Goal: Task Accomplishment & Management: Manage account settings

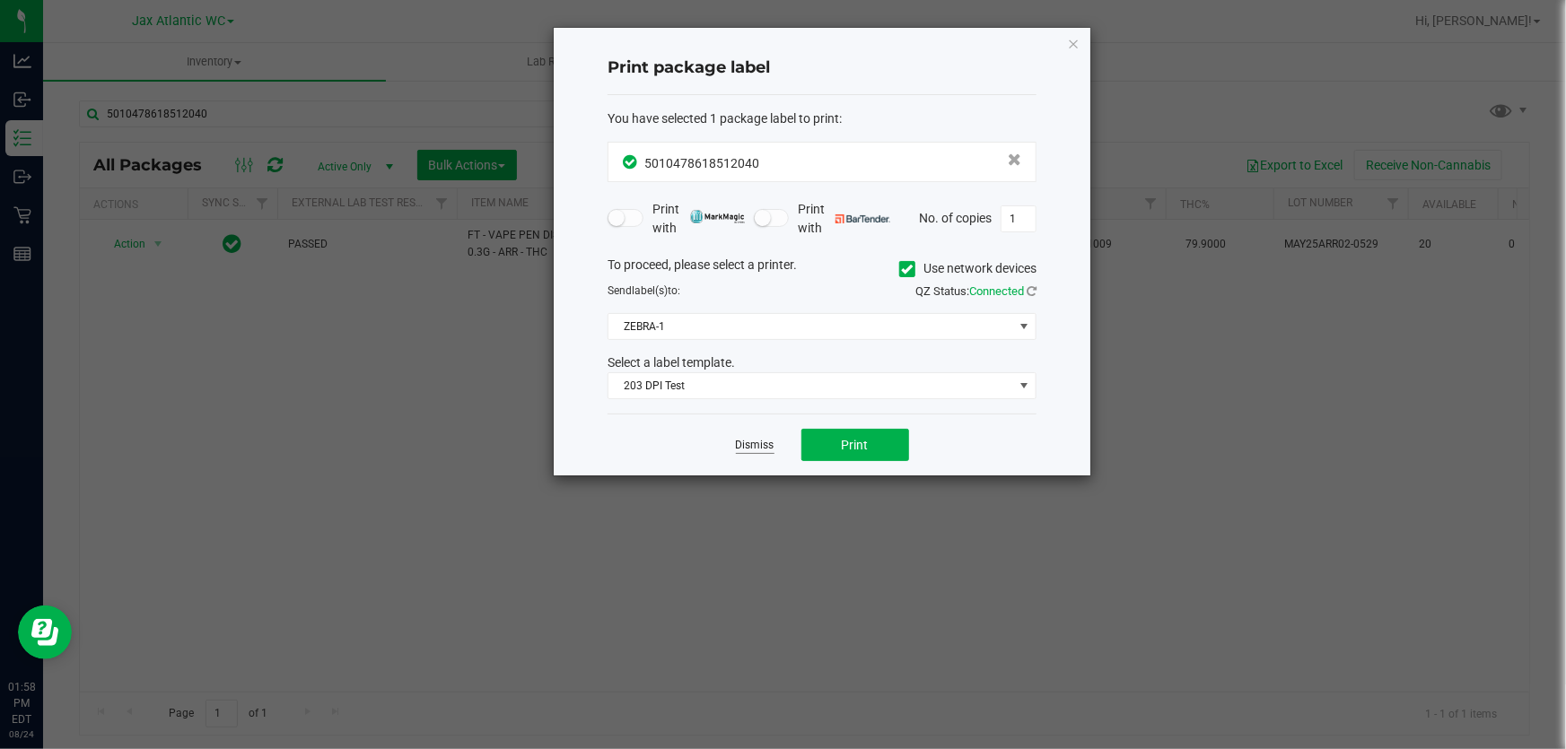
click at [768, 438] on link "Dismiss" at bounding box center [755, 445] width 39 height 15
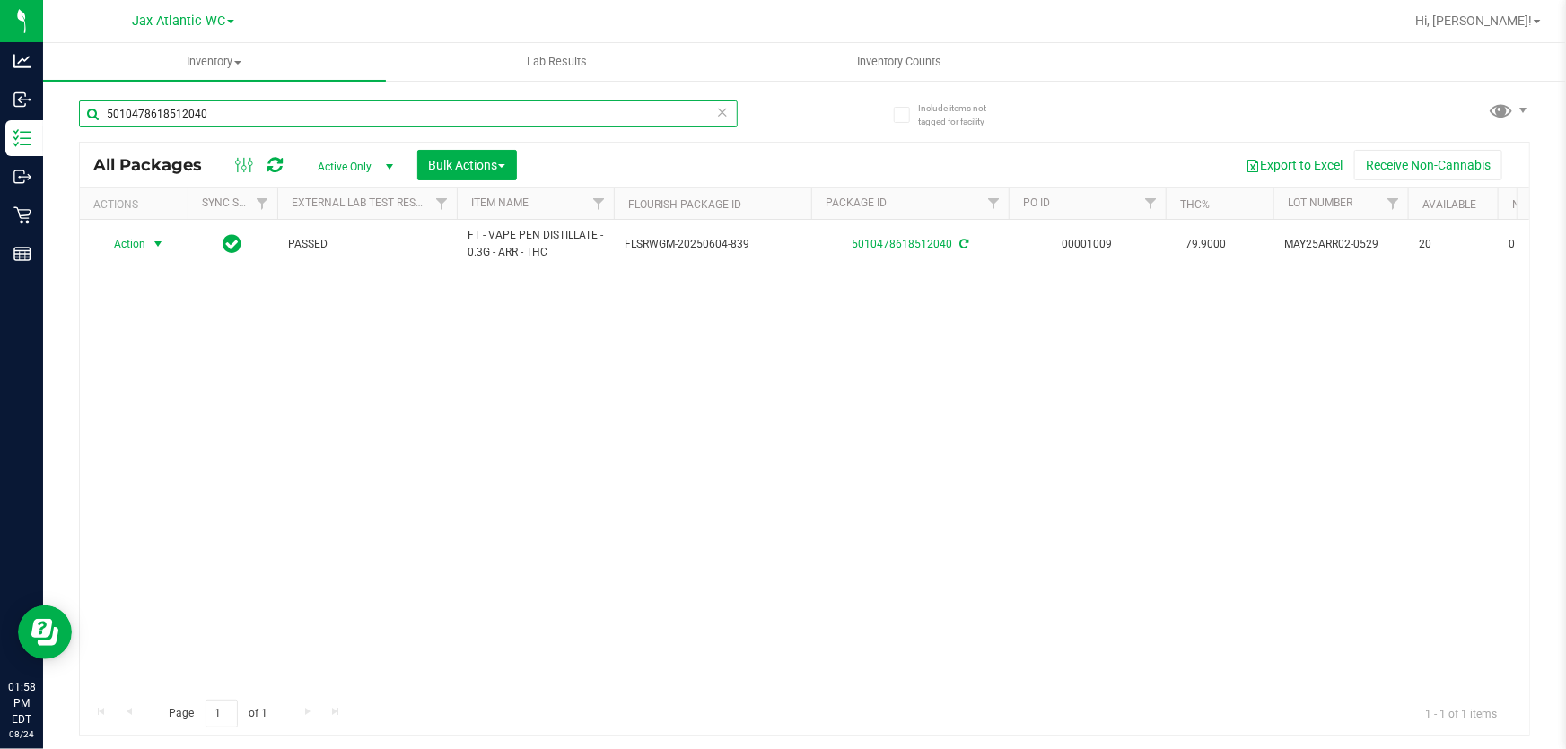
click at [304, 109] on input "5010478618512040" at bounding box center [408, 114] width 659 height 27
click at [303, 109] on input "5010478618512040" at bounding box center [408, 114] width 659 height 27
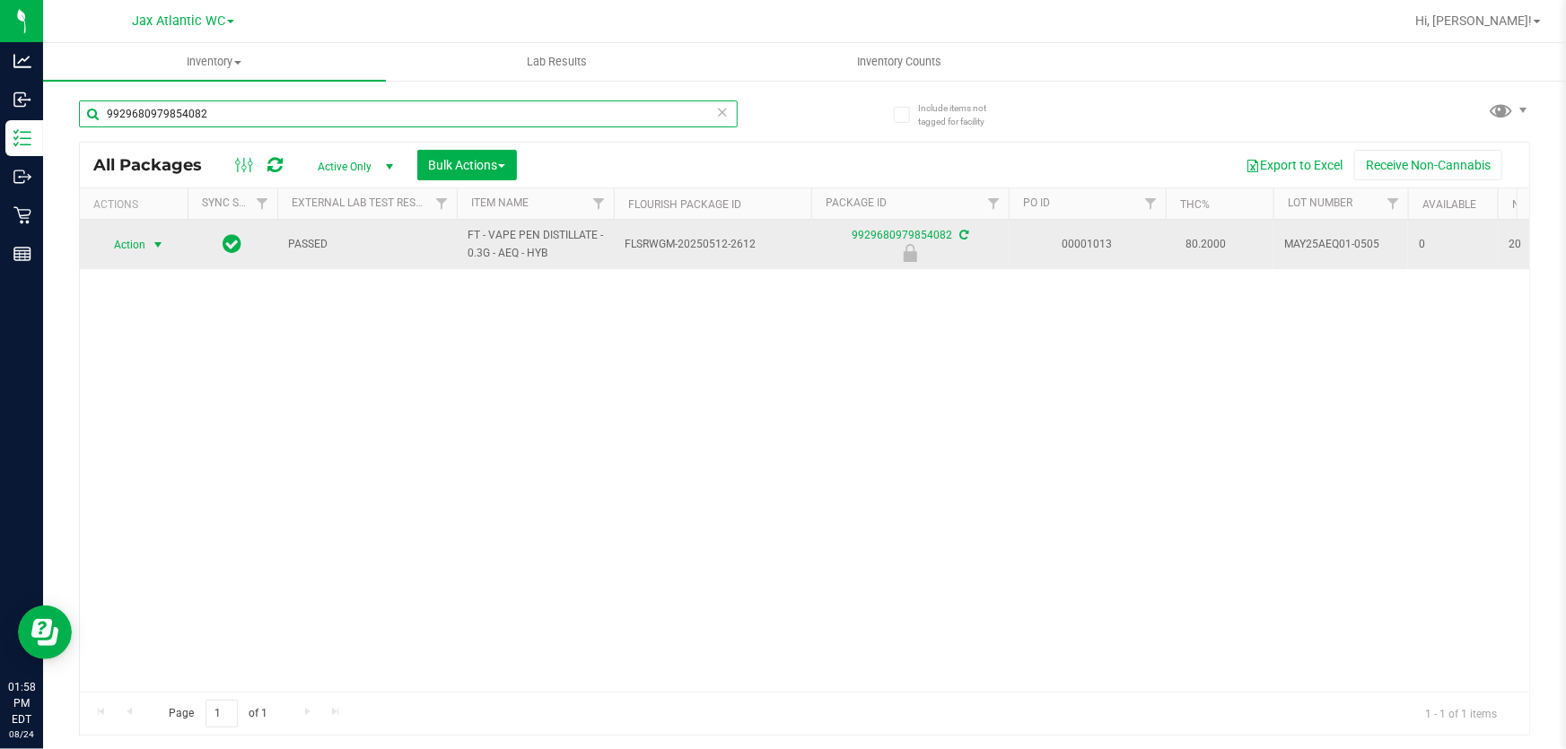
type input "9929680979854082"
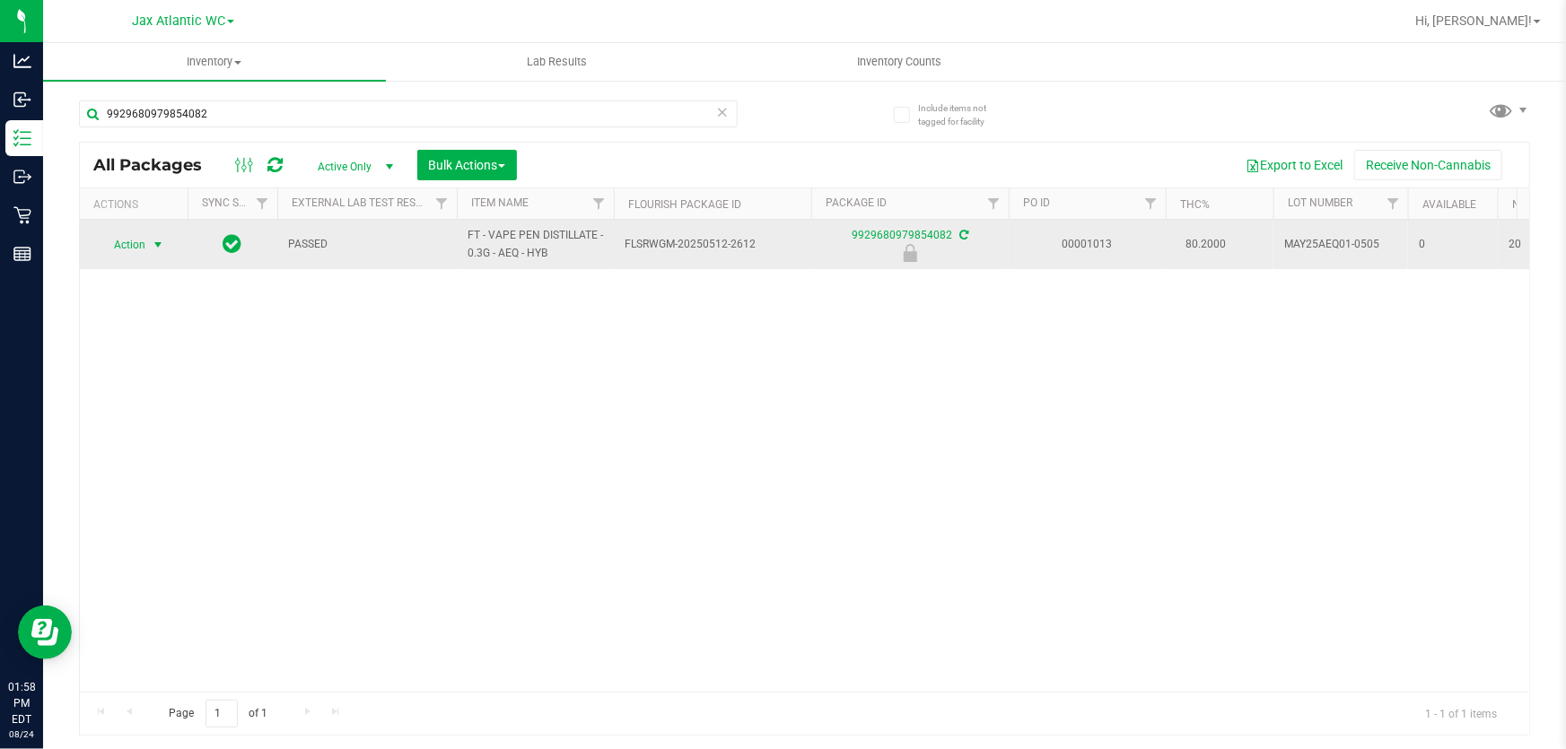
click at [128, 245] on span "Action" at bounding box center [122, 244] width 48 height 25
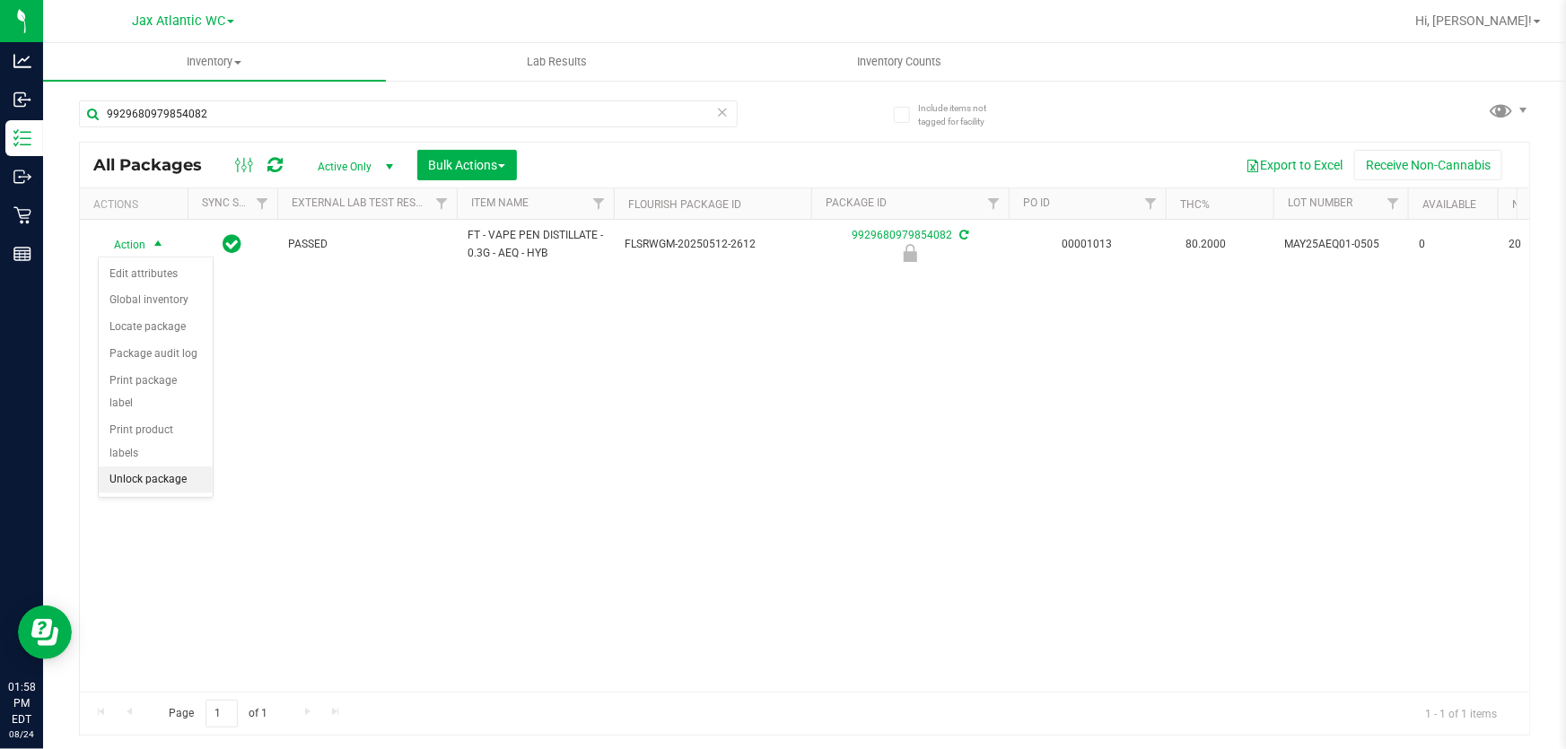
click at [173, 467] on li "Unlock package" at bounding box center [156, 480] width 114 height 27
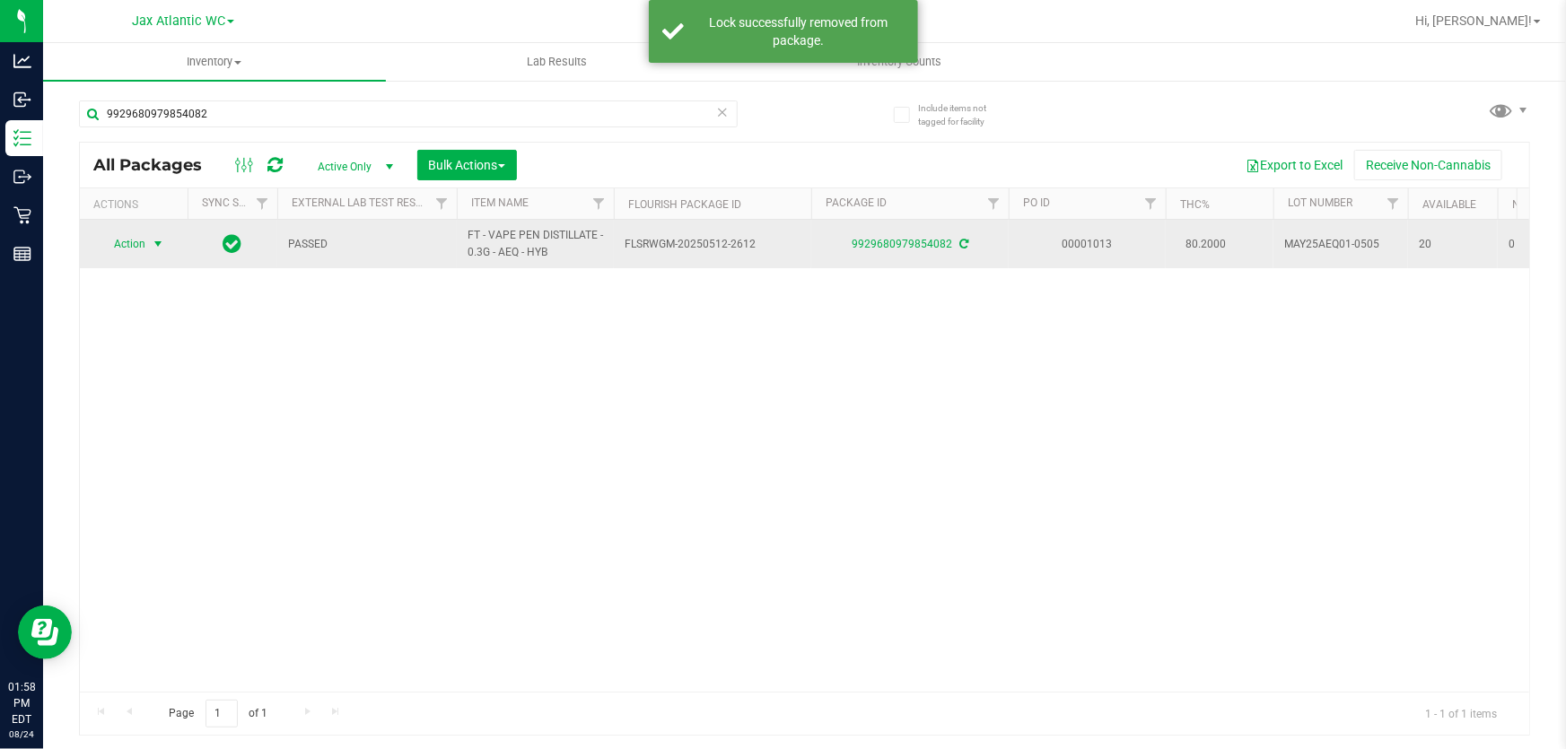
click at [126, 242] on span "Action" at bounding box center [122, 244] width 48 height 25
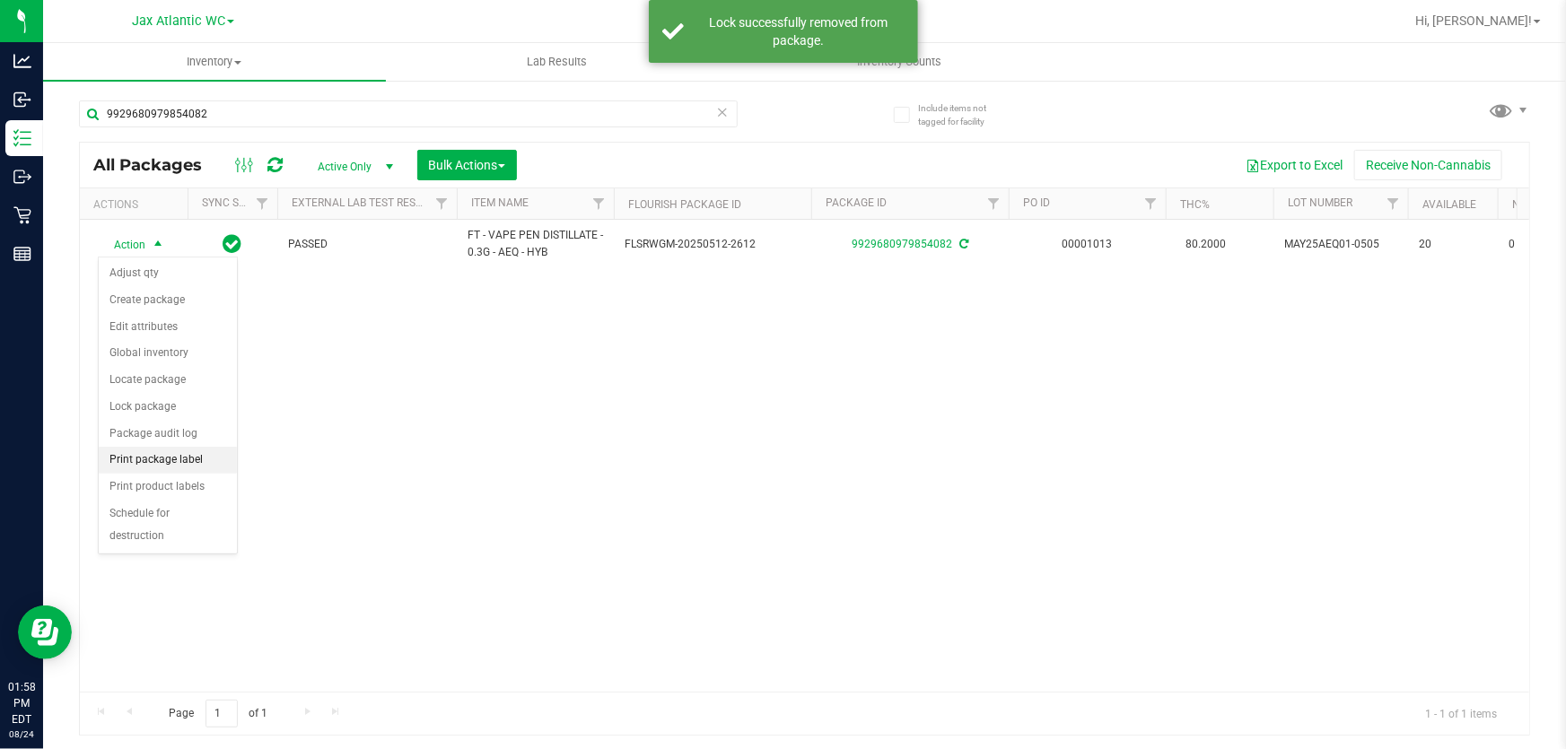
click at [197, 457] on li "Print package label" at bounding box center [168, 460] width 138 height 27
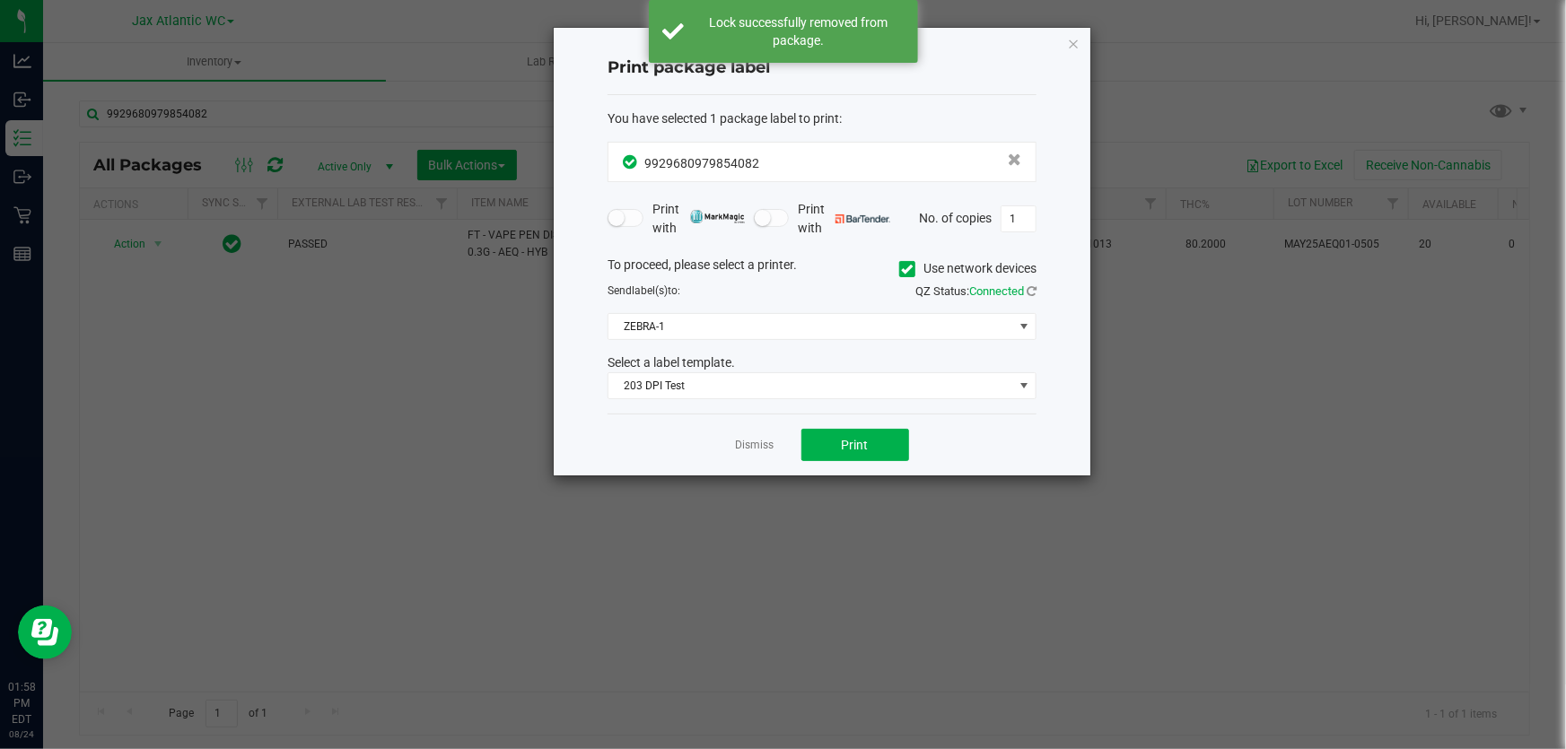
click at [839, 461] on div "Dismiss Print" at bounding box center [822, 445] width 429 height 62
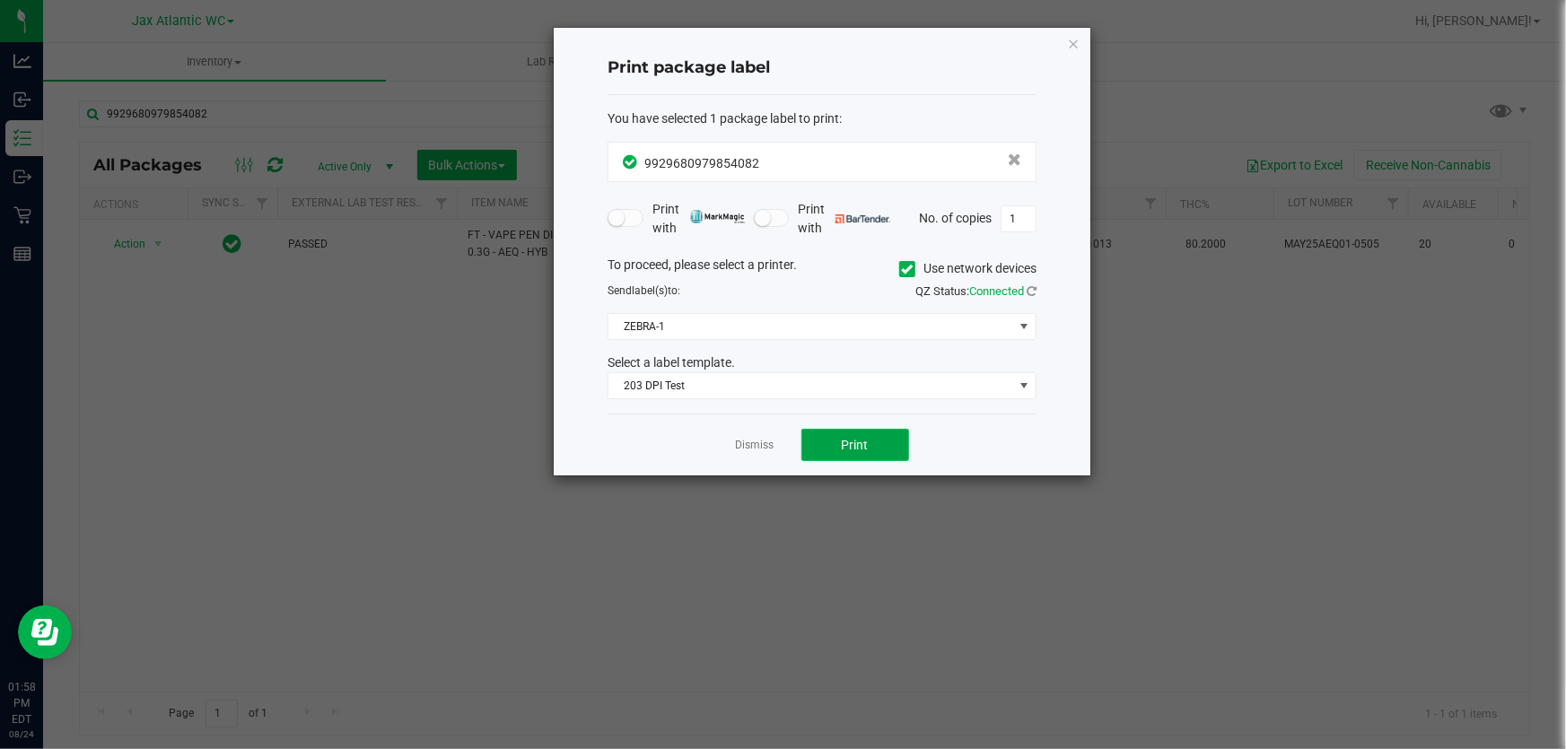
click at [827, 455] on button "Print" at bounding box center [855, 445] width 108 height 32
click at [757, 446] on link "Dismiss" at bounding box center [755, 445] width 39 height 15
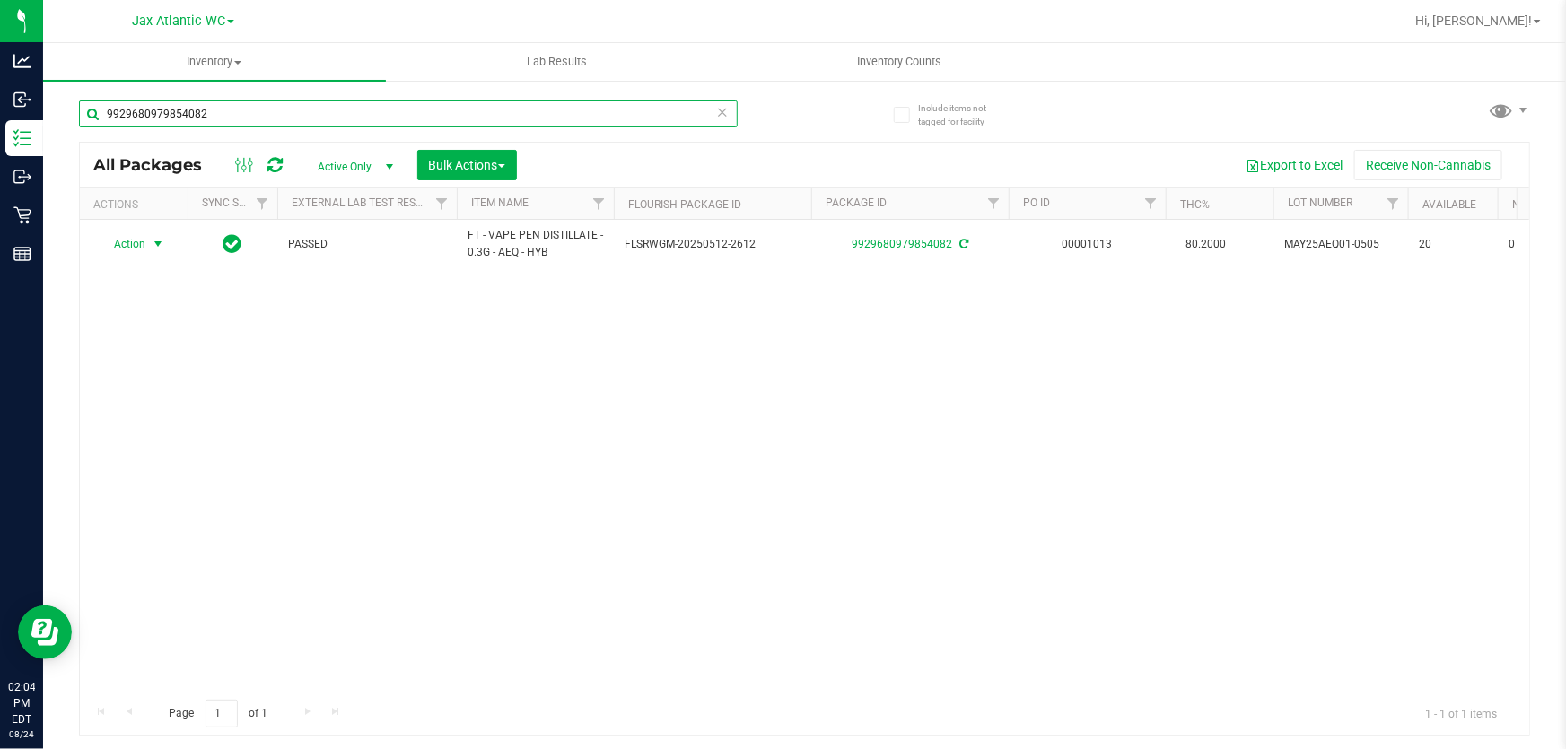
click at [240, 109] on input "9929680979854082" at bounding box center [408, 114] width 659 height 27
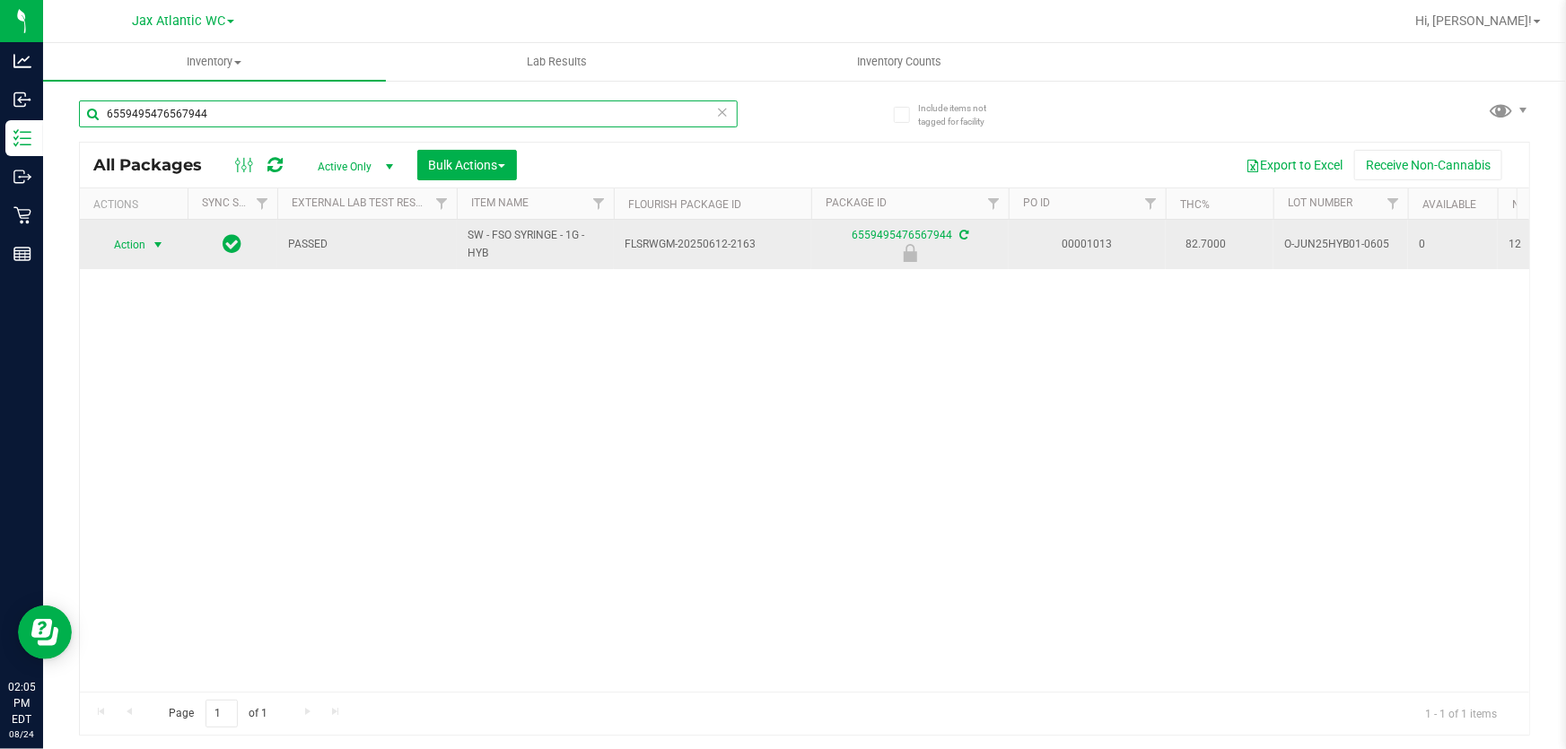
type input "6559495476567944"
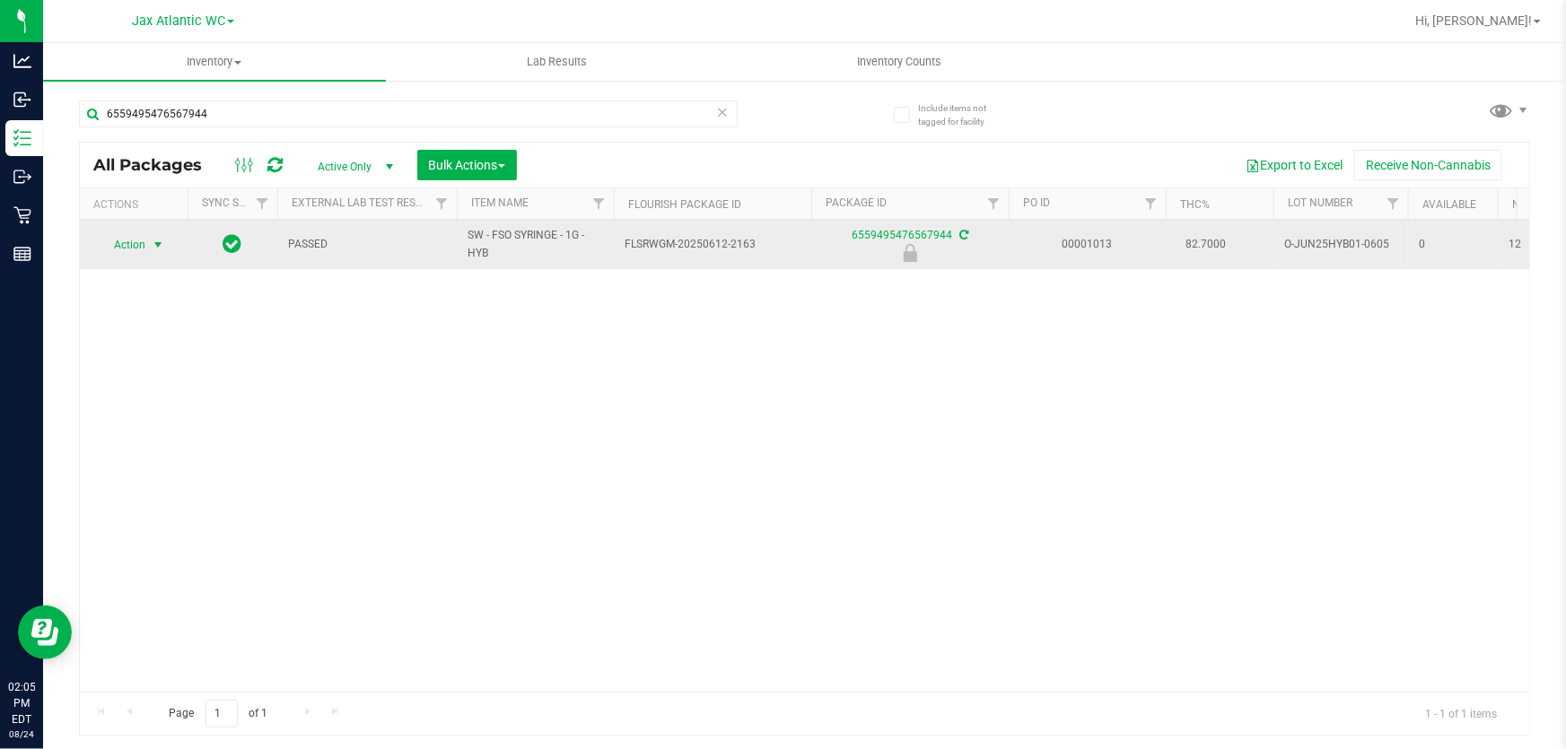
click at [133, 243] on span "Action" at bounding box center [122, 244] width 48 height 25
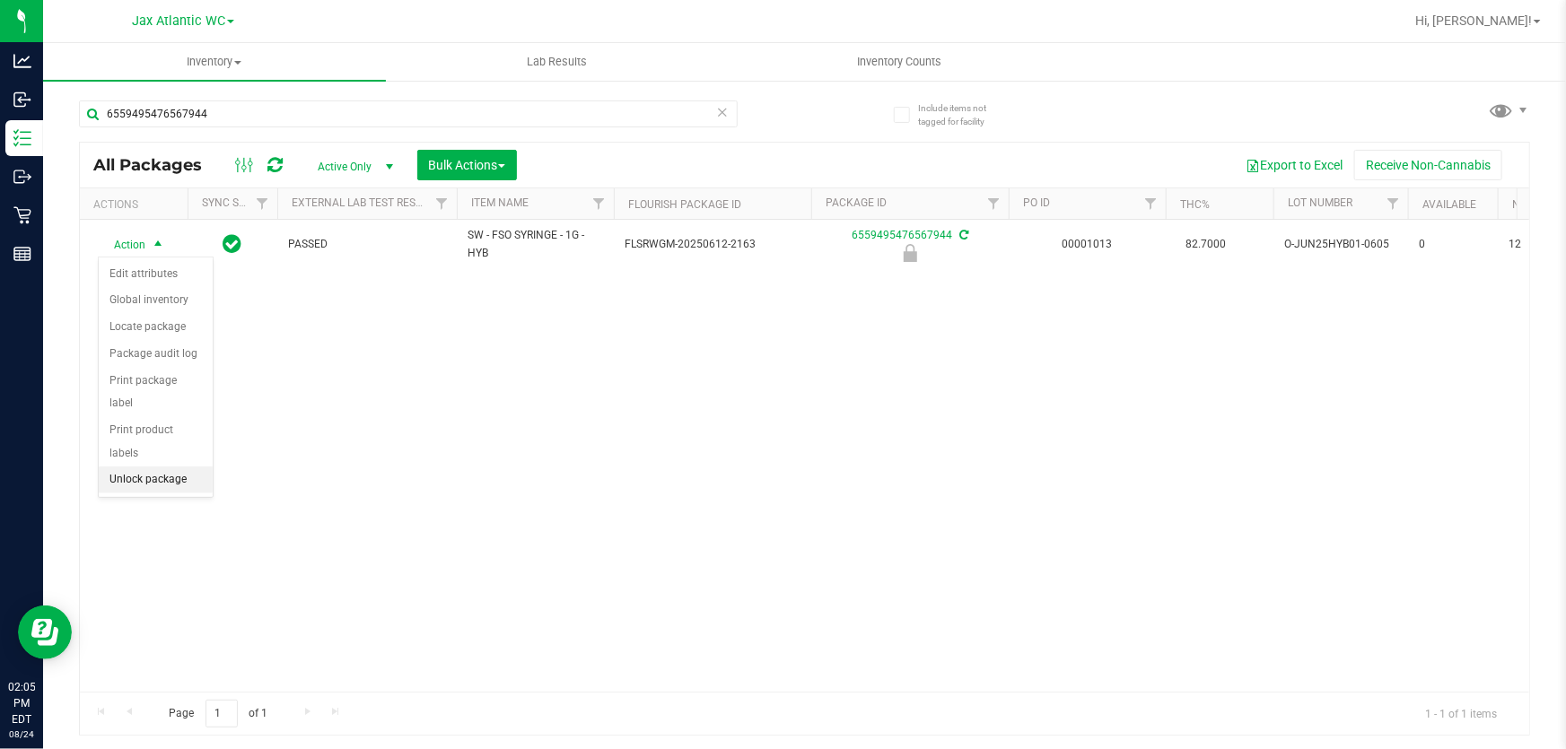
click at [178, 467] on li "Unlock package" at bounding box center [156, 480] width 114 height 27
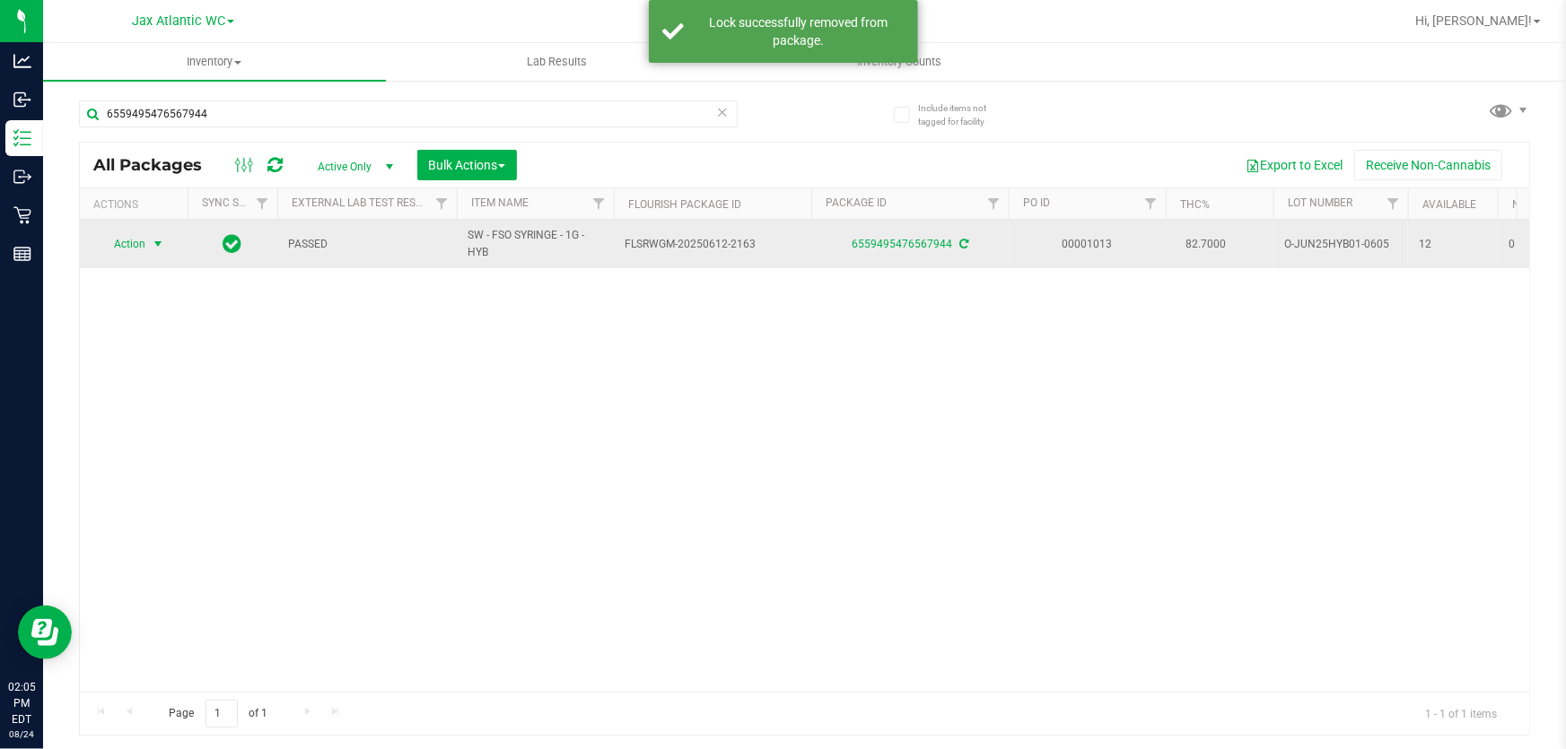
click at [118, 232] on span "Action" at bounding box center [122, 244] width 48 height 25
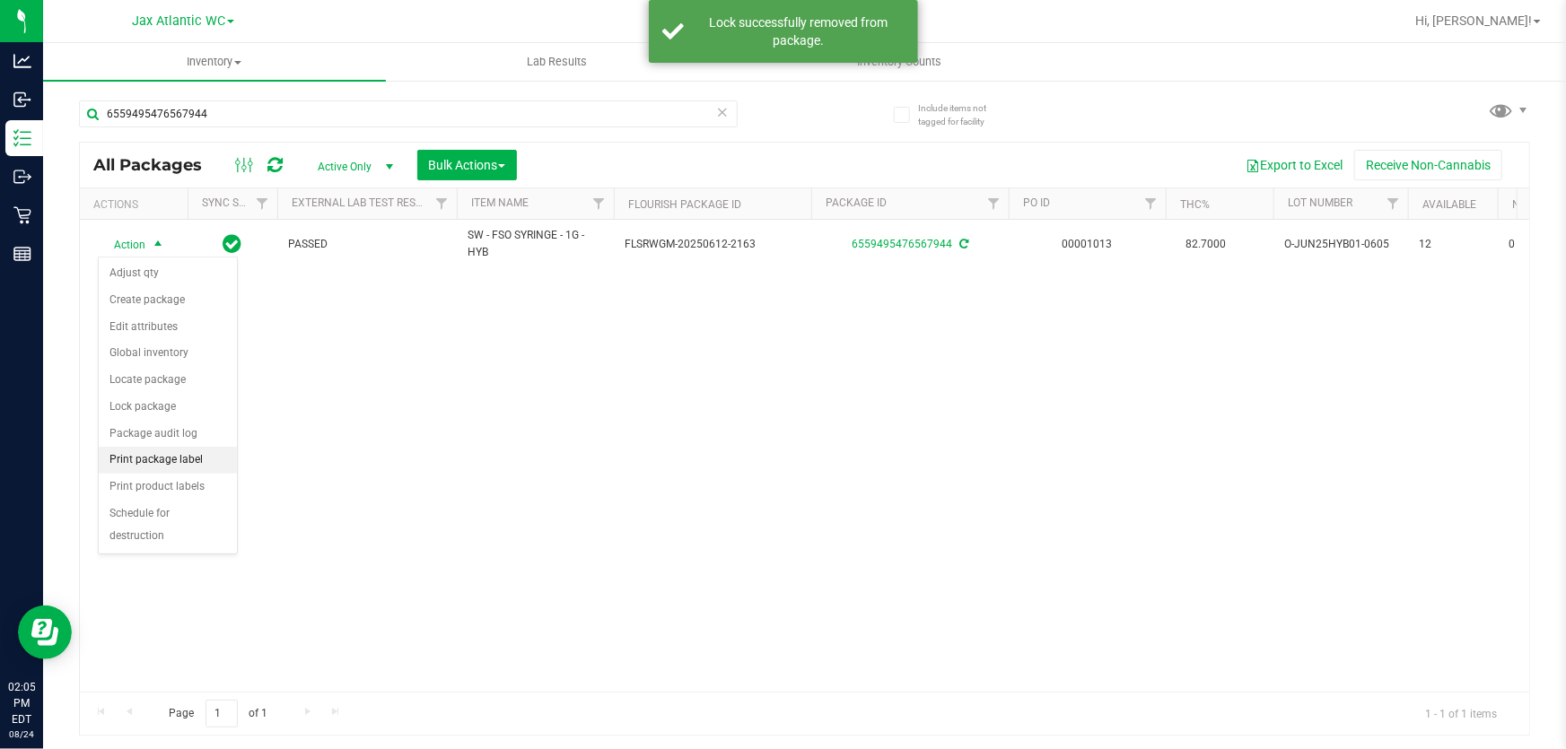
click at [174, 463] on li "Print package label" at bounding box center [168, 460] width 138 height 27
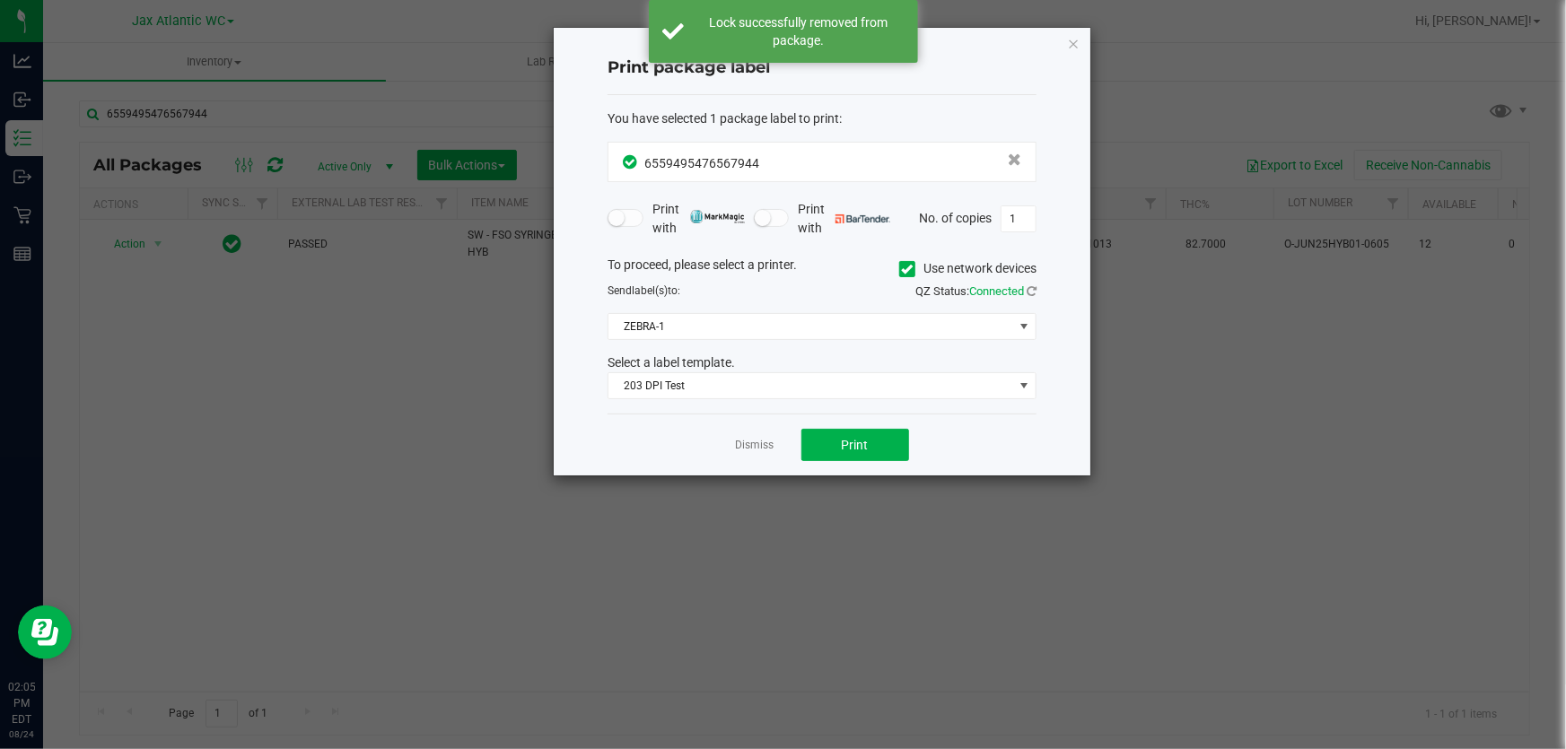
click at [829, 461] on div "Dismiss Print" at bounding box center [822, 445] width 429 height 62
click at [832, 457] on button "Print" at bounding box center [855, 445] width 108 height 32
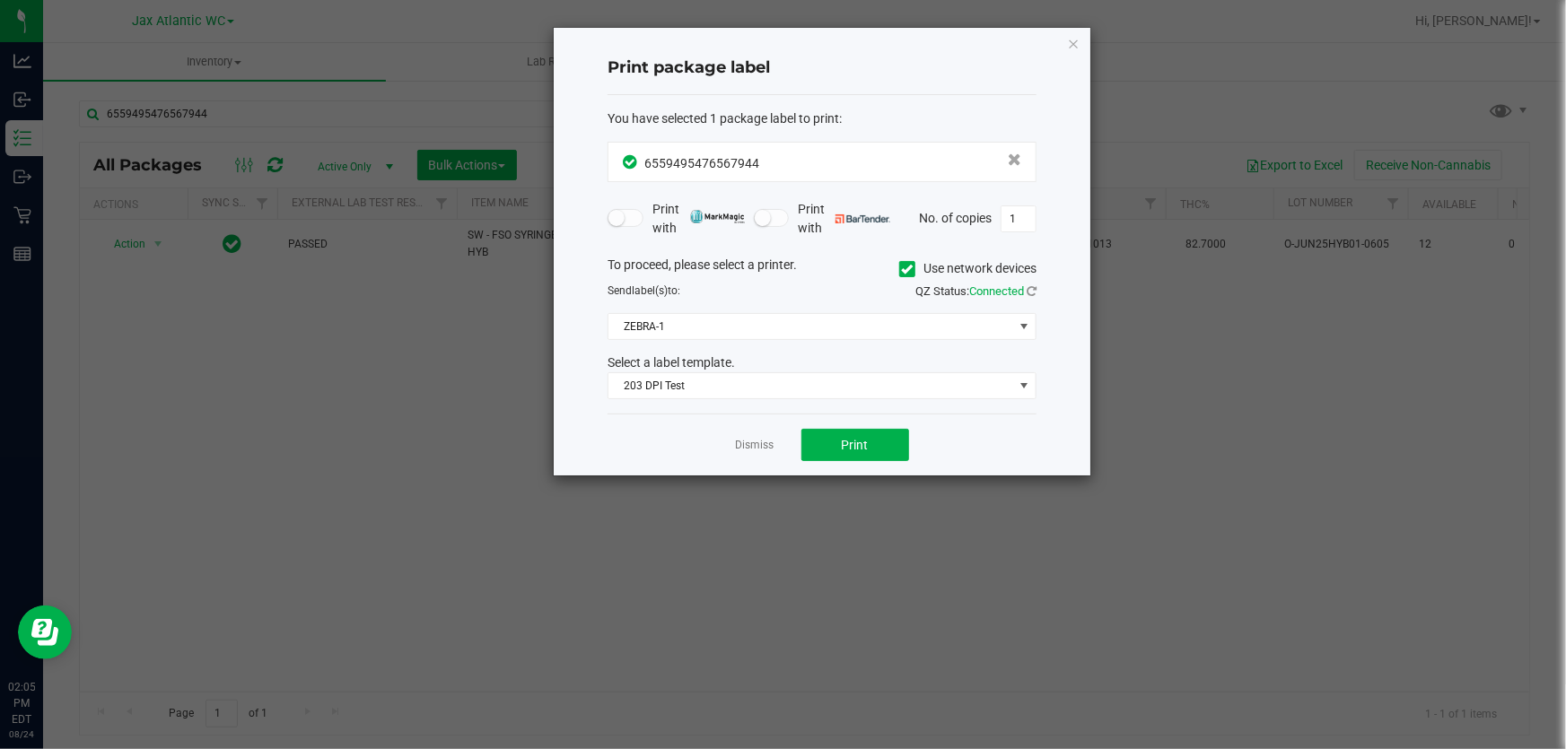
click at [766, 436] on app-cancel-button "Dismiss" at bounding box center [755, 445] width 39 height 19
click at [760, 442] on link "Dismiss" at bounding box center [755, 445] width 39 height 15
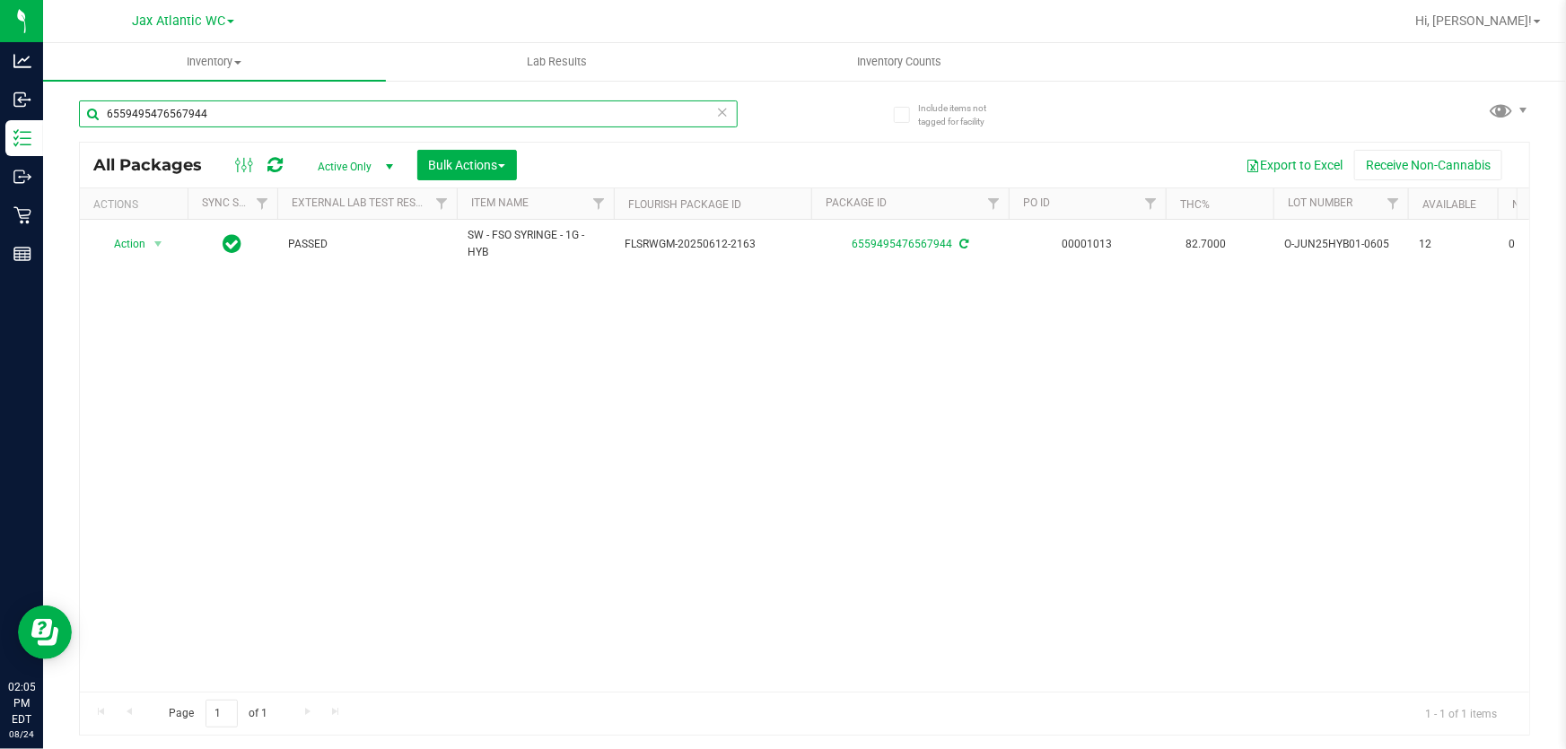
click at [345, 119] on input "6559495476567944" at bounding box center [408, 114] width 659 height 27
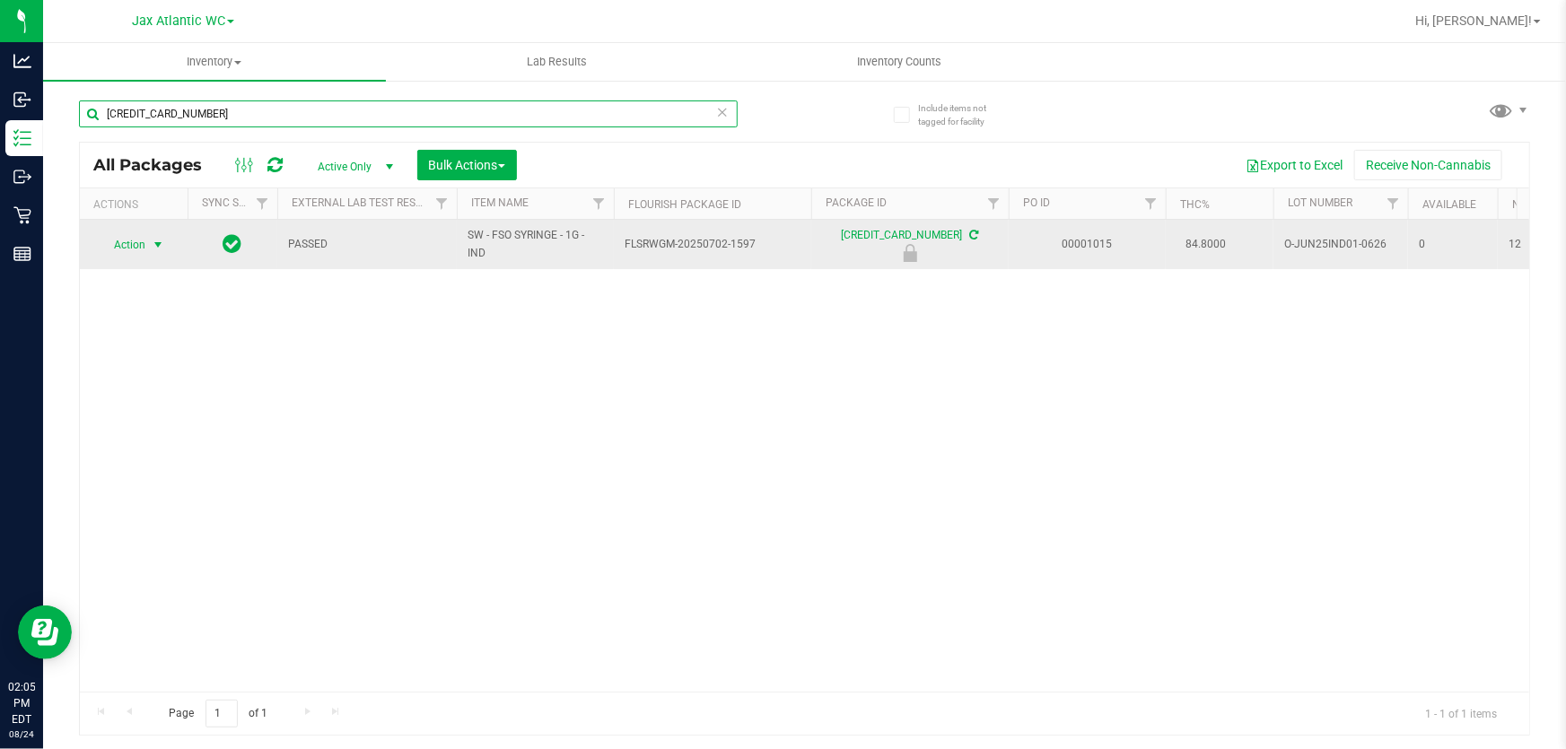
type input "4357486318554591"
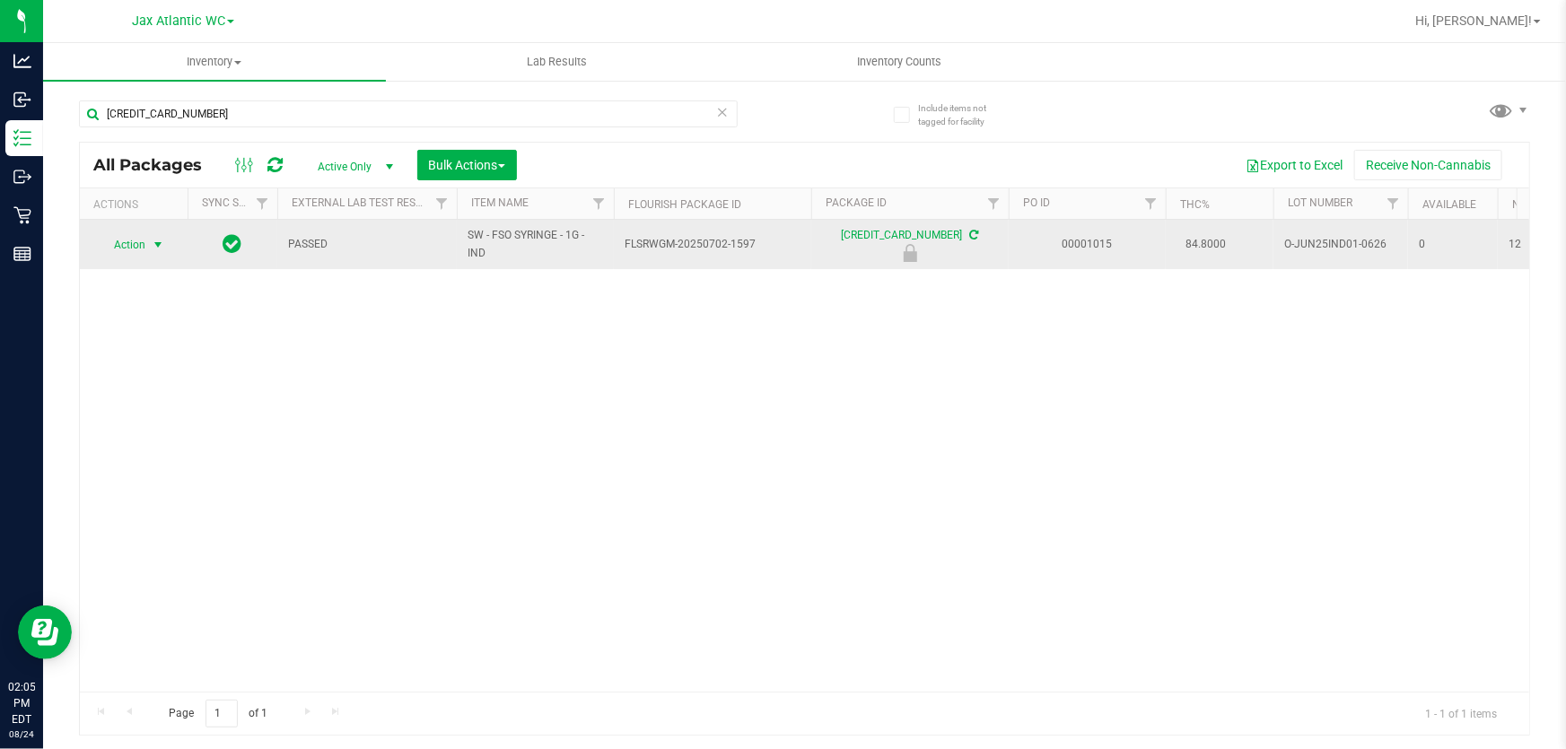
click at [130, 245] on span "Action" at bounding box center [122, 244] width 48 height 25
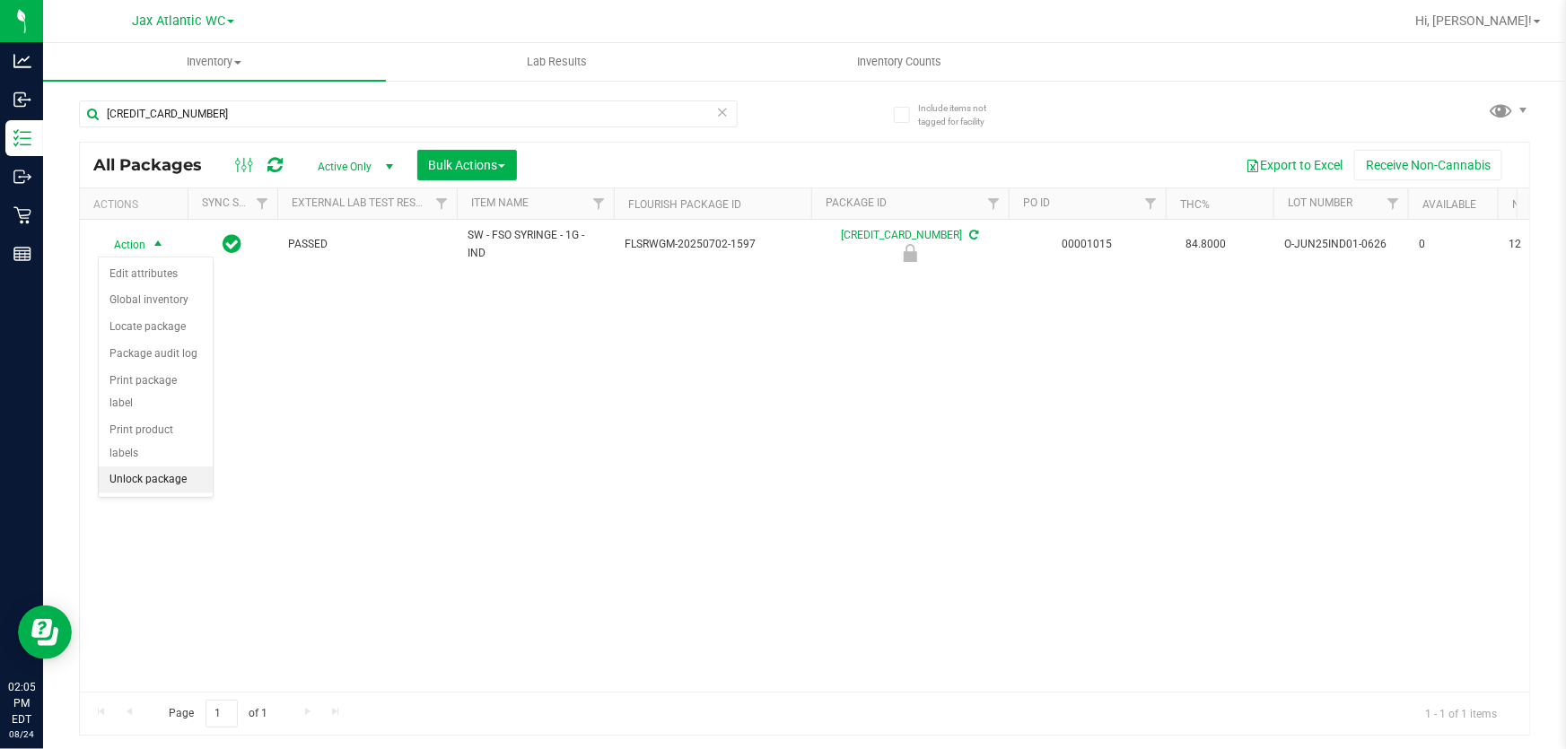
click at [172, 467] on li "Unlock package" at bounding box center [156, 480] width 114 height 27
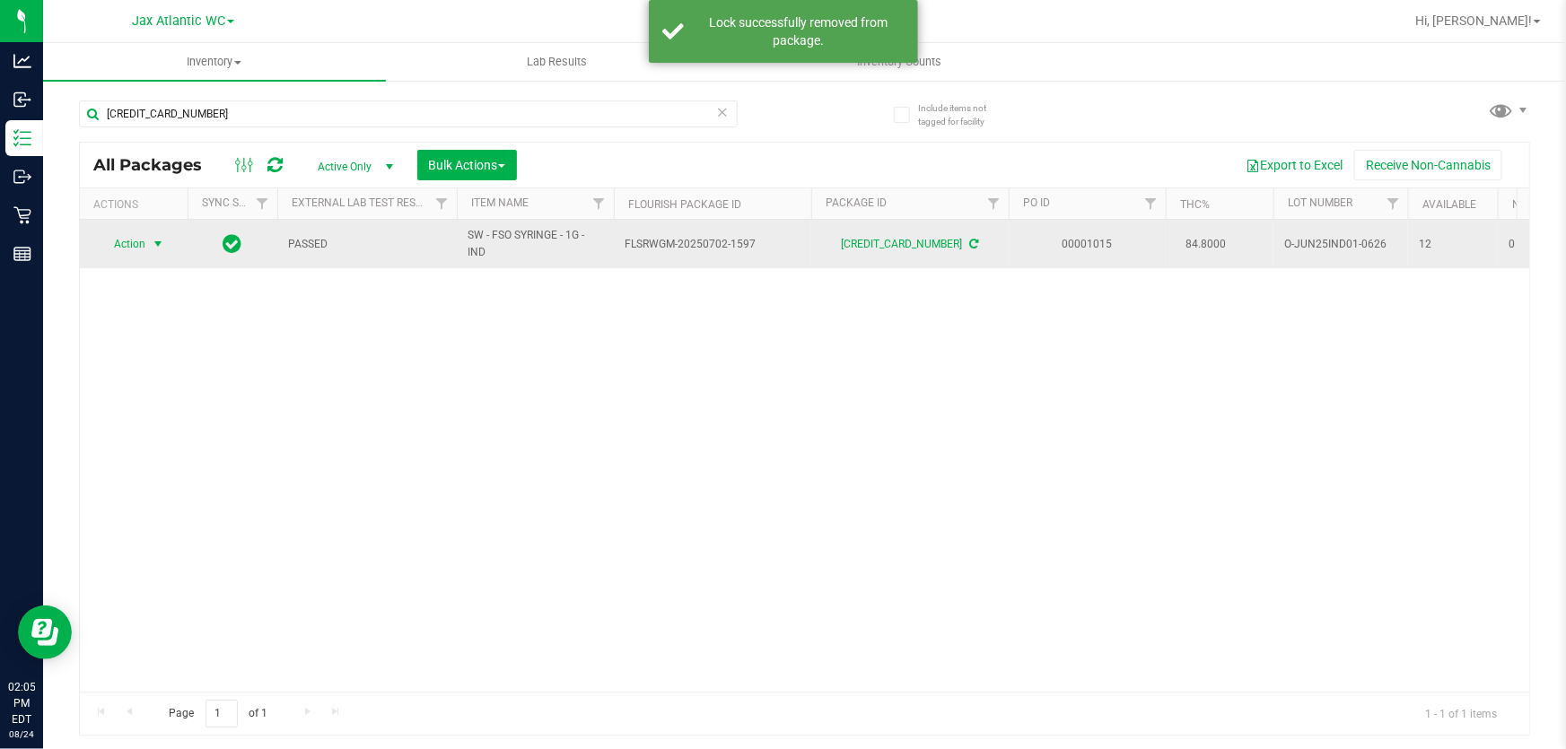
click at [136, 241] on span "Action" at bounding box center [122, 244] width 48 height 25
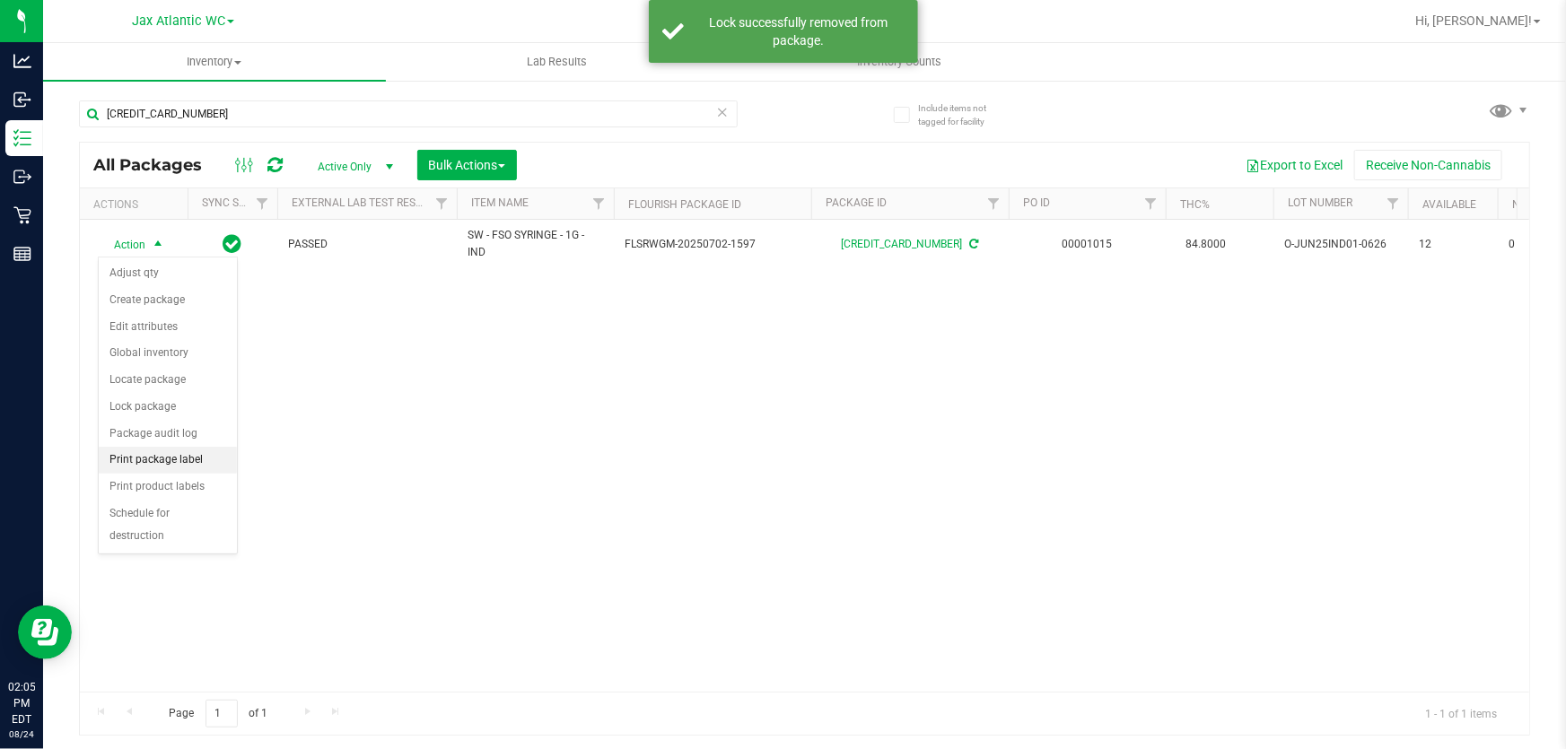
click at [207, 463] on li "Print package label" at bounding box center [168, 460] width 138 height 27
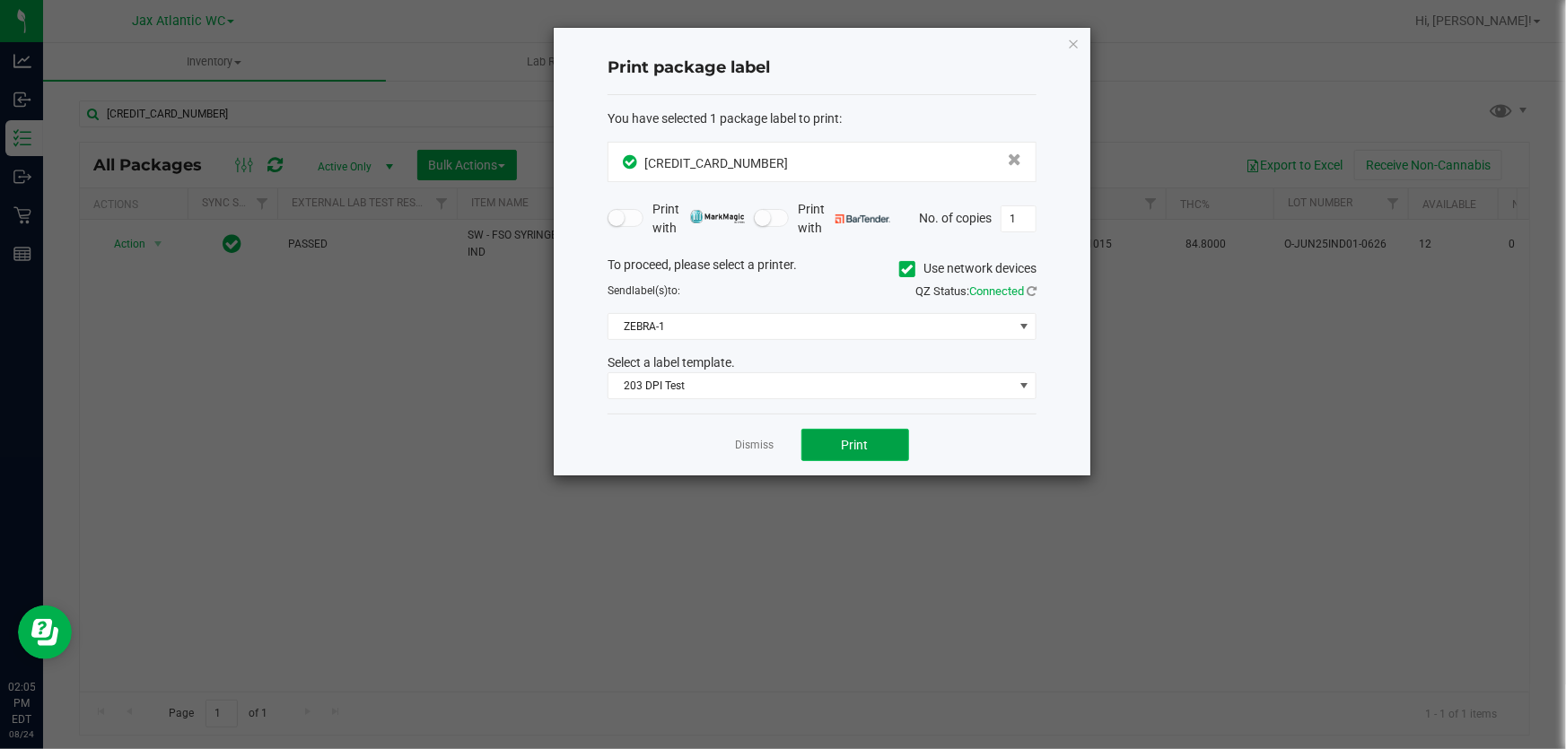
click at [862, 441] on span "Print" at bounding box center [855, 445] width 27 height 14
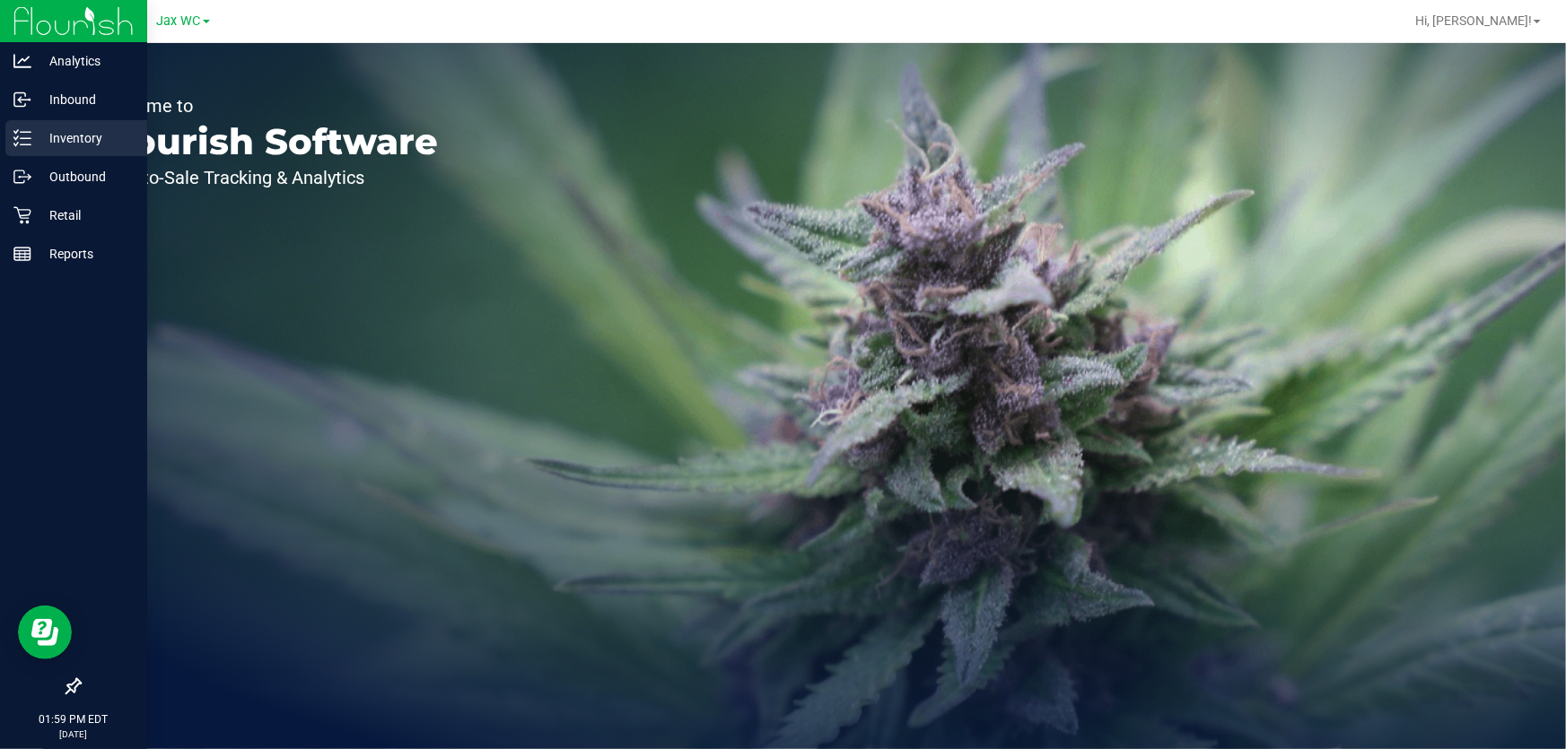
click at [26, 134] on icon at bounding box center [22, 138] width 18 height 18
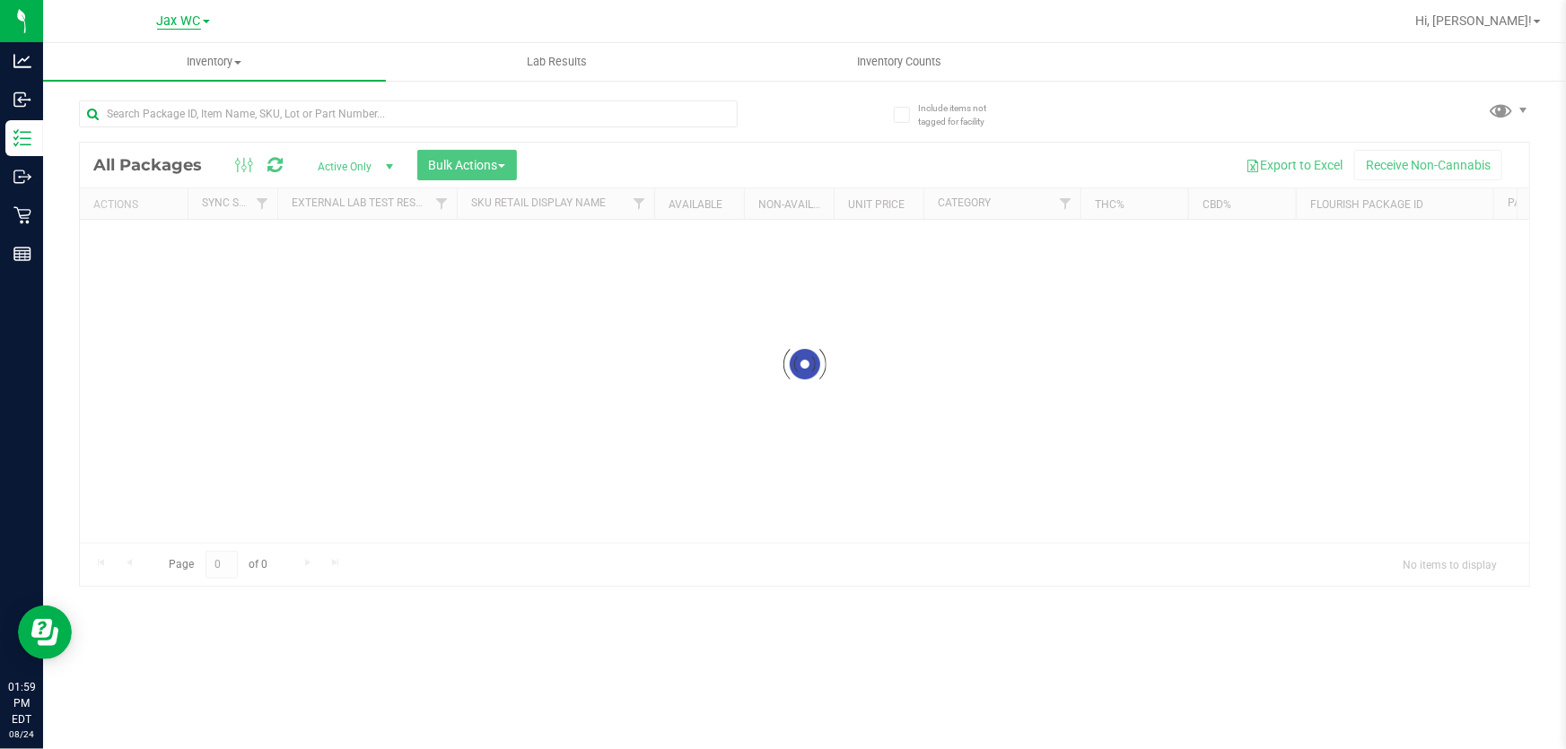
click at [179, 20] on span "Jax WC" at bounding box center [179, 21] width 44 height 16
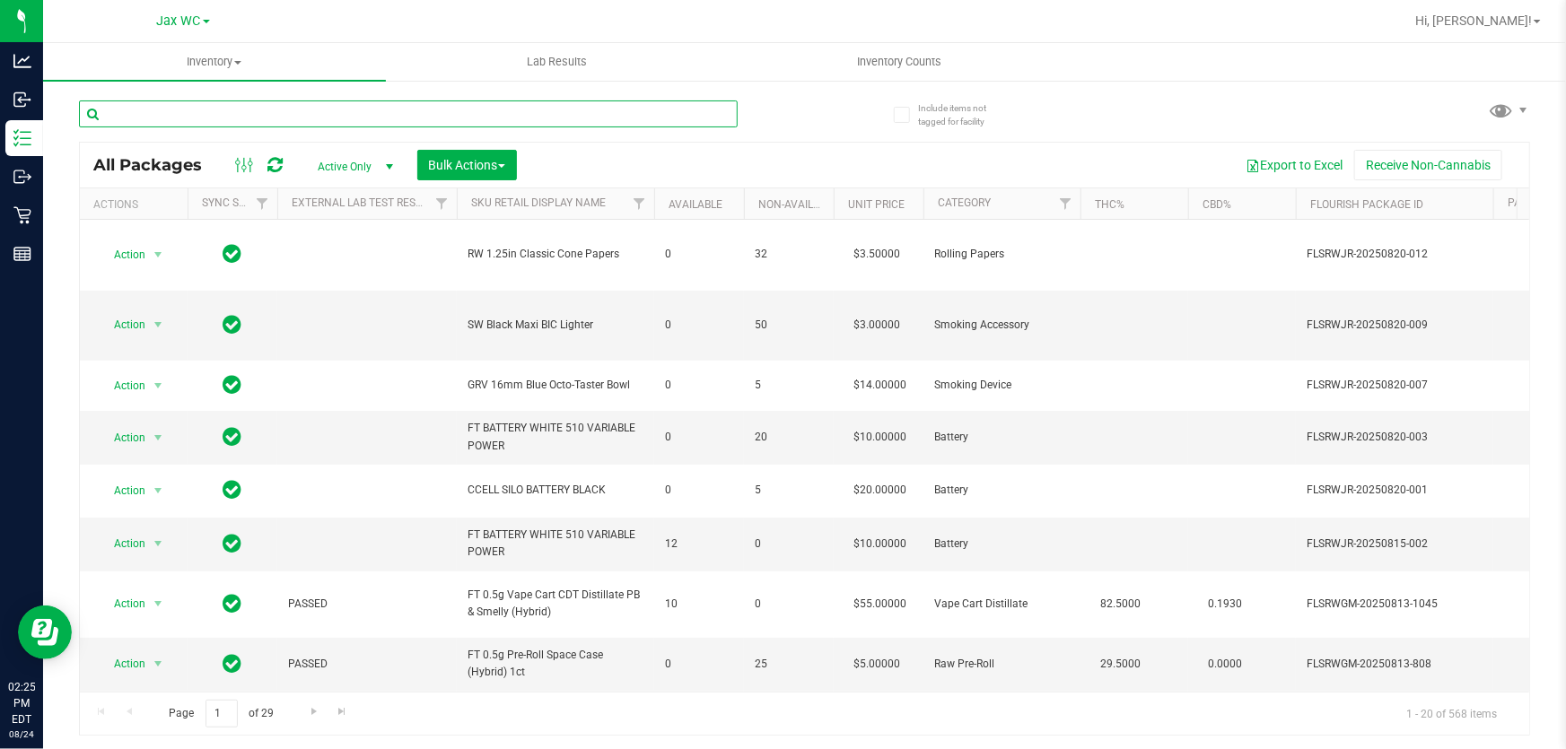
click at [355, 108] on input "text" at bounding box center [408, 114] width 659 height 27
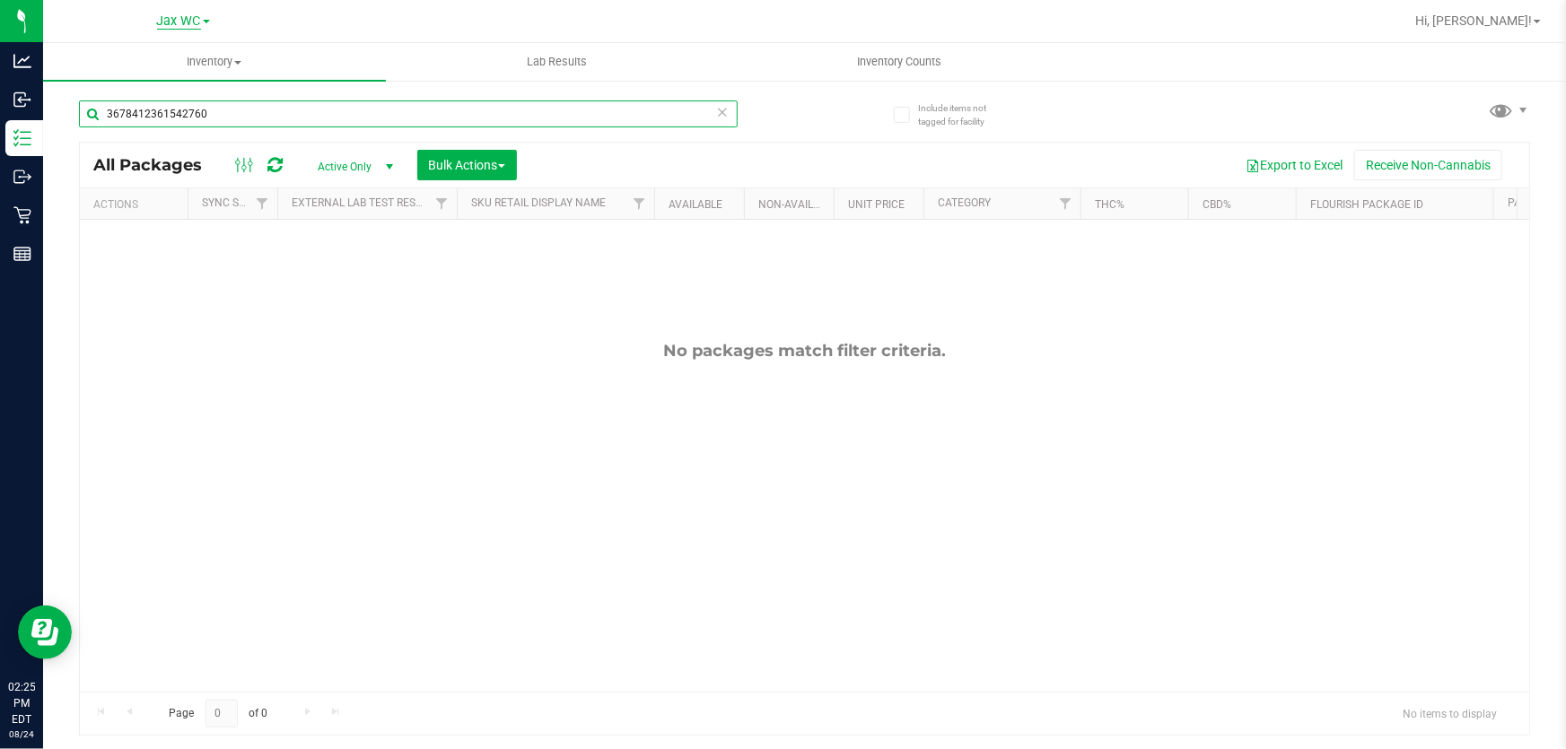
type input "3678412361542760"
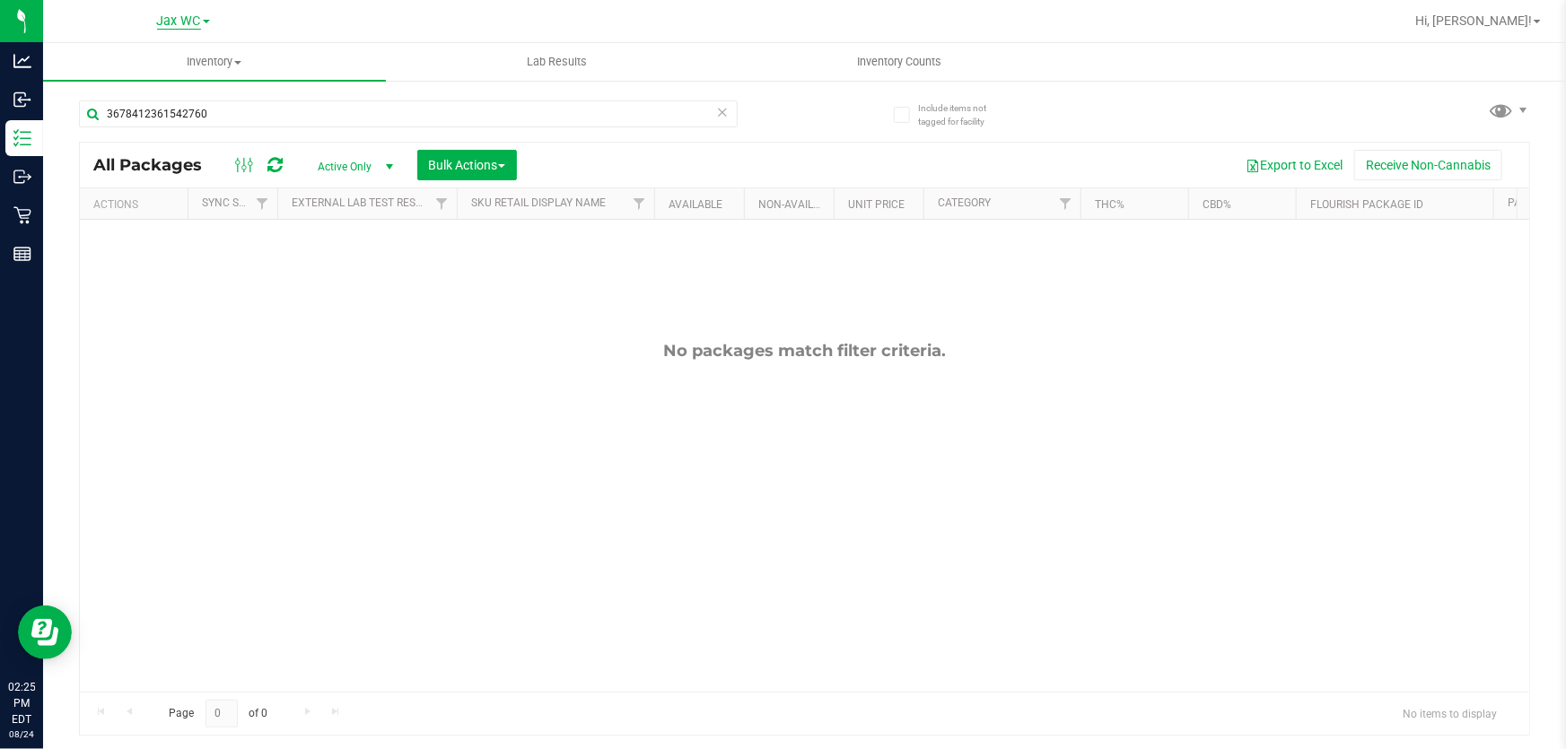
click at [171, 20] on span "Jax WC" at bounding box center [179, 21] width 44 height 16
click at [168, 54] on link "Jax Atlantic WC" at bounding box center [183, 63] width 262 height 24
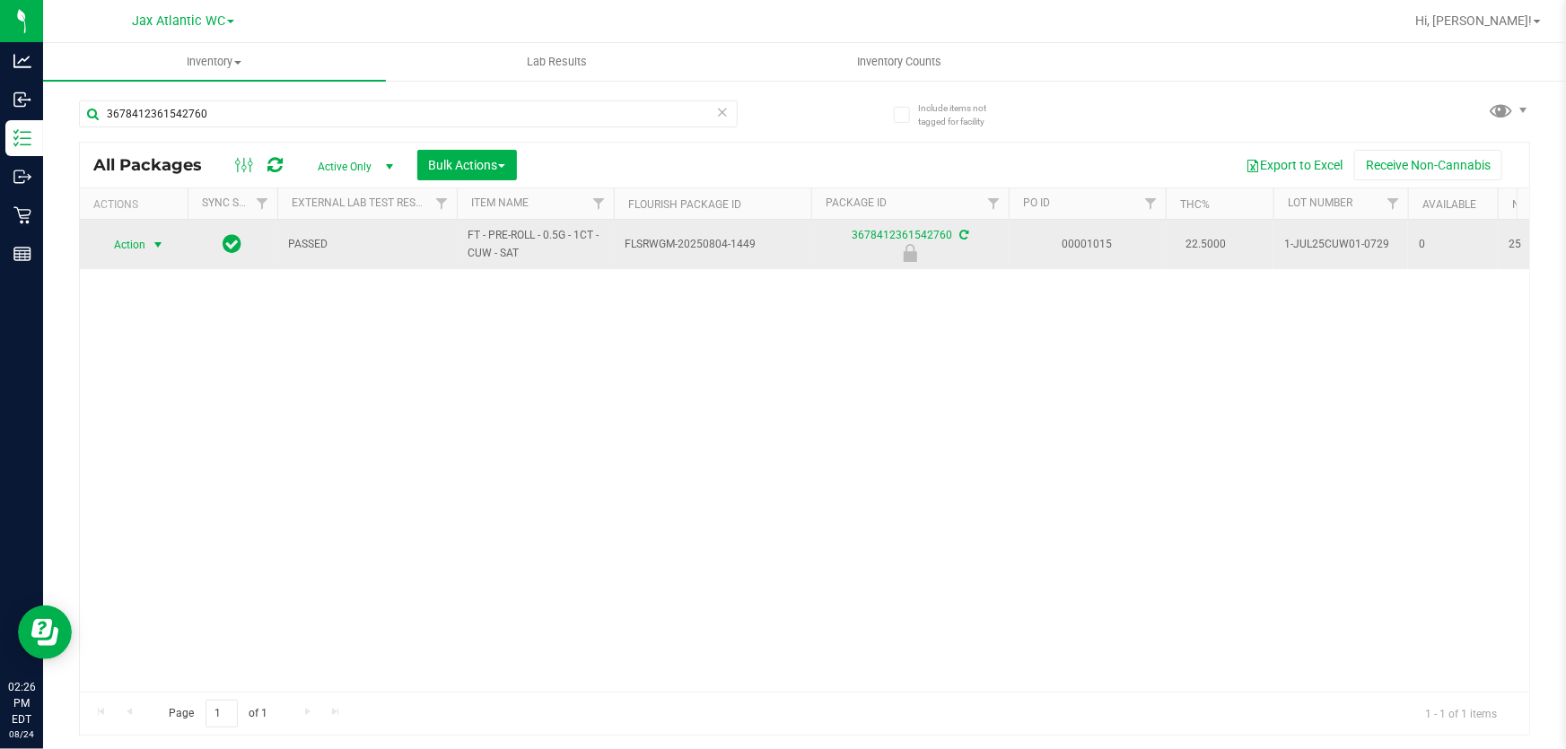
click at [132, 251] on span "Action" at bounding box center [122, 244] width 48 height 25
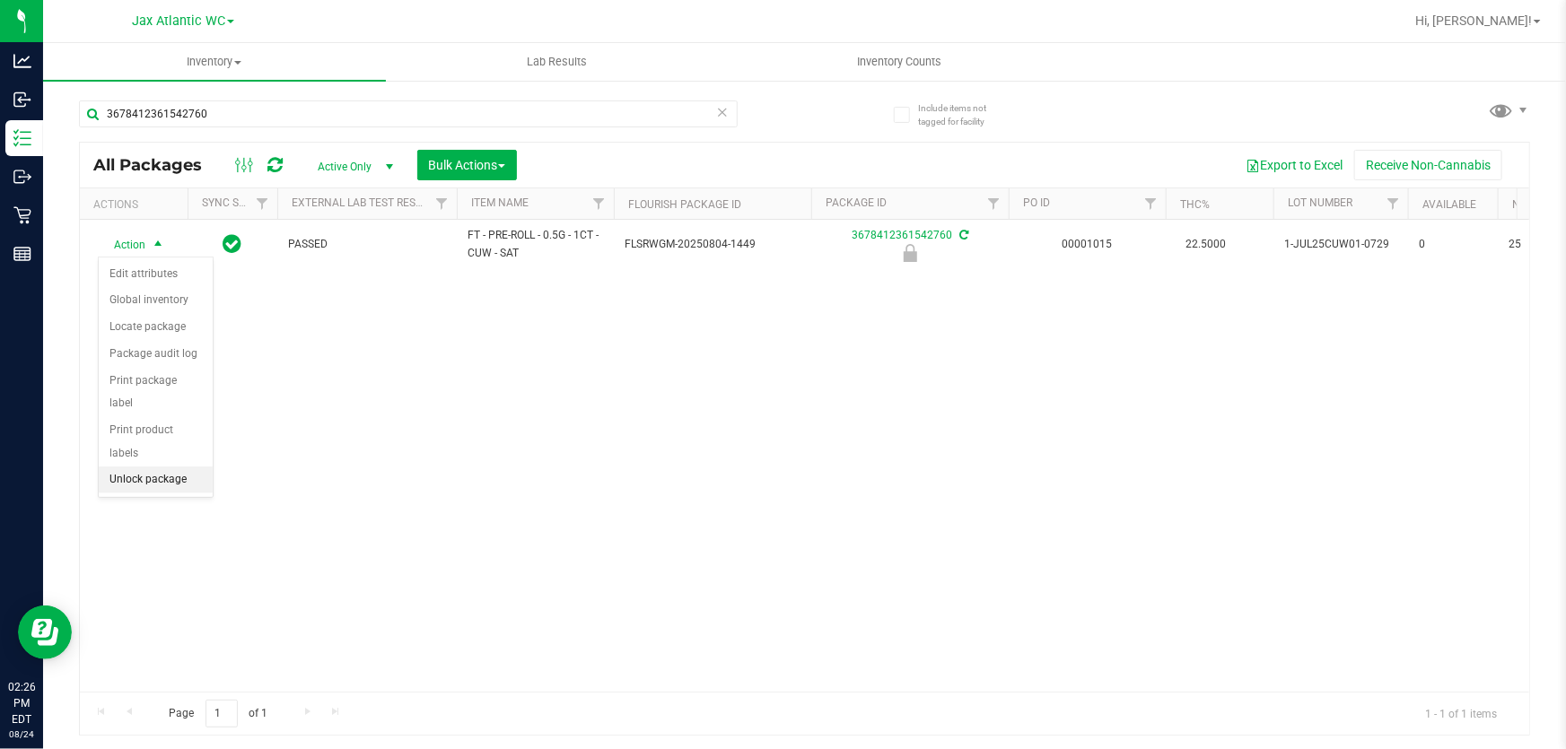
click at [180, 467] on li "Unlock package" at bounding box center [156, 480] width 114 height 27
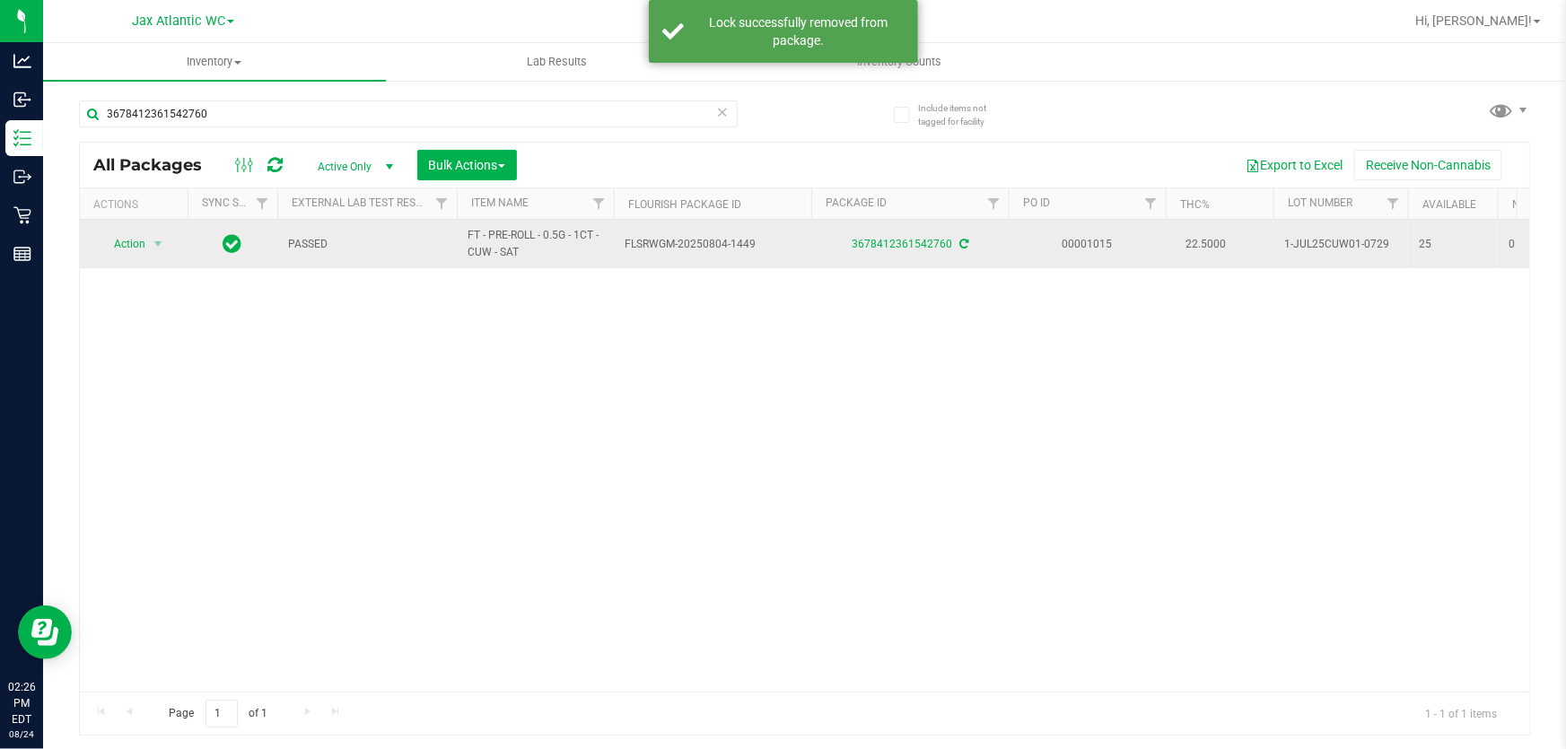
click at [130, 242] on span "Action" at bounding box center [122, 244] width 48 height 25
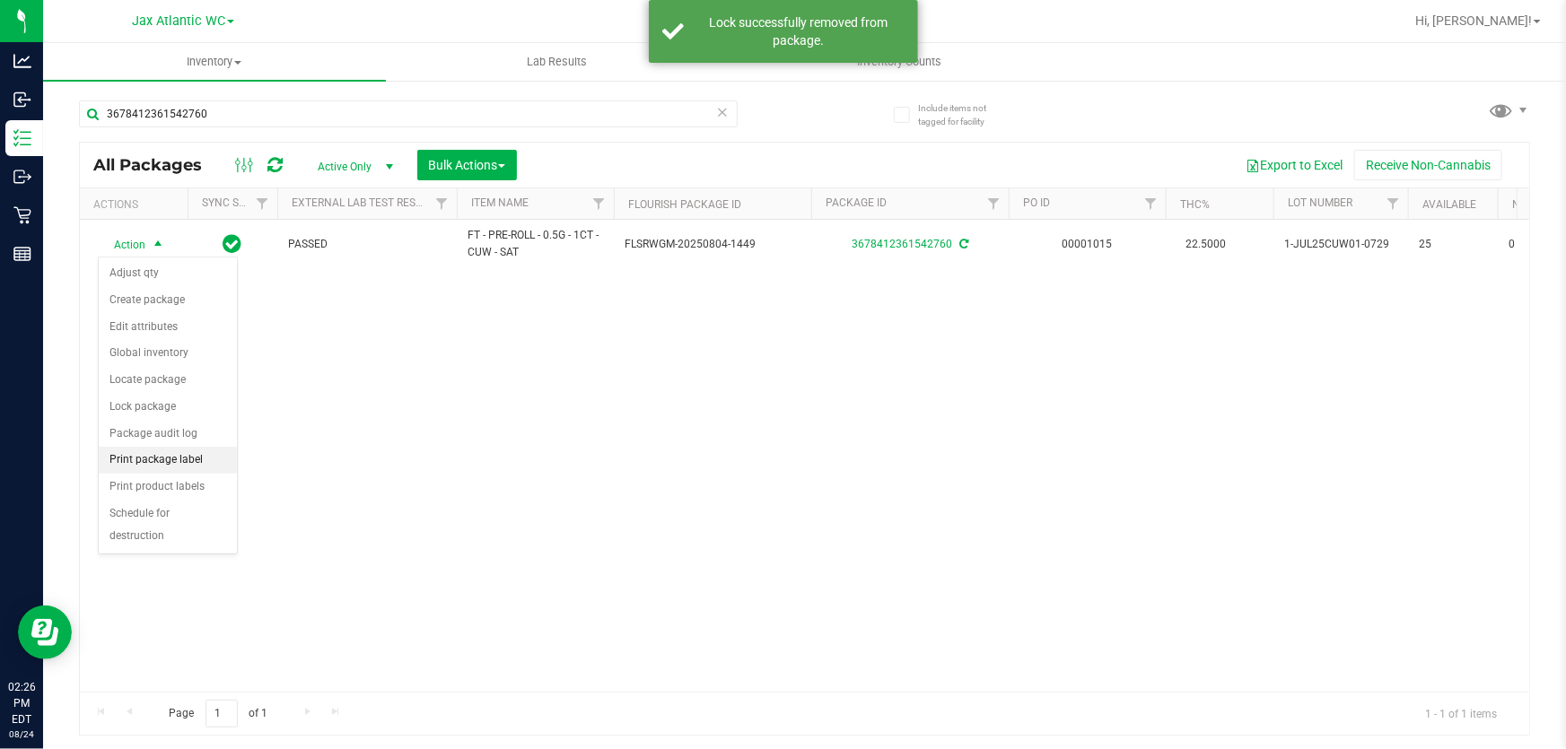
click at [193, 451] on li "Print package label" at bounding box center [168, 460] width 138 height 27
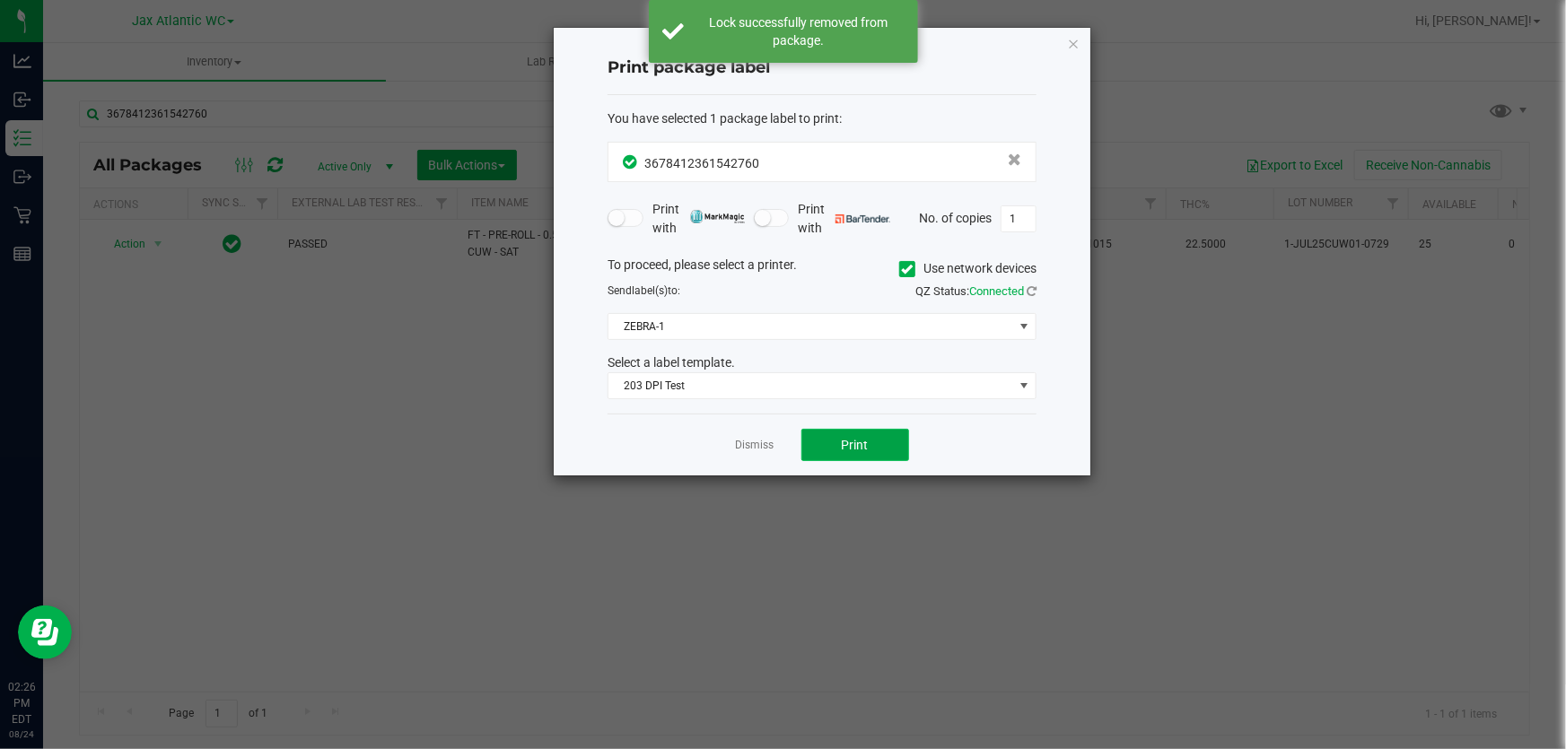
click at [870, 439] on button "Print" at bounding box center [855, 445] width 108 height 32
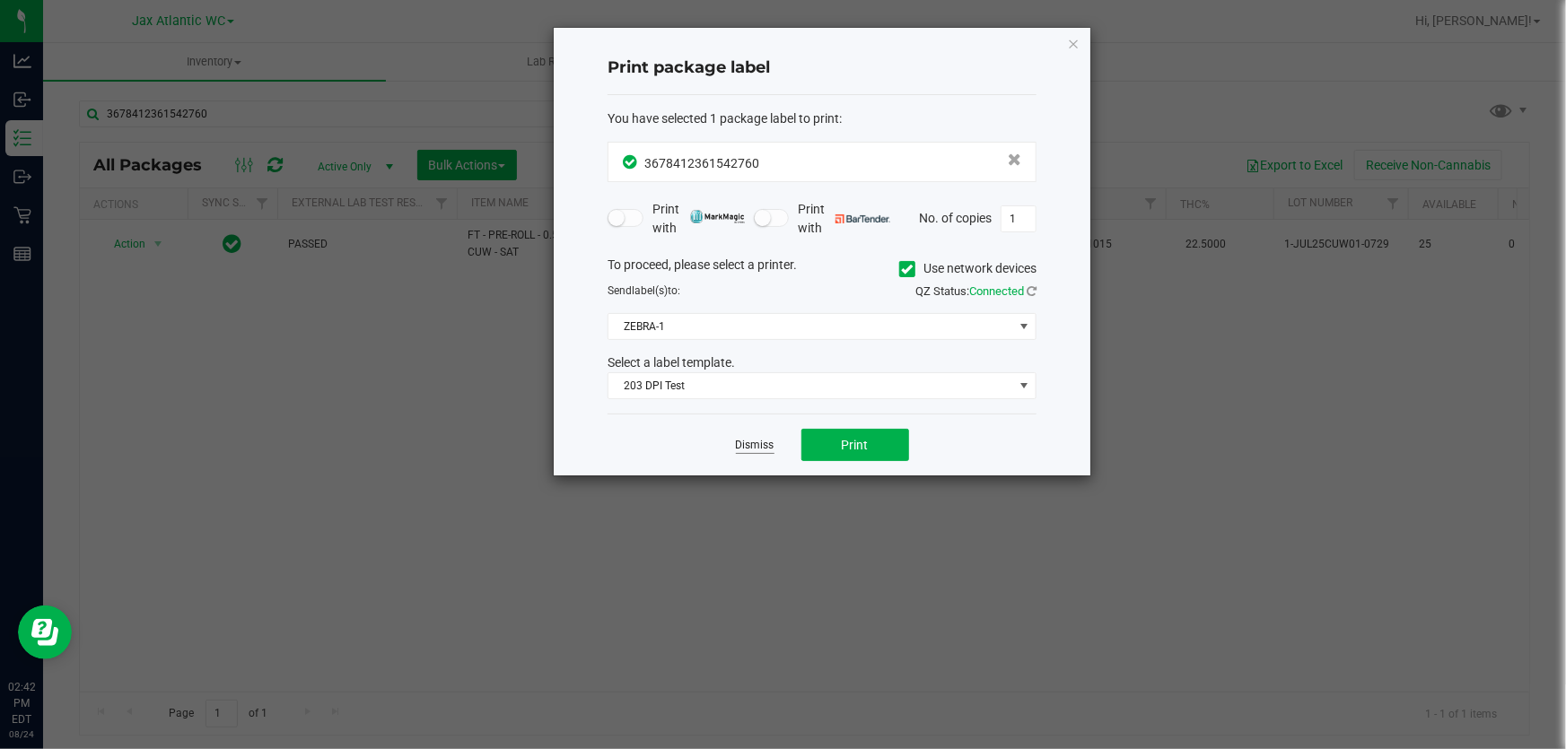
click at [754, 443] on link "Dismiss" at bounding box center [755, 445] width 39 height 15
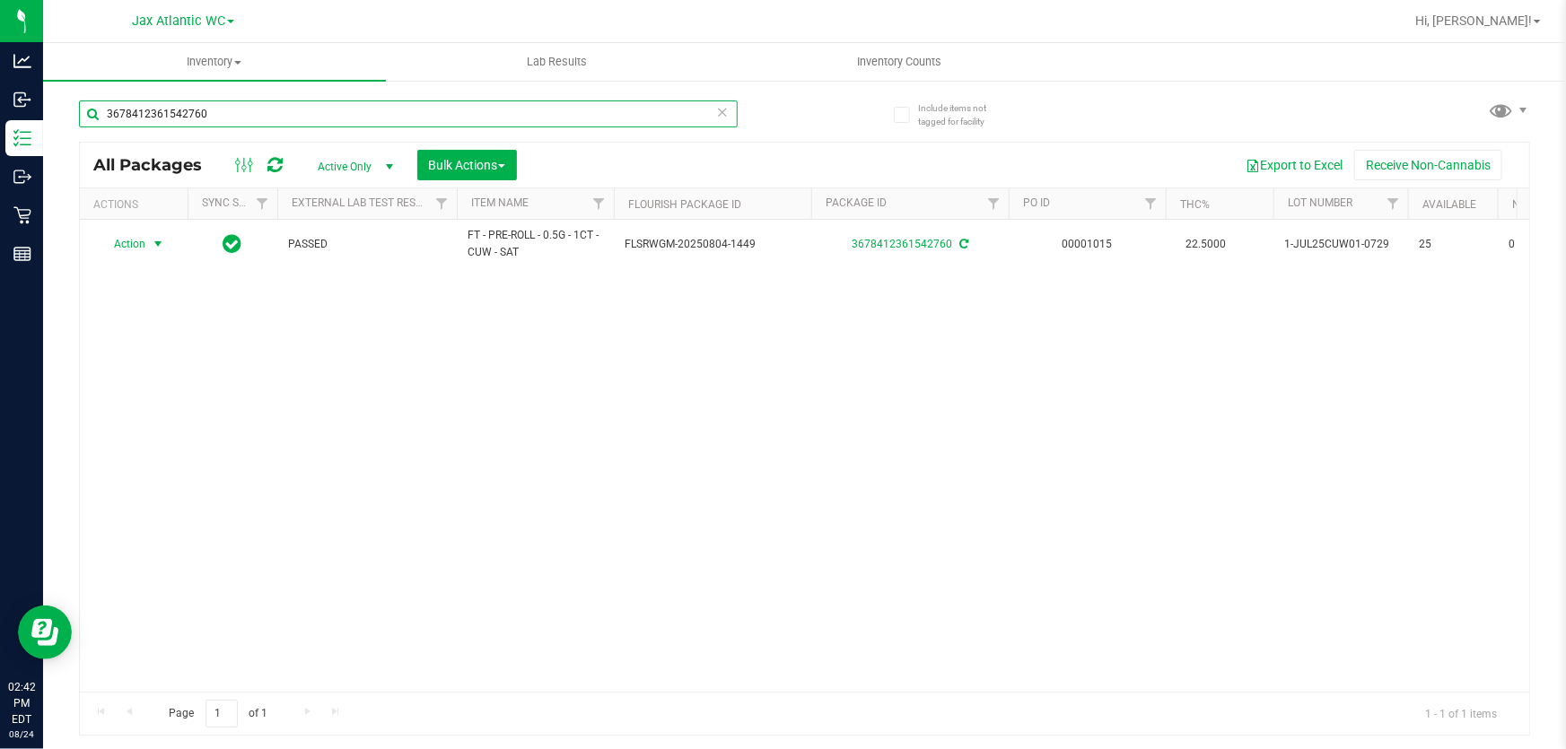
click at [240, 116] on input "3678412361542760" at bounding box center [408, 114] width 659 height 27
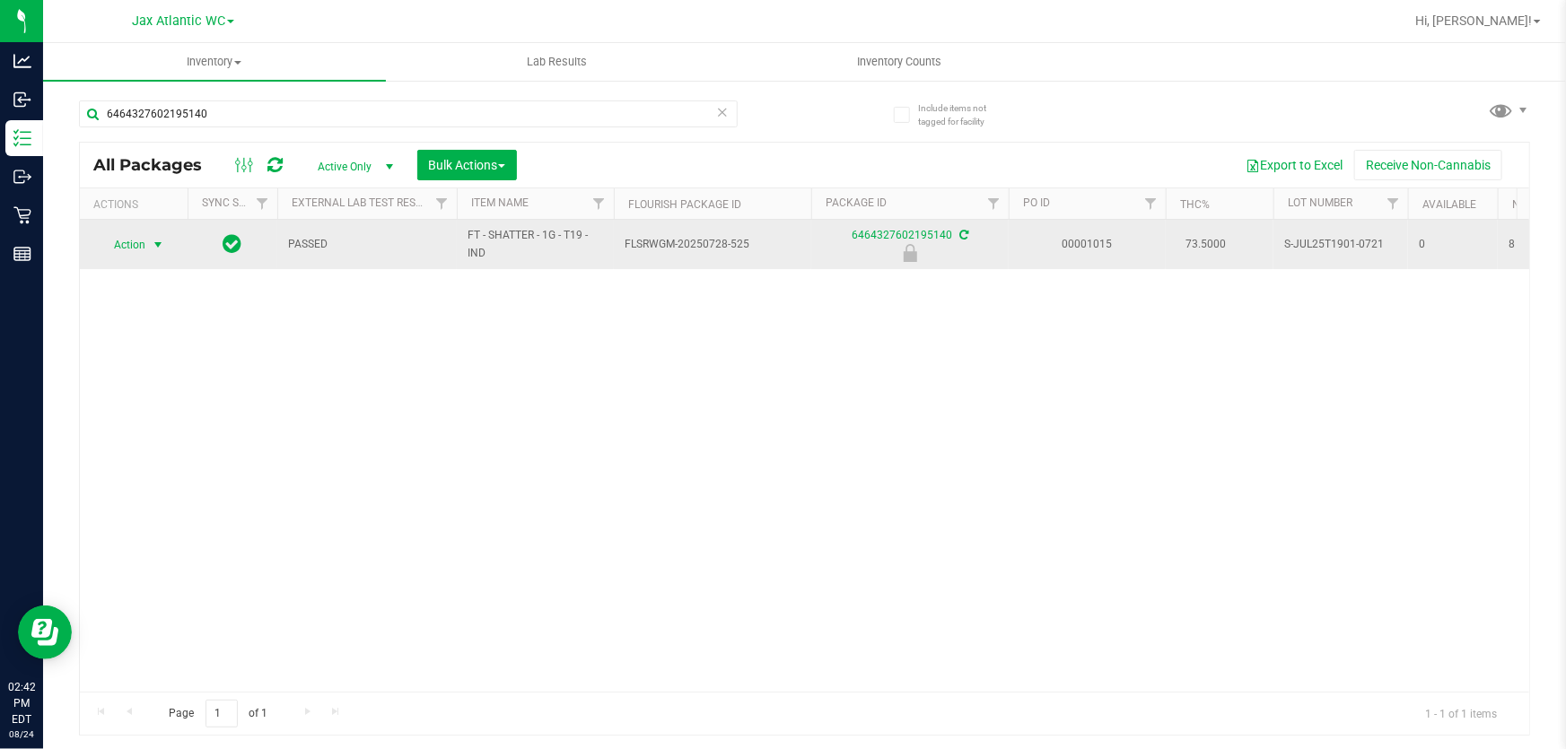
click at [130, 245] on span "Action" at bounding box center [122, 244] width 48 height 25
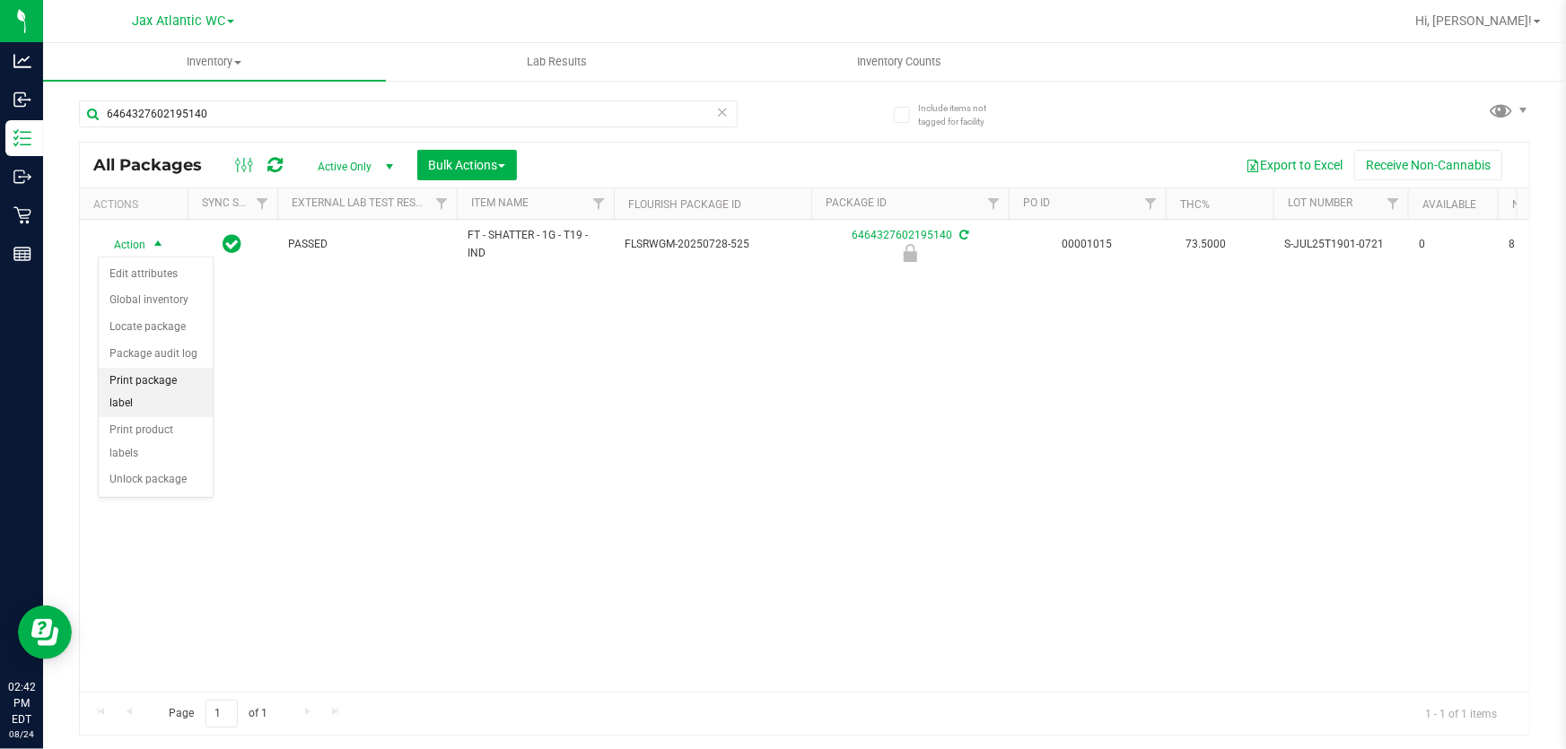
click at [197, 379] on li "Print package label" at bounding box center [156, 392] width 114 height 49
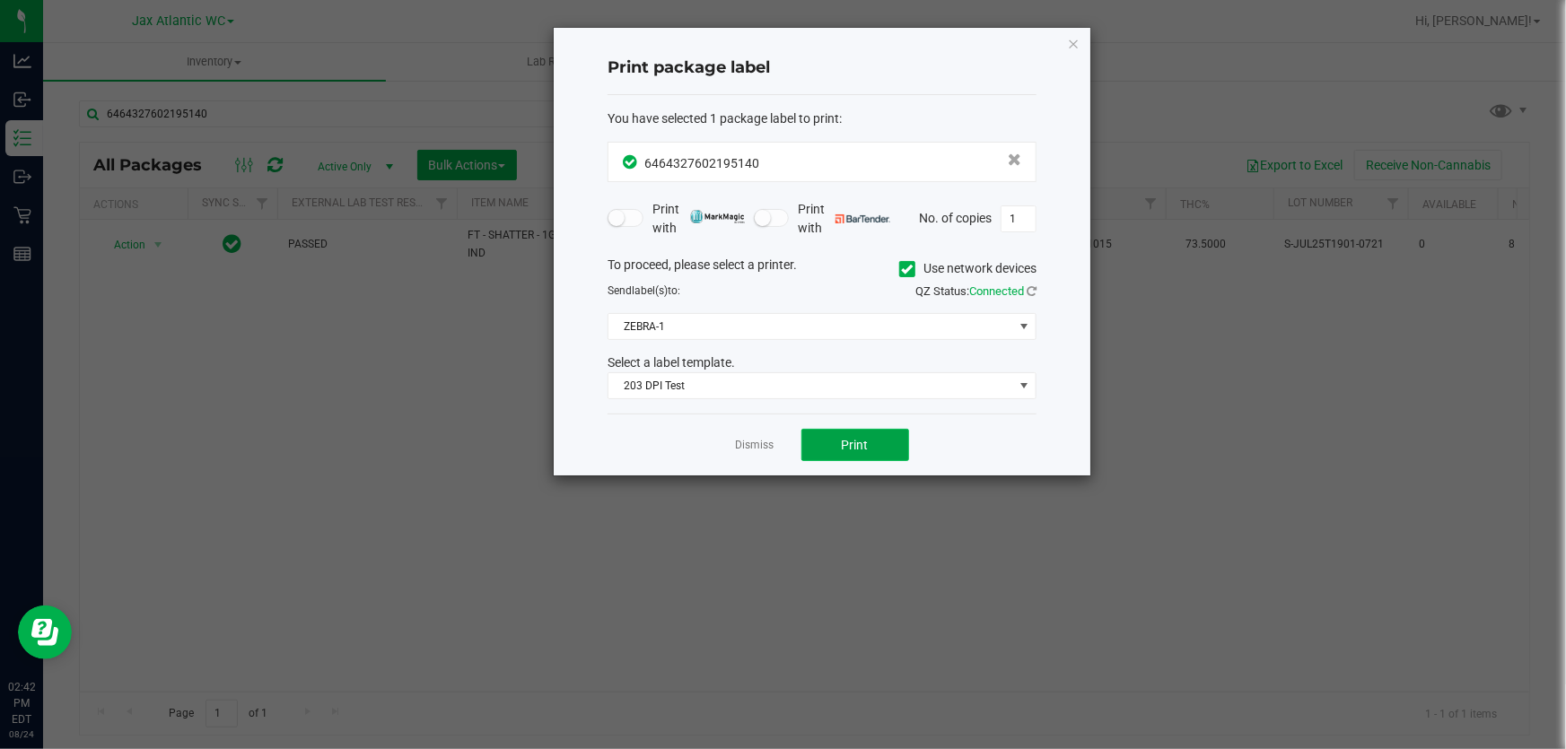
click at [864, 448] on span "Print" at bounding box center [855, 445] width 27 height 14
click at [759, 442] on link "Dismiss" at bounding box center [755, 445] width 39 height 15
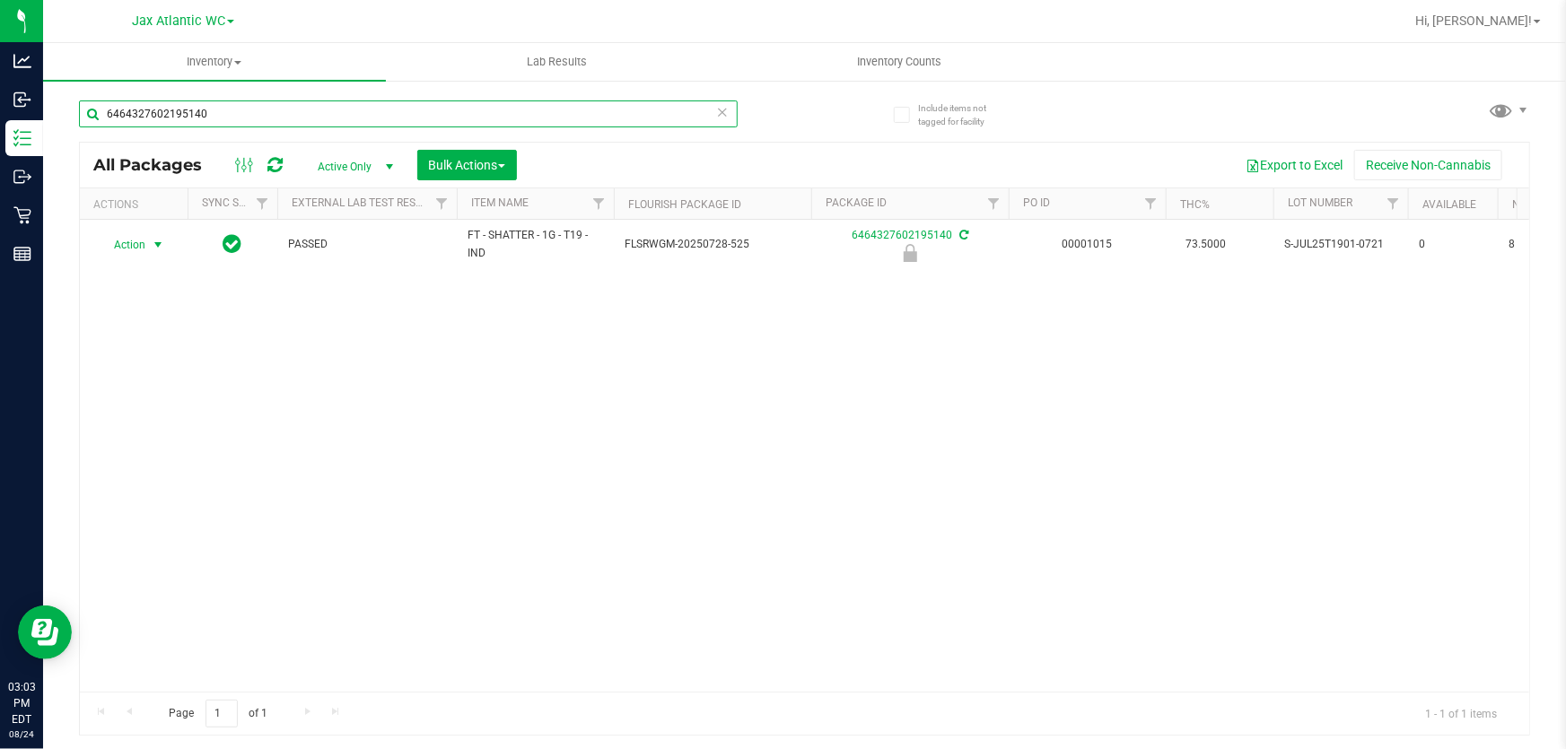
click at [371, 112] on input "6464327602195140" at bounding box center [408, 114] width 659 height 27
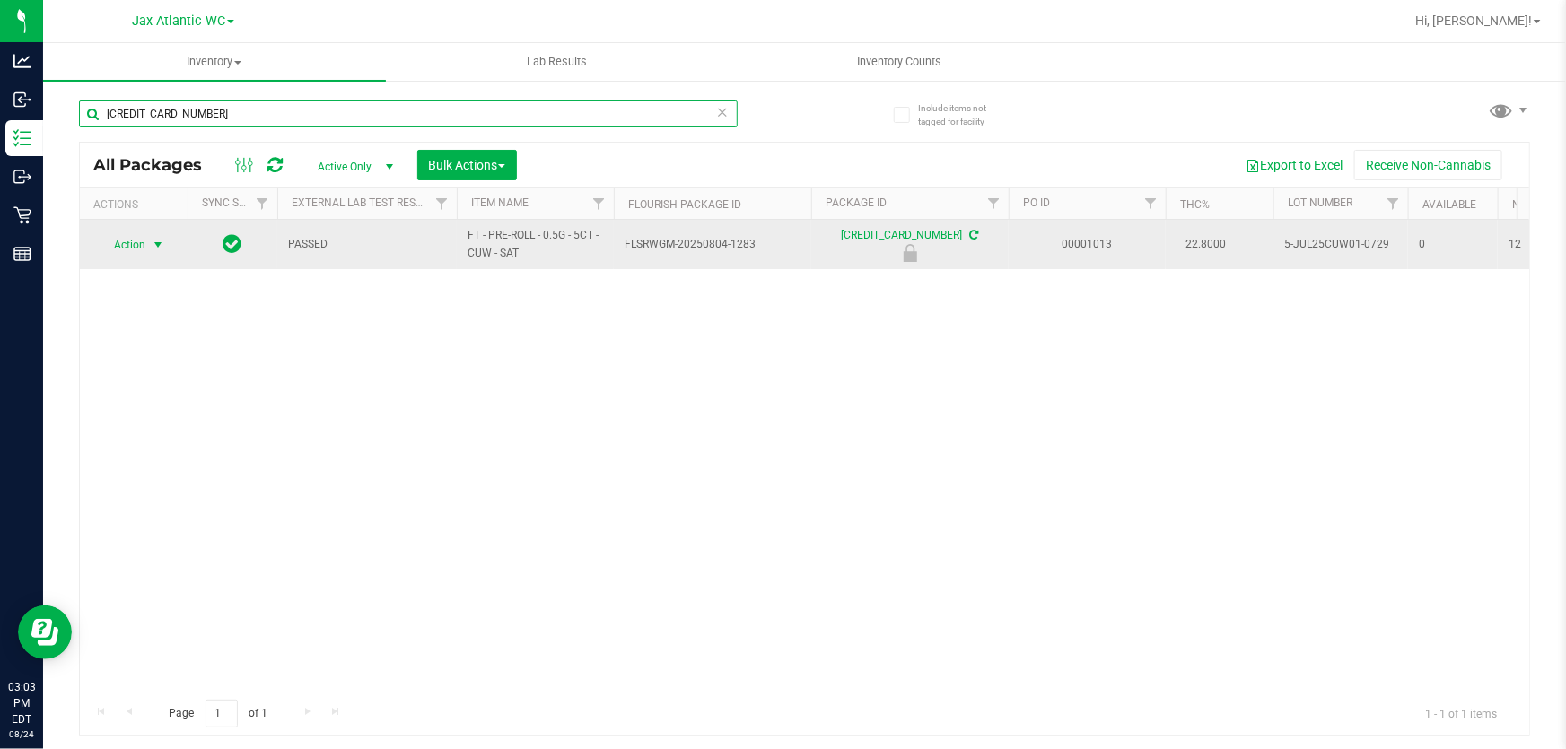
type input "6792885480993271"
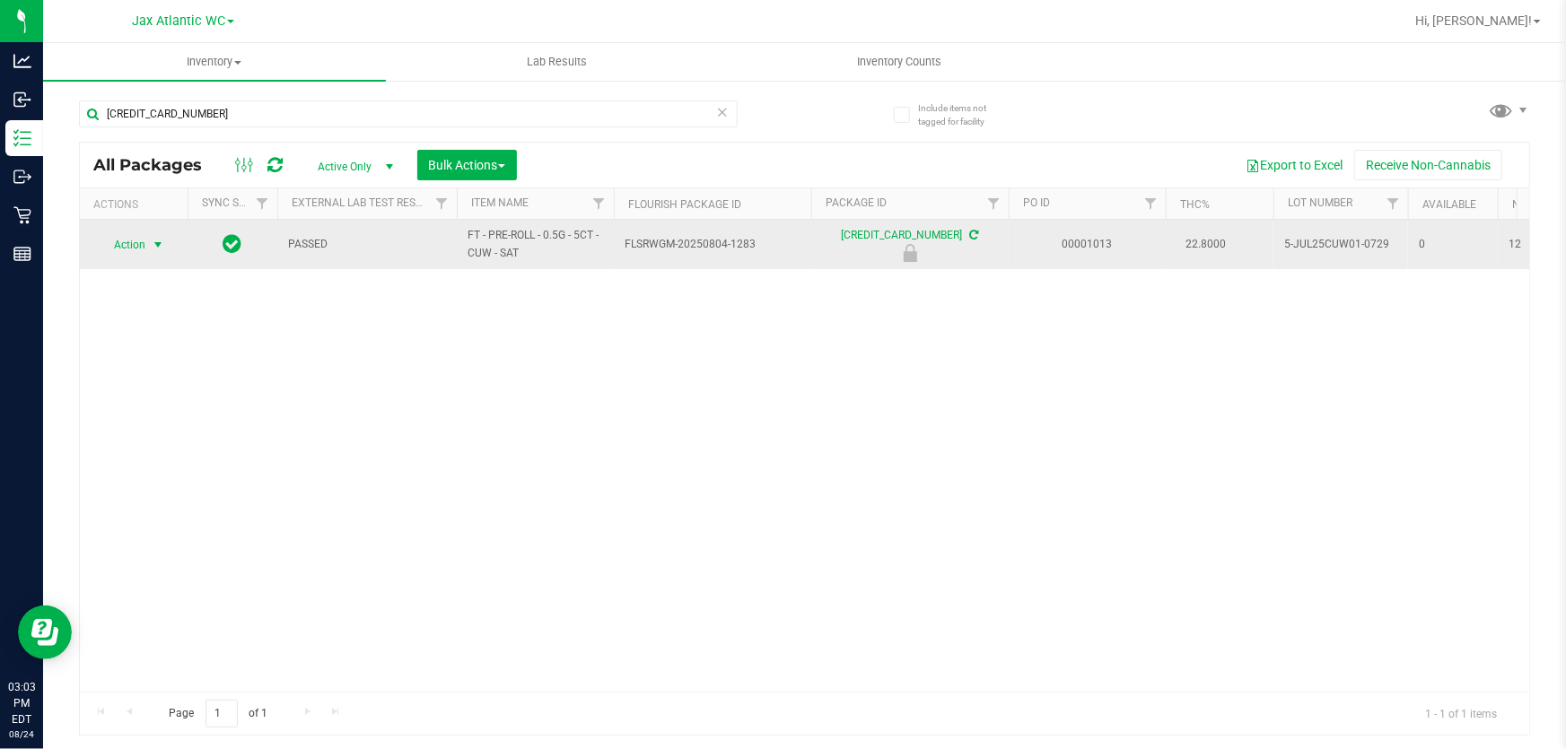
click at [136, 242] on span "Action" at bounding box center [122, 244] width 48 height 25
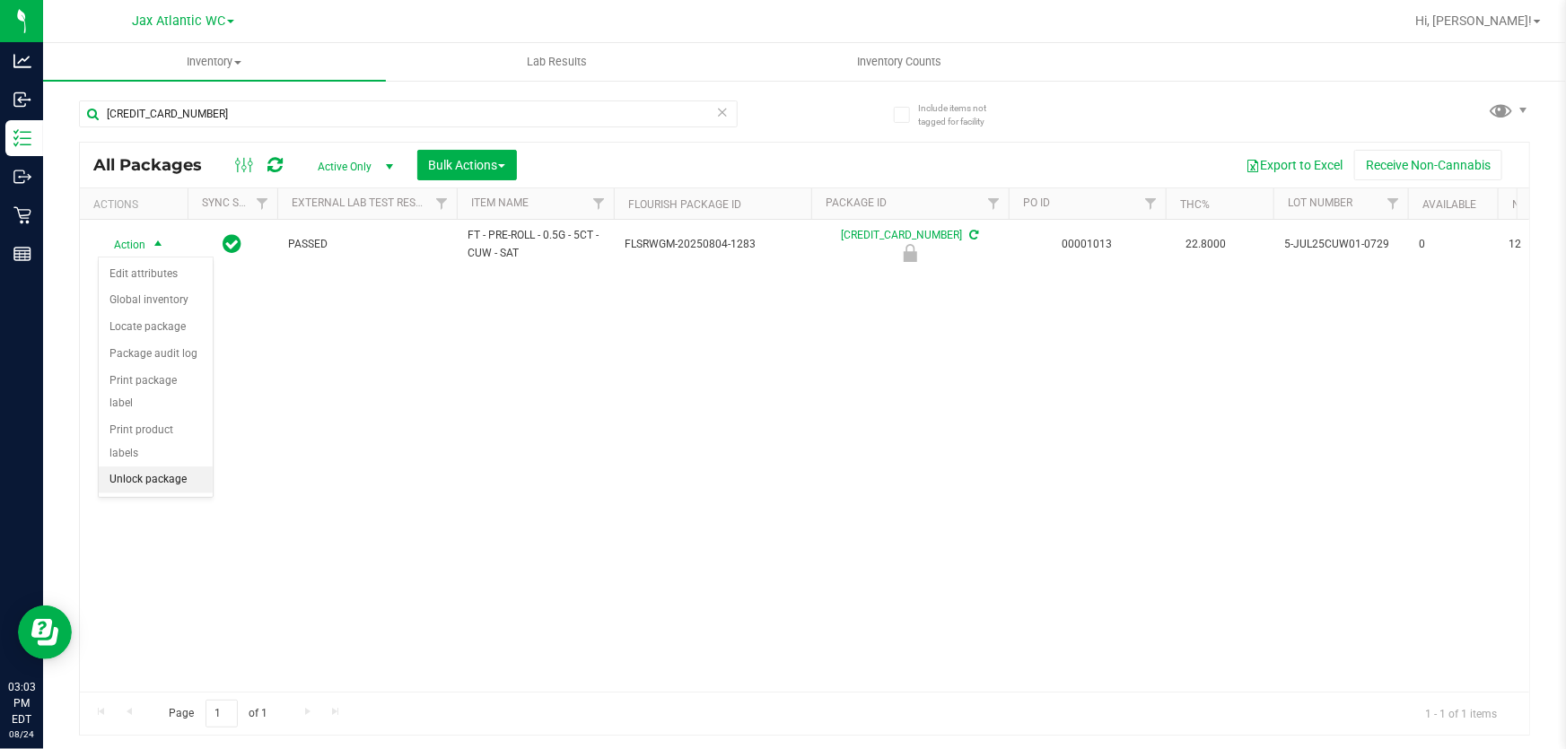
click at [153, 467] on li "Unlock package" at bounding box center [156, 480] width 114 height 27
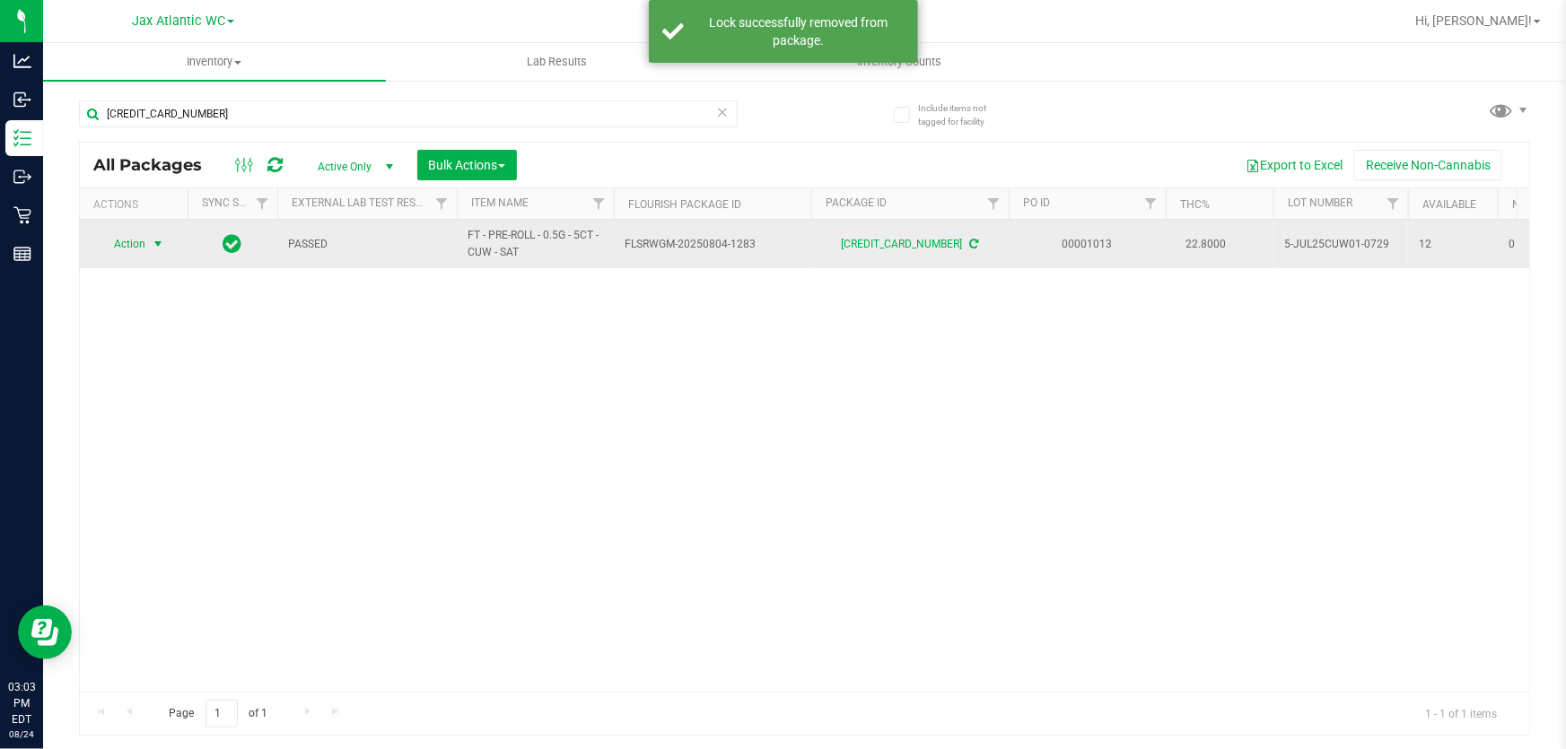
click at [128, 245] on span "Action" at bounding box center [122, 244] width 48 height 25
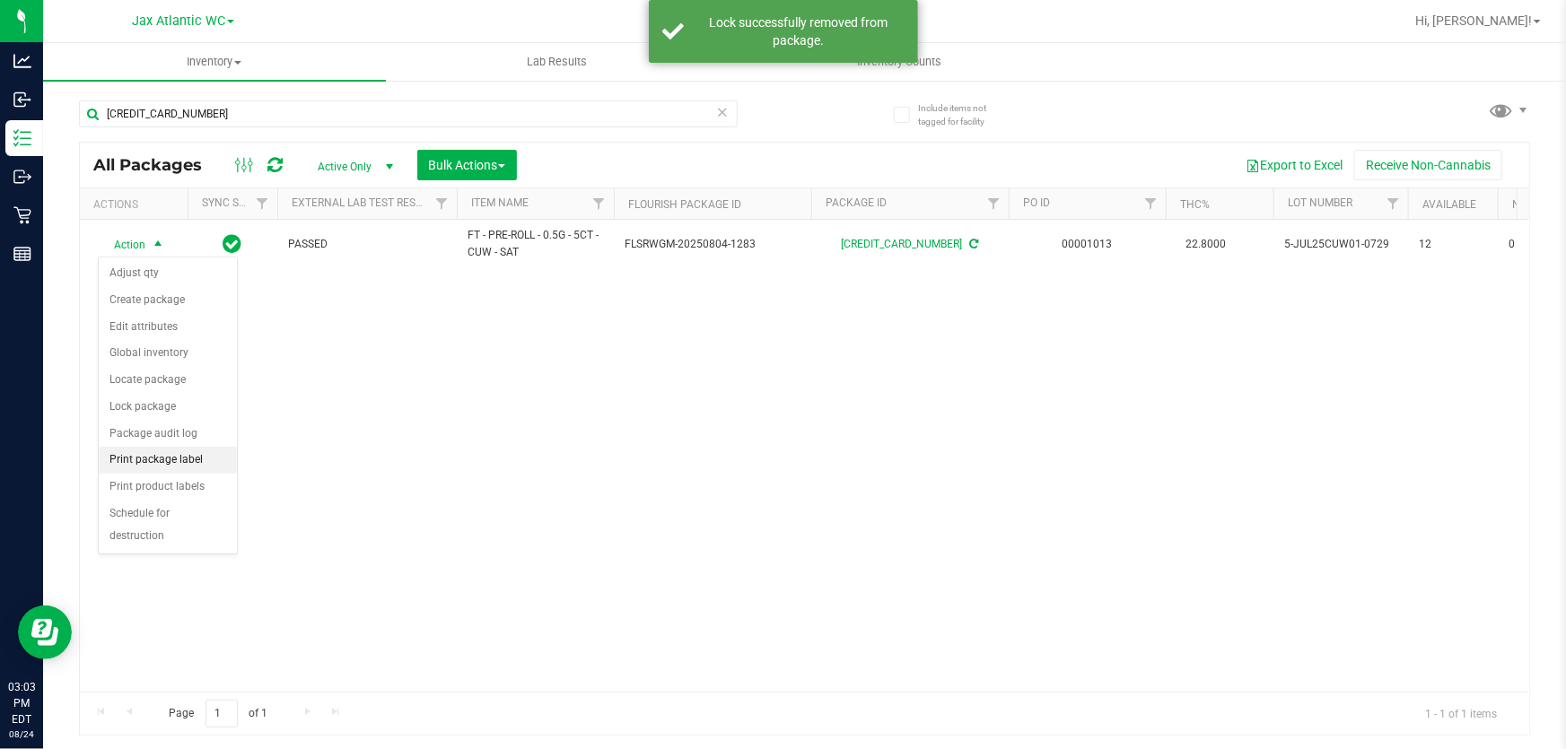
click at [186, 458] on li "Print package label" at bounding box center [168, 460] width 138 height 27
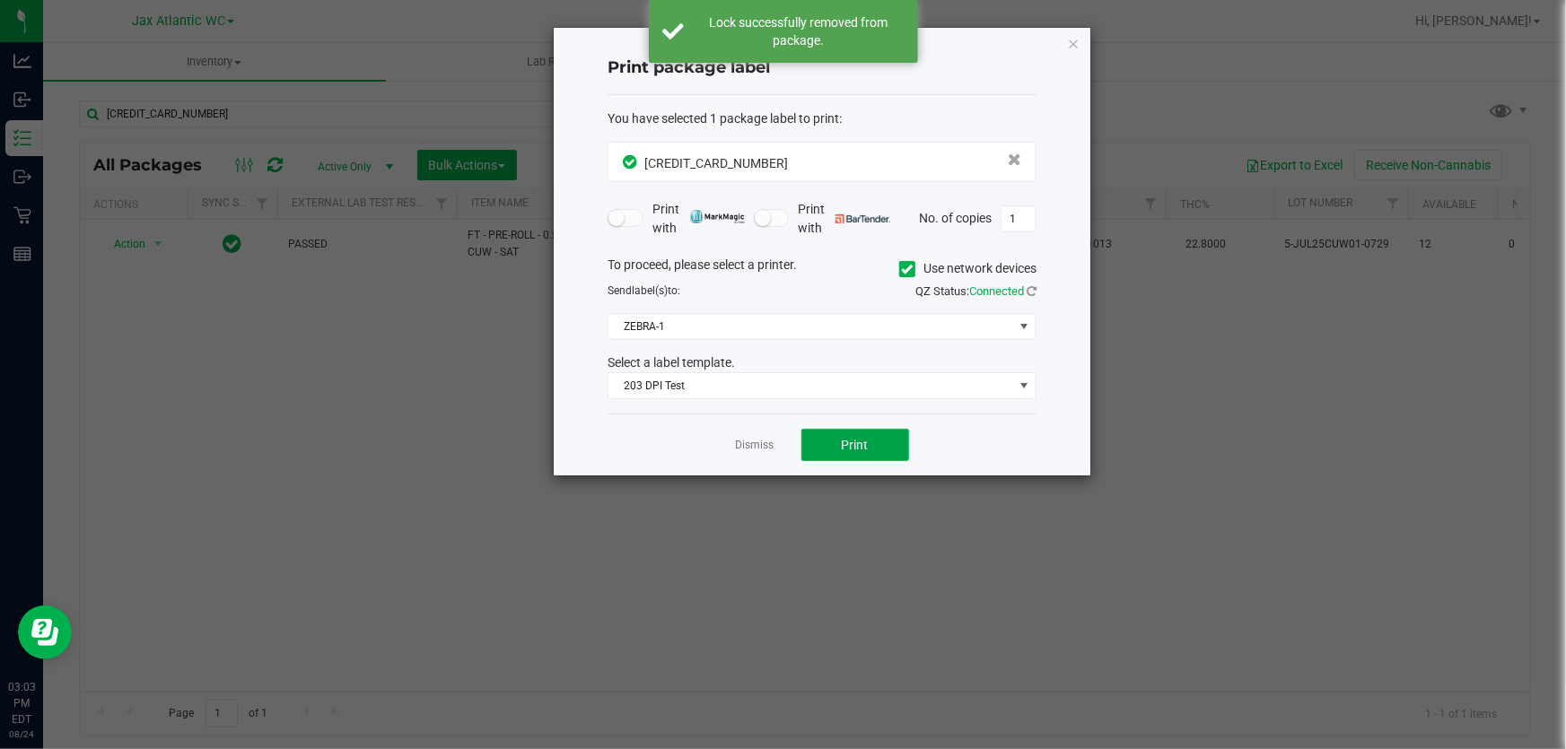
click at [837, 459] on button "Print" at bounding box center [855, 445] width 108 height 32
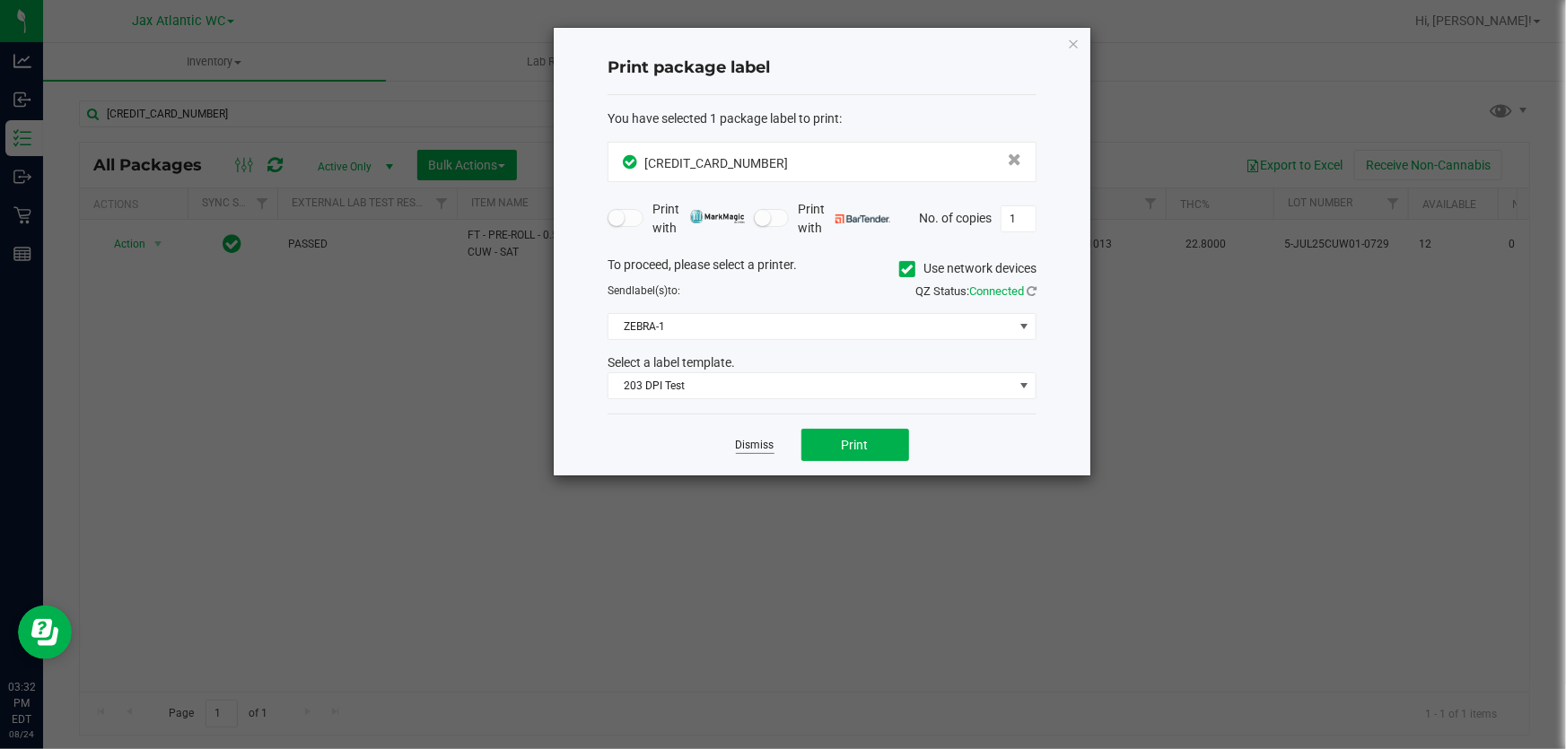
click at [771, 445] on link "Dismiss" at bounding box center [755, 445] width 39 height 15
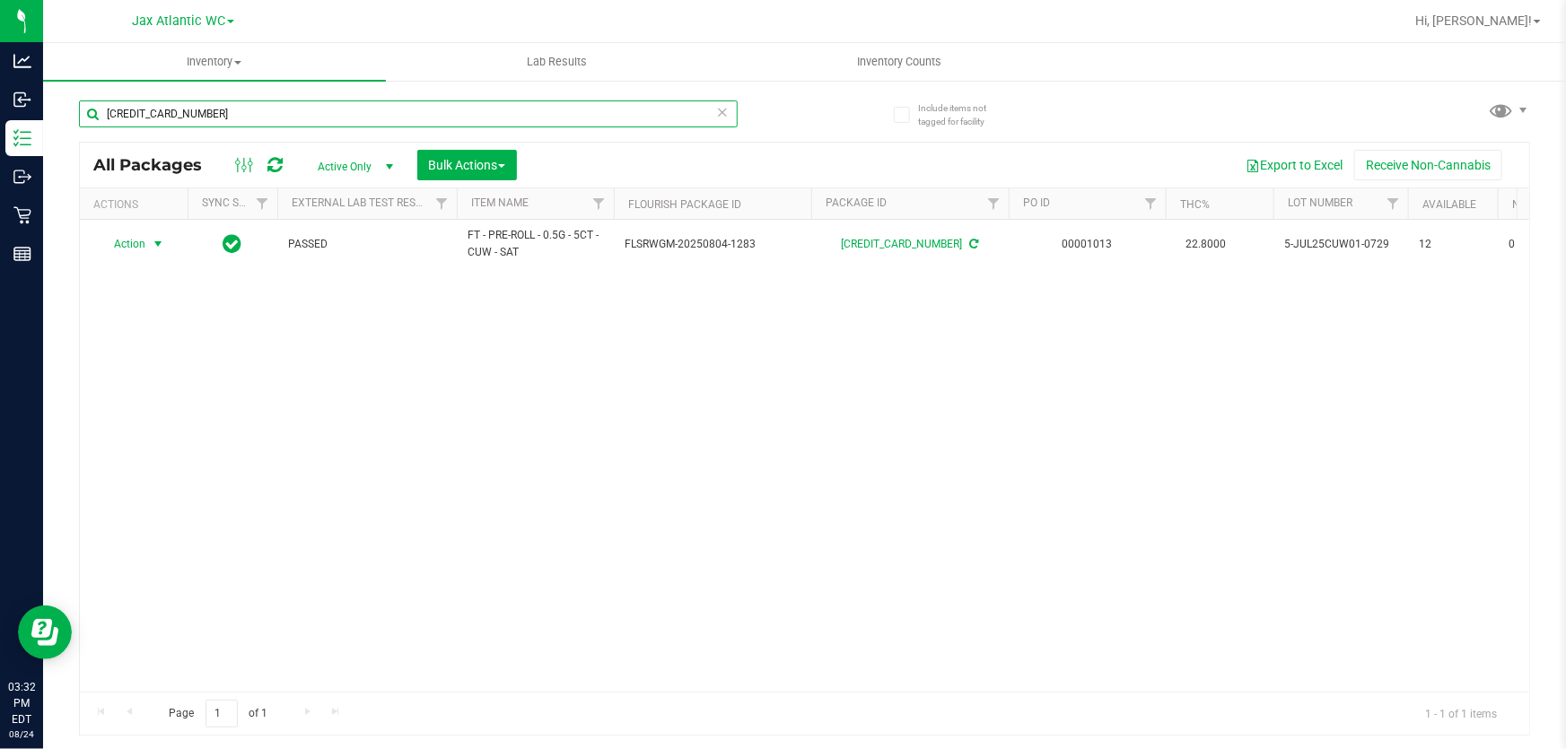
click at [322, 105] on input "6792885480993271" at bounding box center [408, 114] width 659 height 27
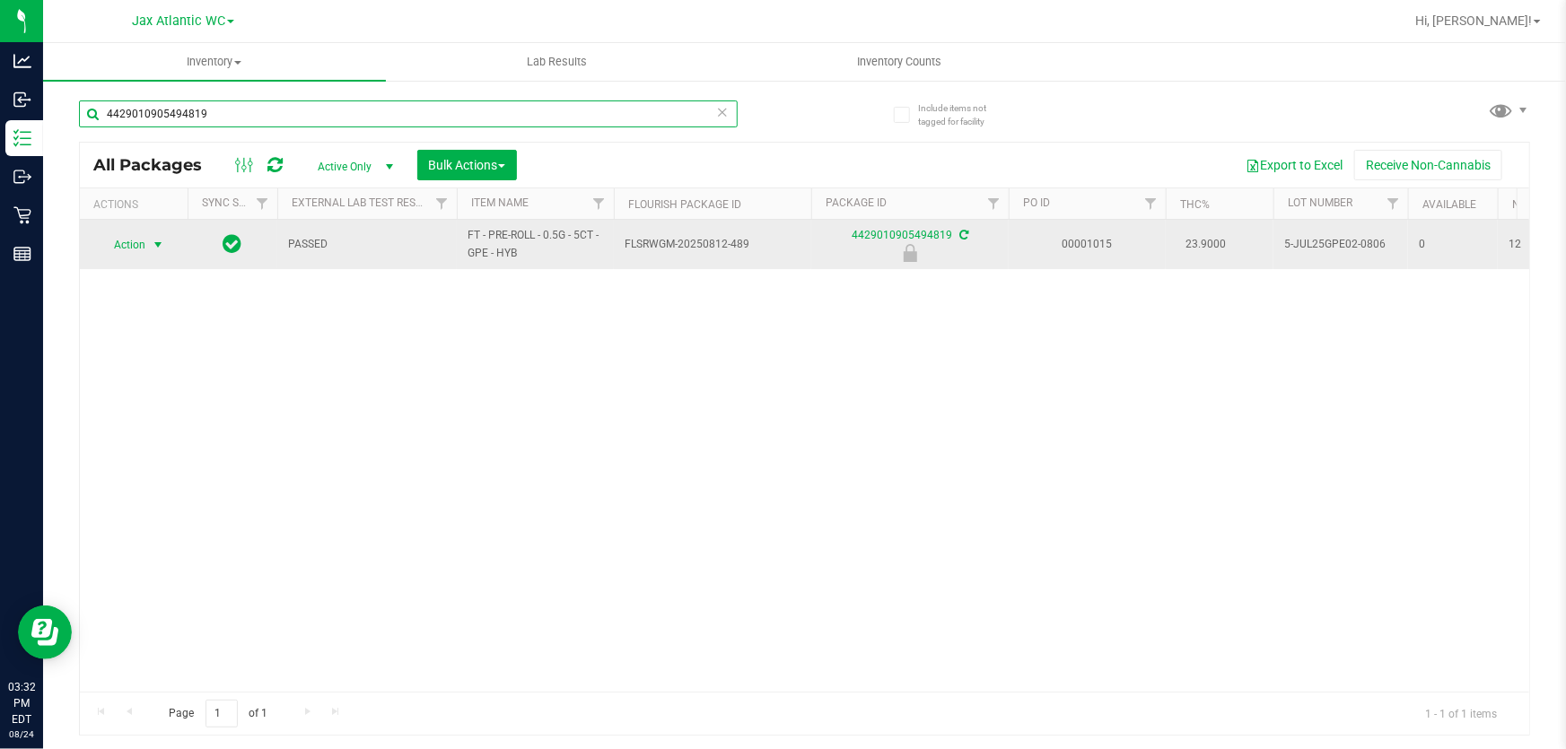
type input "4429010905494819"
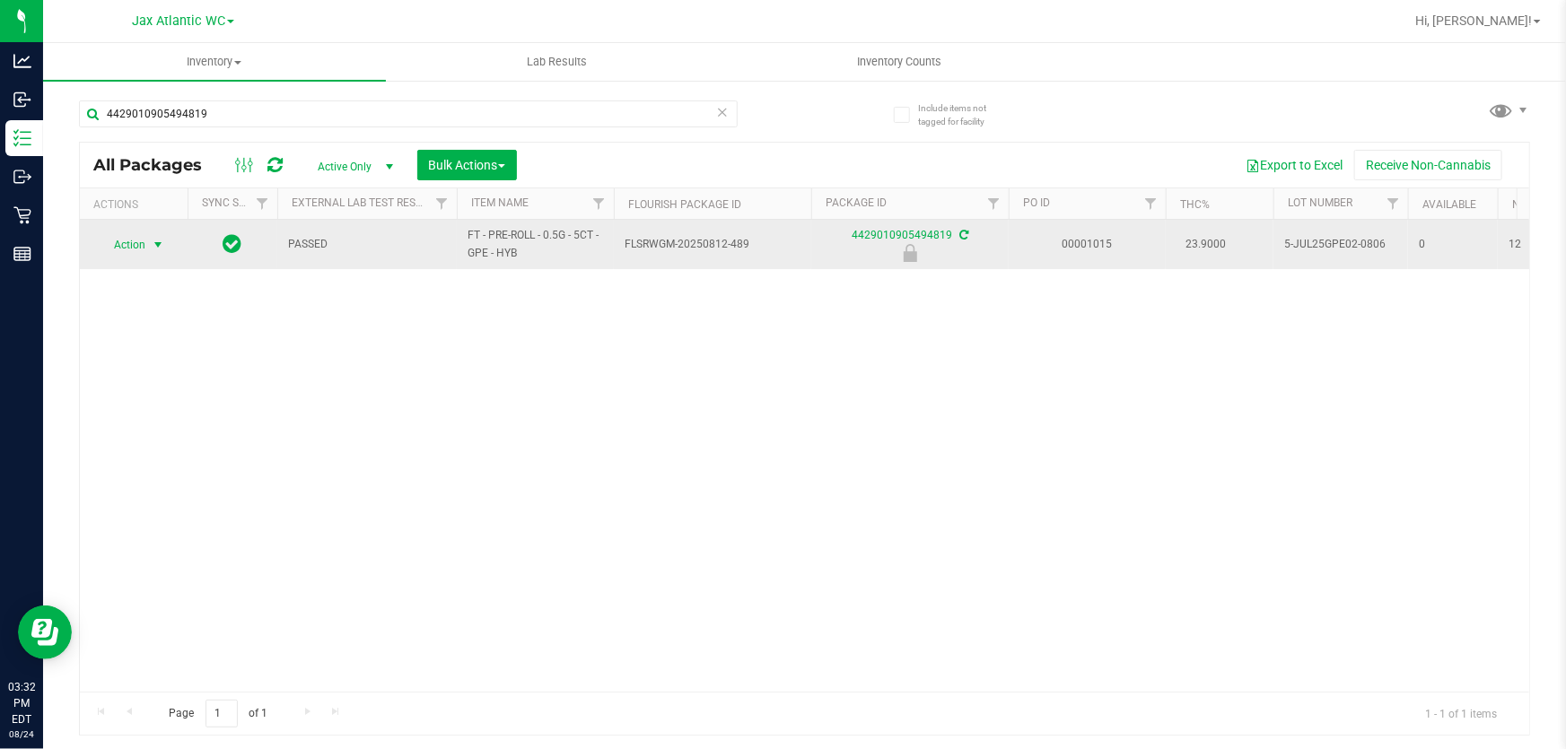
click at [153, 240] on span "select" at bounding box center [158, 245] width 14 height 14
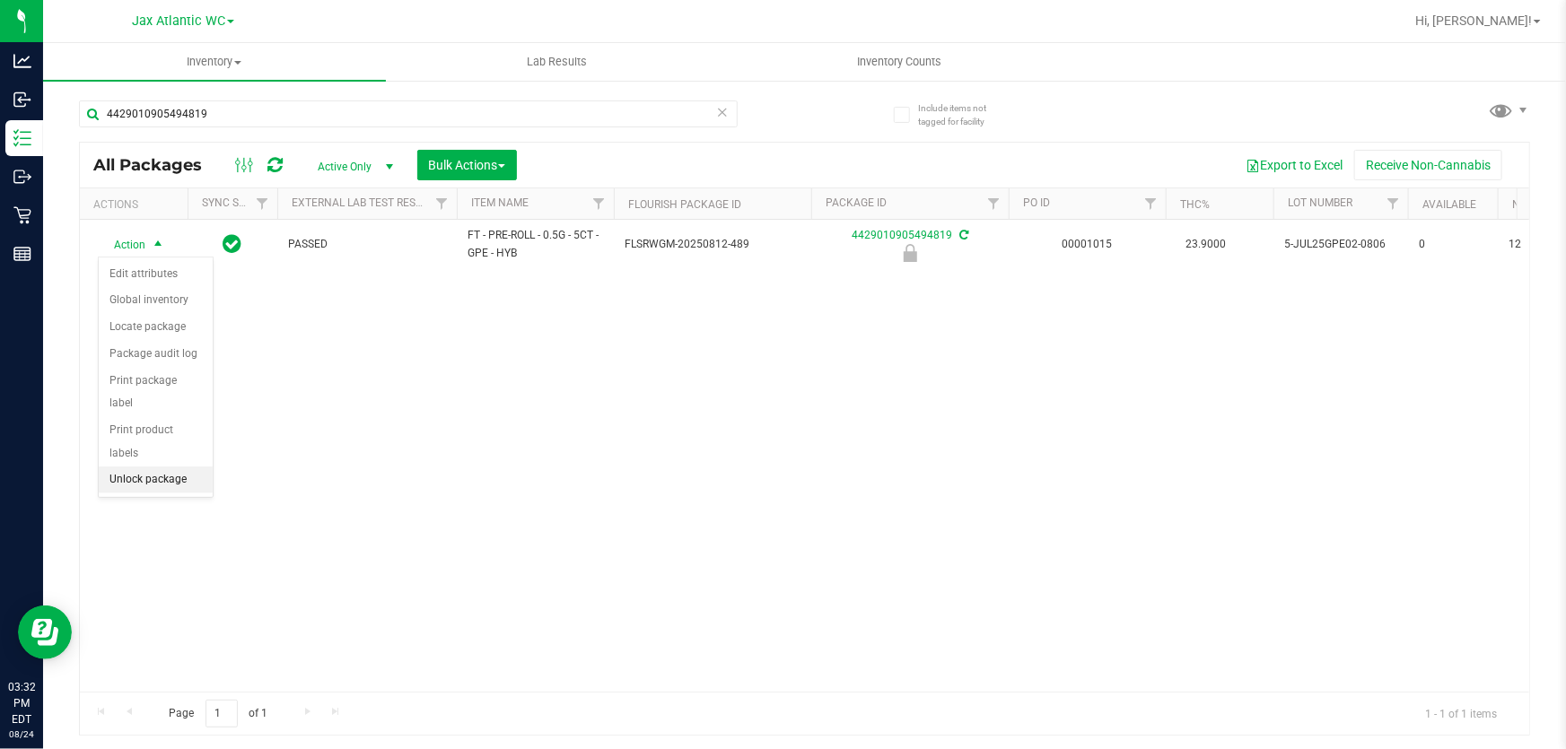
click at [172, 467] on li "Unlock package" at bounding box center [156, 480] width 114 height 27
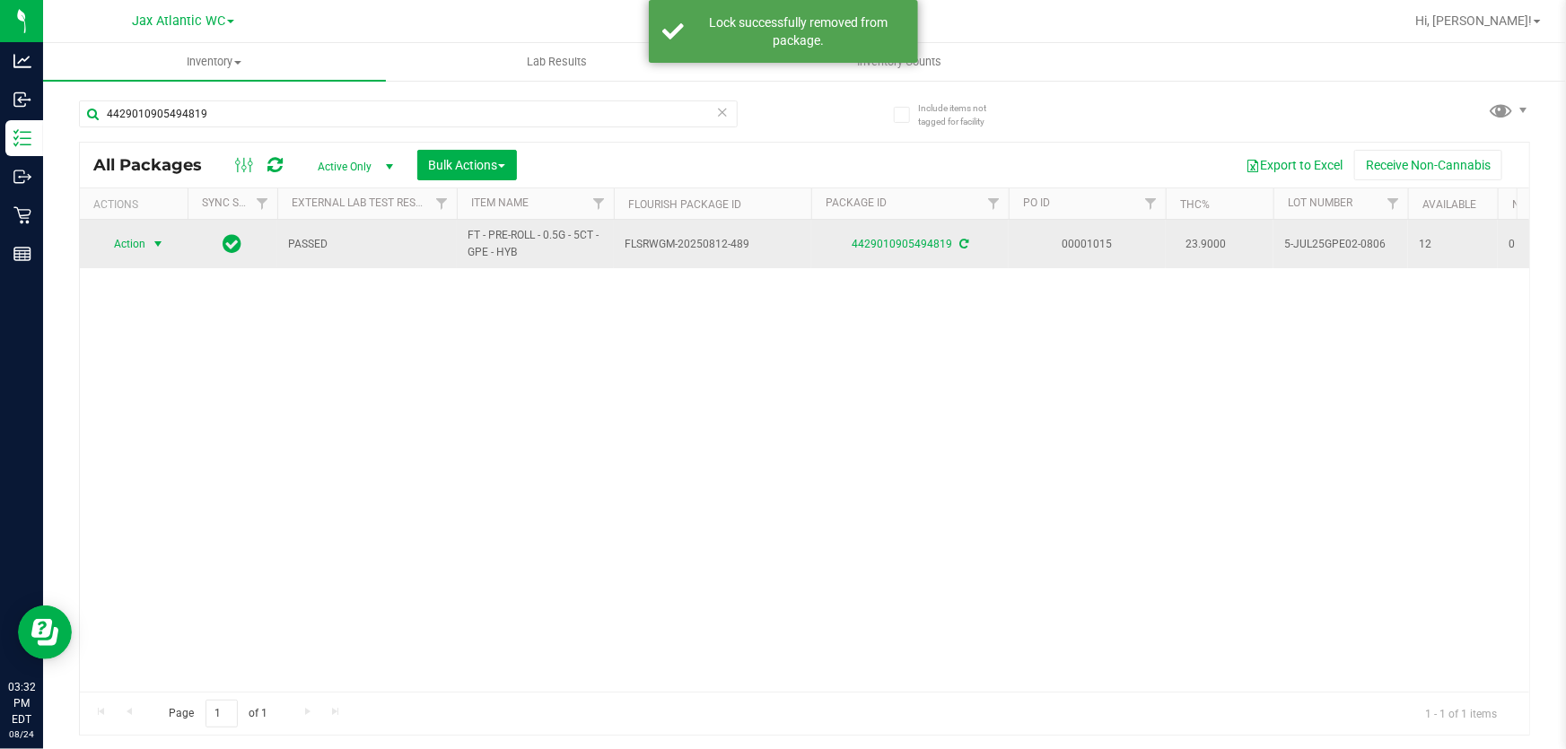
click at [144, 249] on span "Action" at bounding box center [122, 244] width 48 height 25
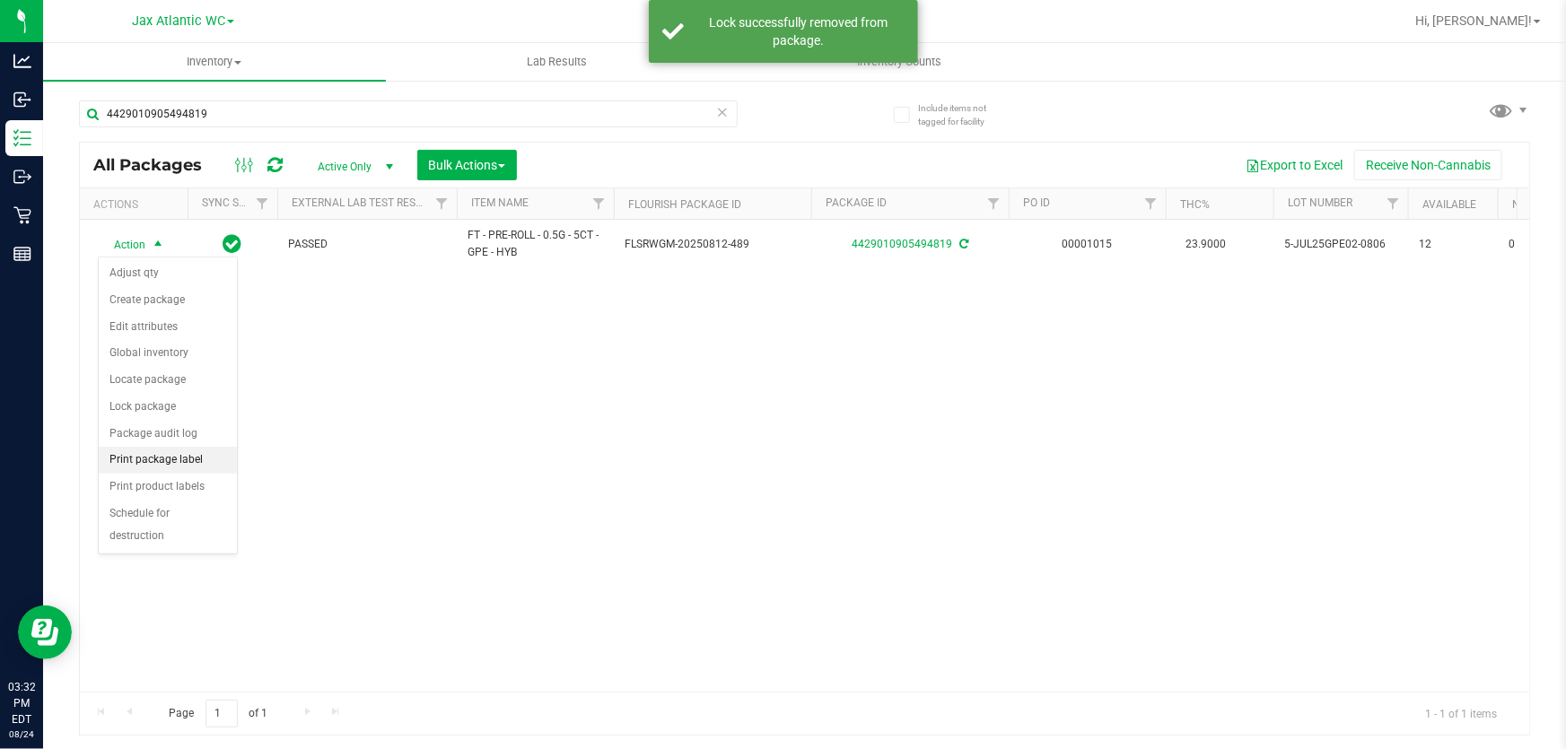
click at [197, 453] on li "Print package label" at bounding box center [168, 460] width 138 height 27
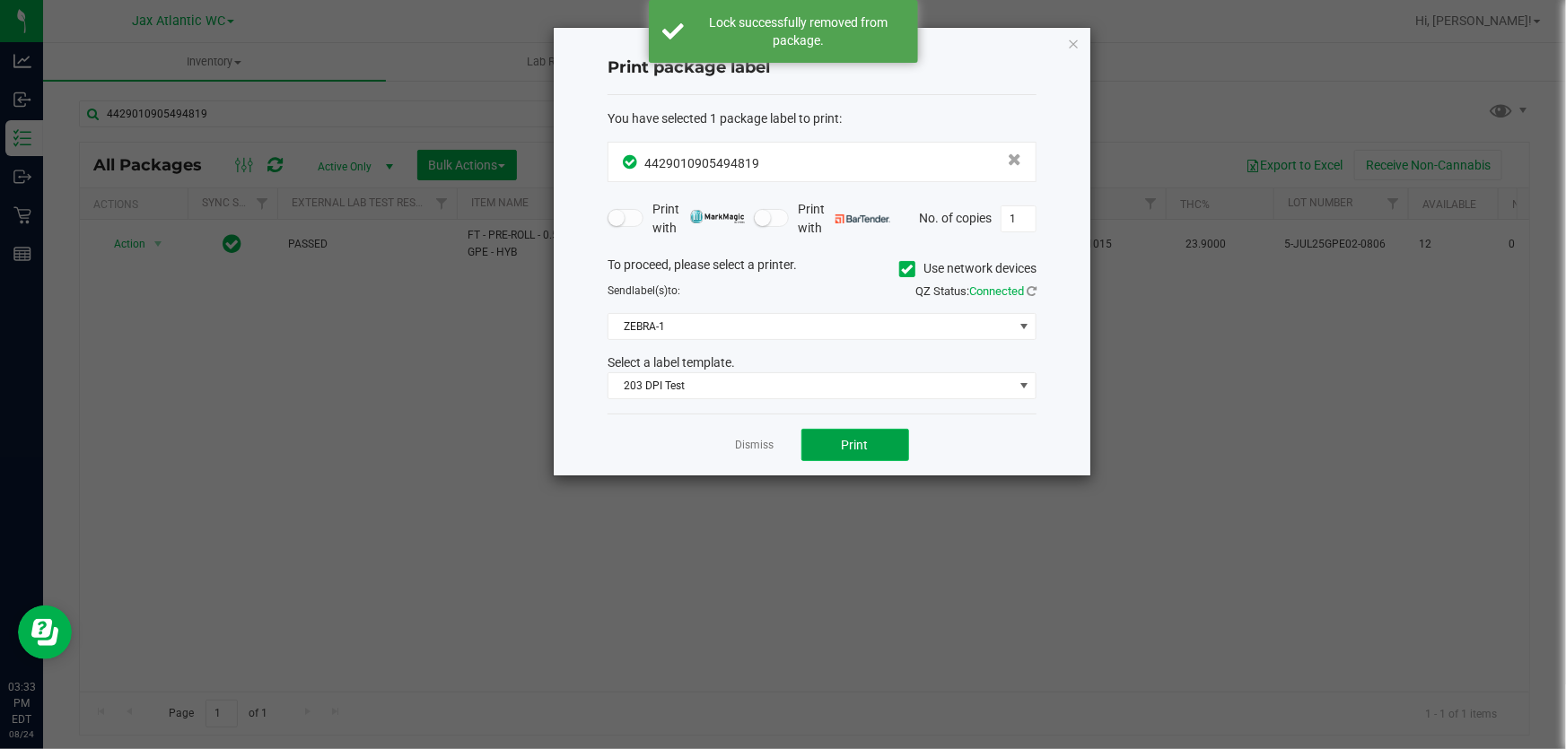
click at [856, 459] on button "Print" at bounding box center [855, 445] width 108 height 32
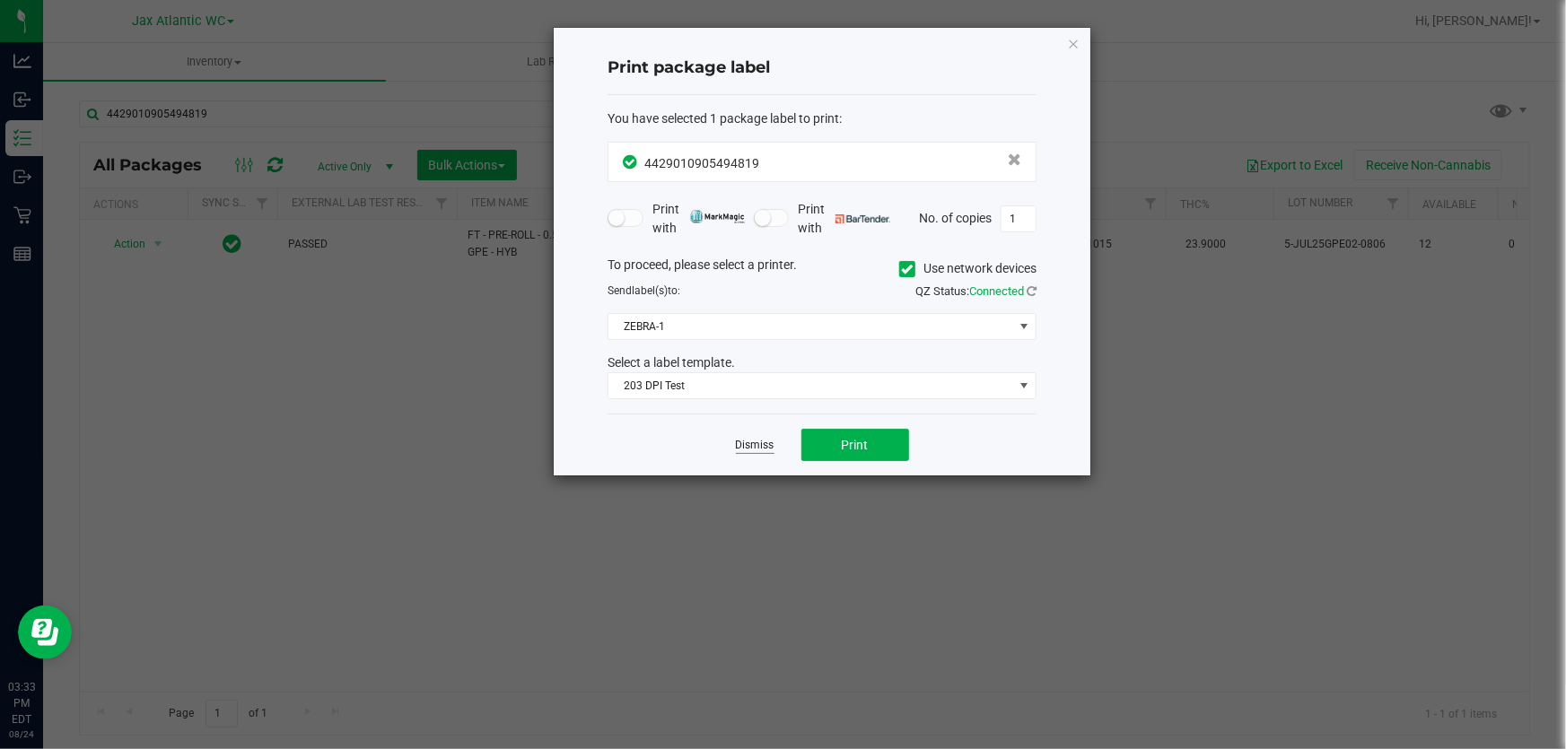
click at [746, 442] on link "Dismiss" at bounding box center [755, 445] width 39 height 15
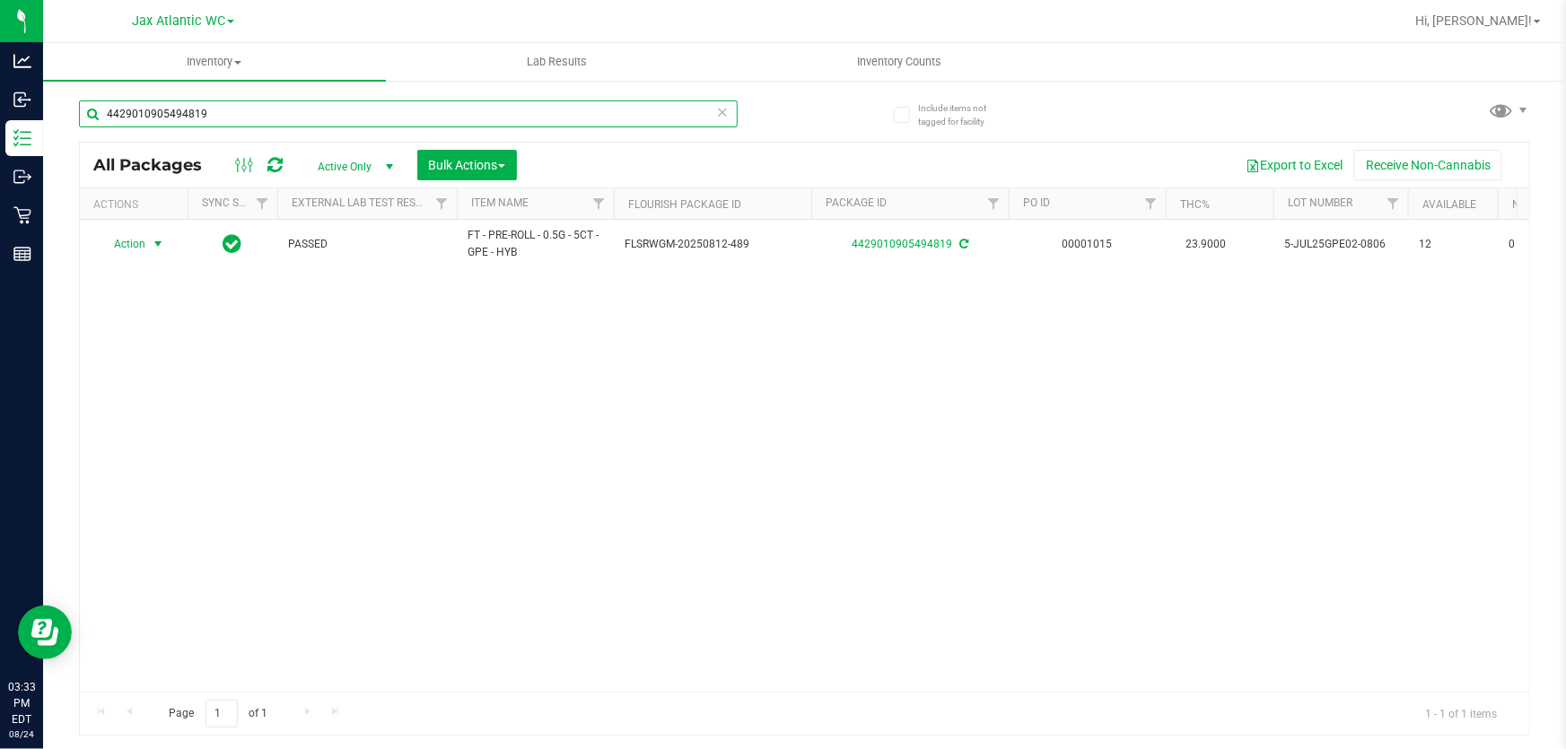
click at [330, 113] on input "4429010905494819" at bounding box center [408, 114] width 659 height 27
click at [330, 112] on input "4429010905494819" at bounding box center [408, 114] width 659 height 27
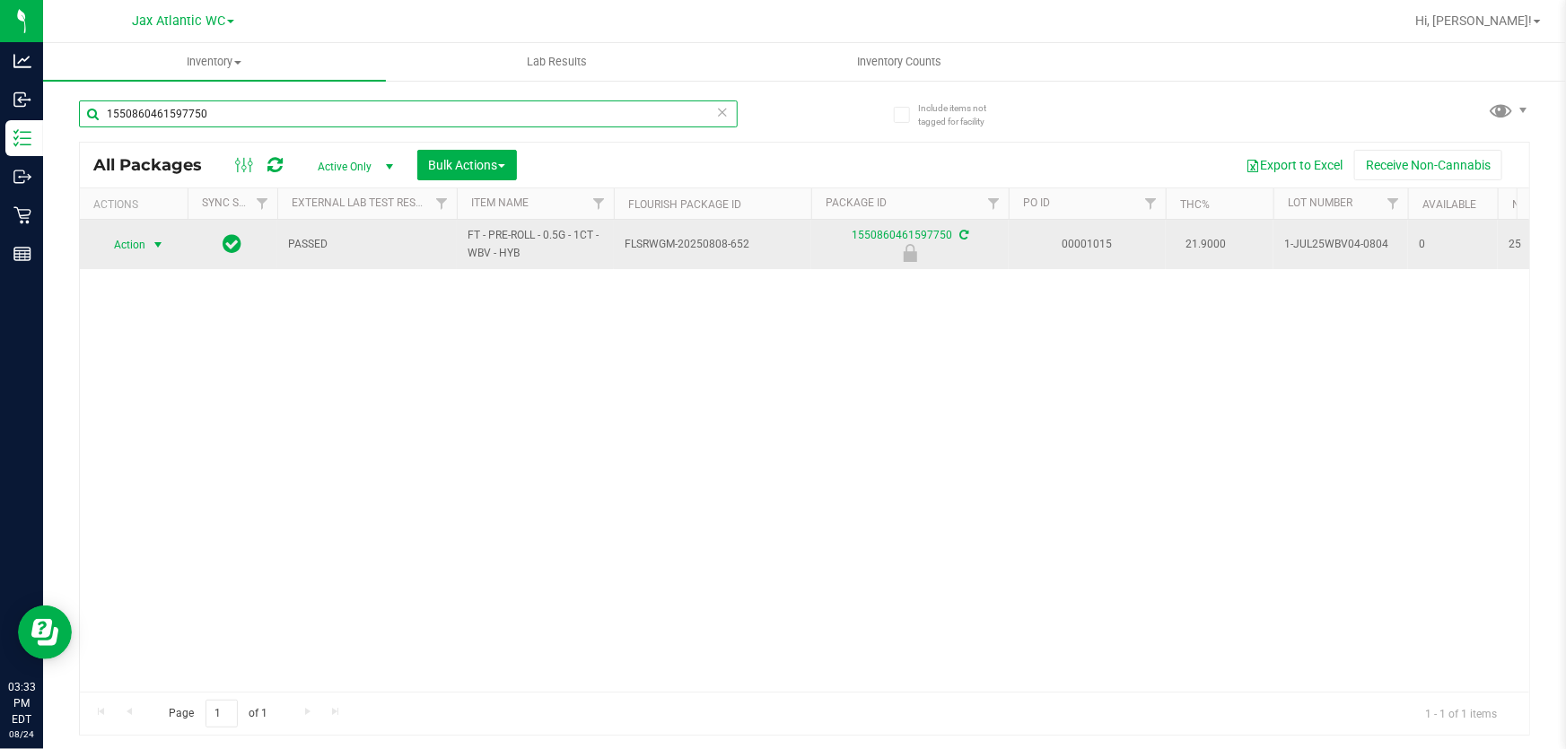
type input "1550860461597750"
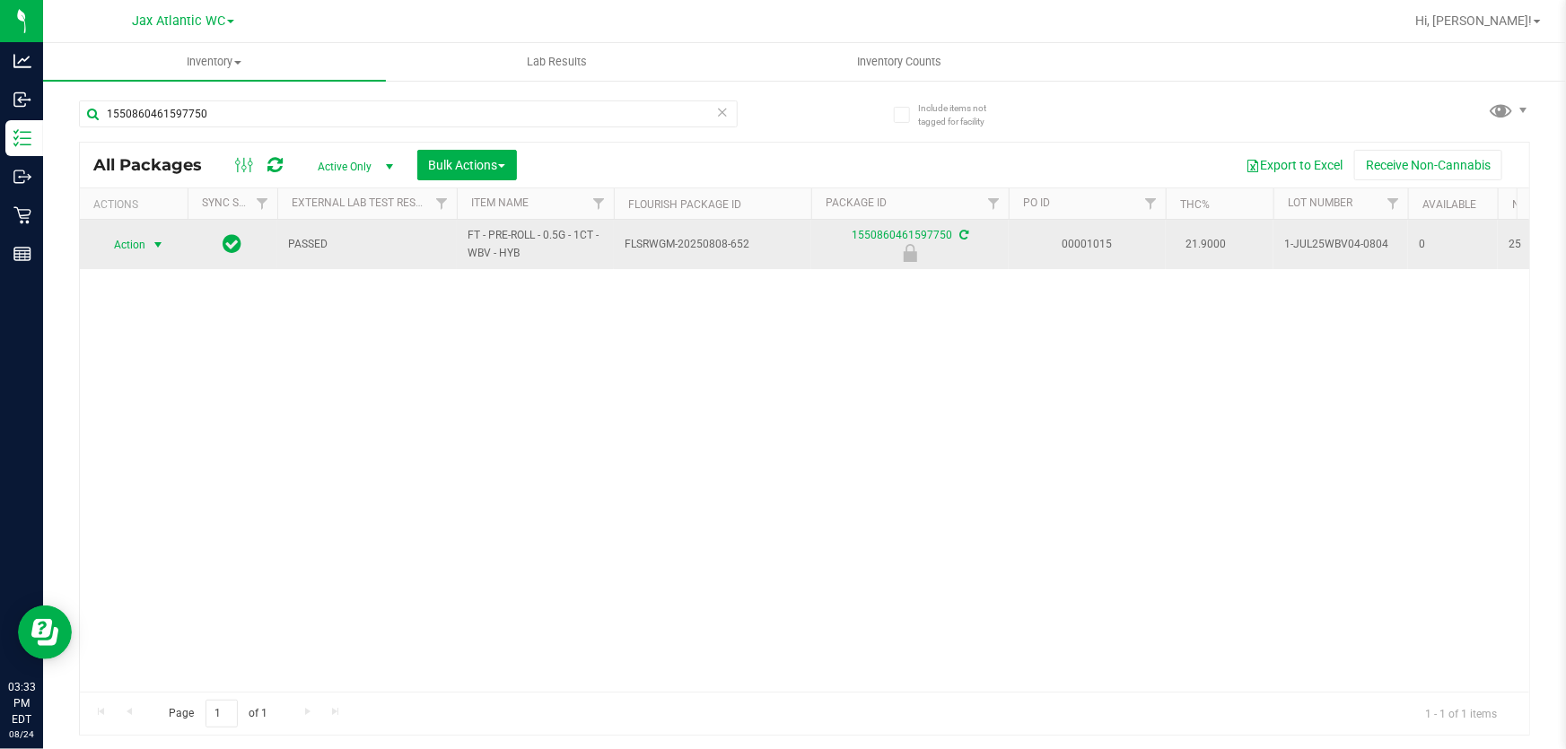
click at [137, 251] on span "Action" at bounding box center [122, 244] width 48 height 25
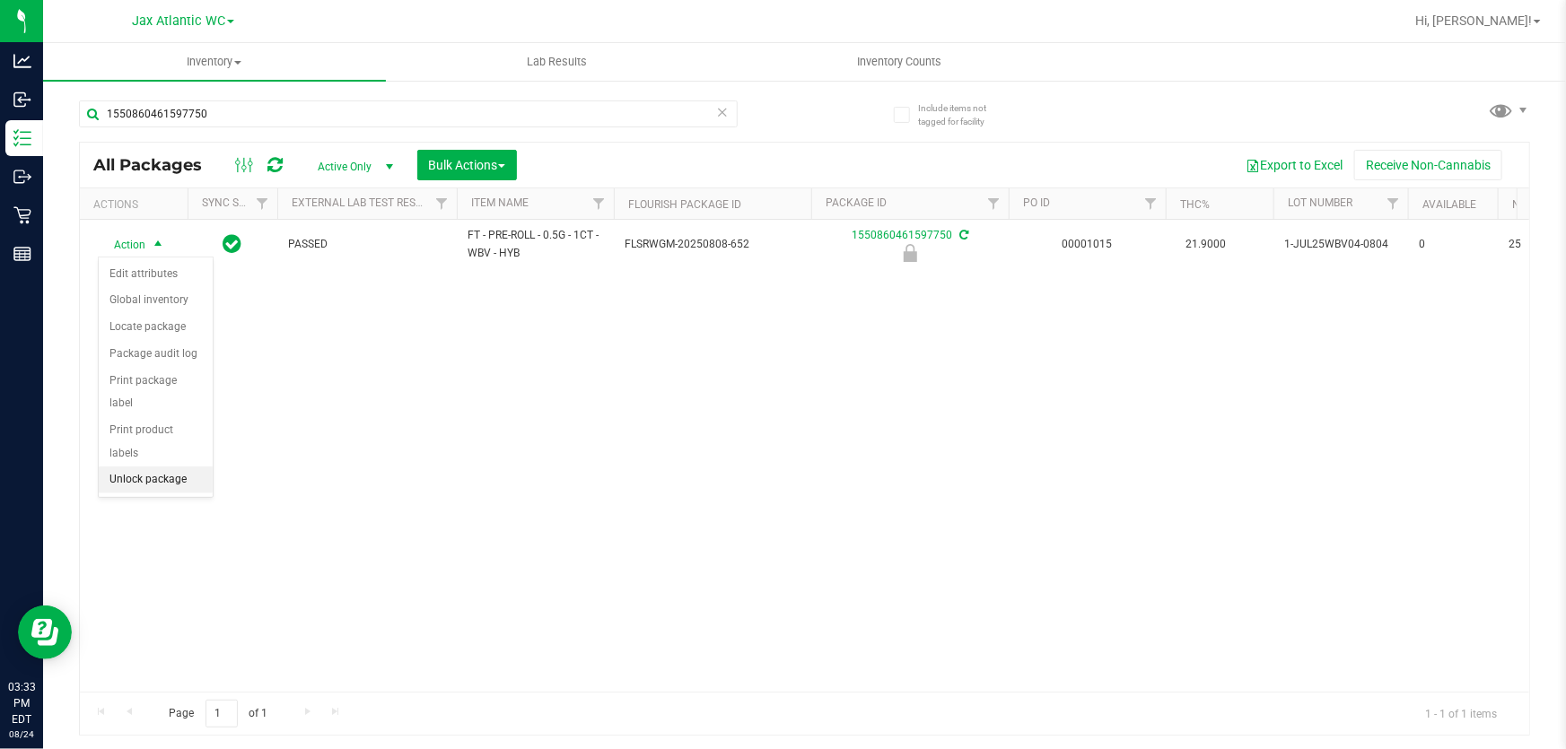
click at [131, 467] on li "Unlock package" at bounding box center [156, 480] width 114 height 27
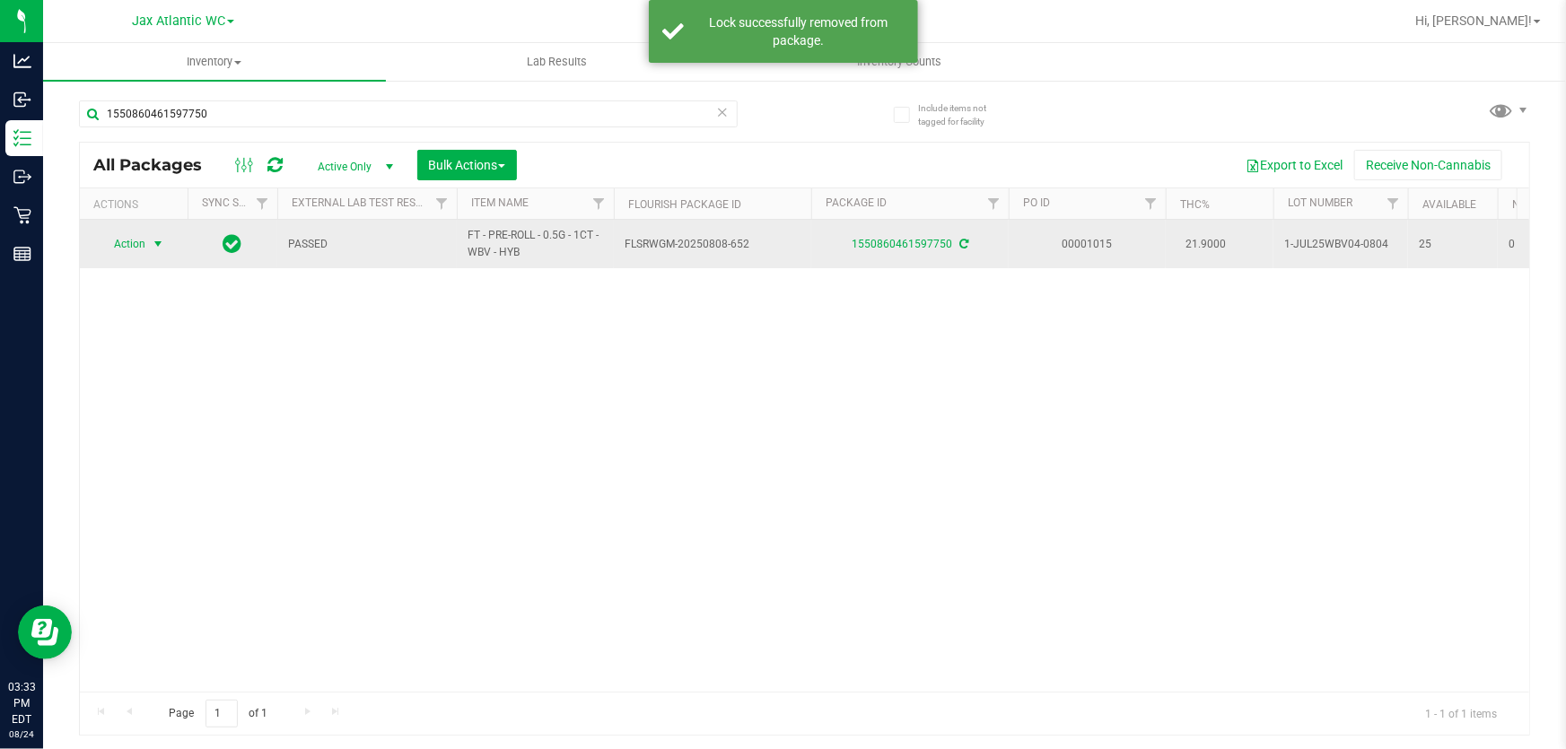
click at [144, 246] on span "Action" at bounding box center [122, 244] width 48 height 25
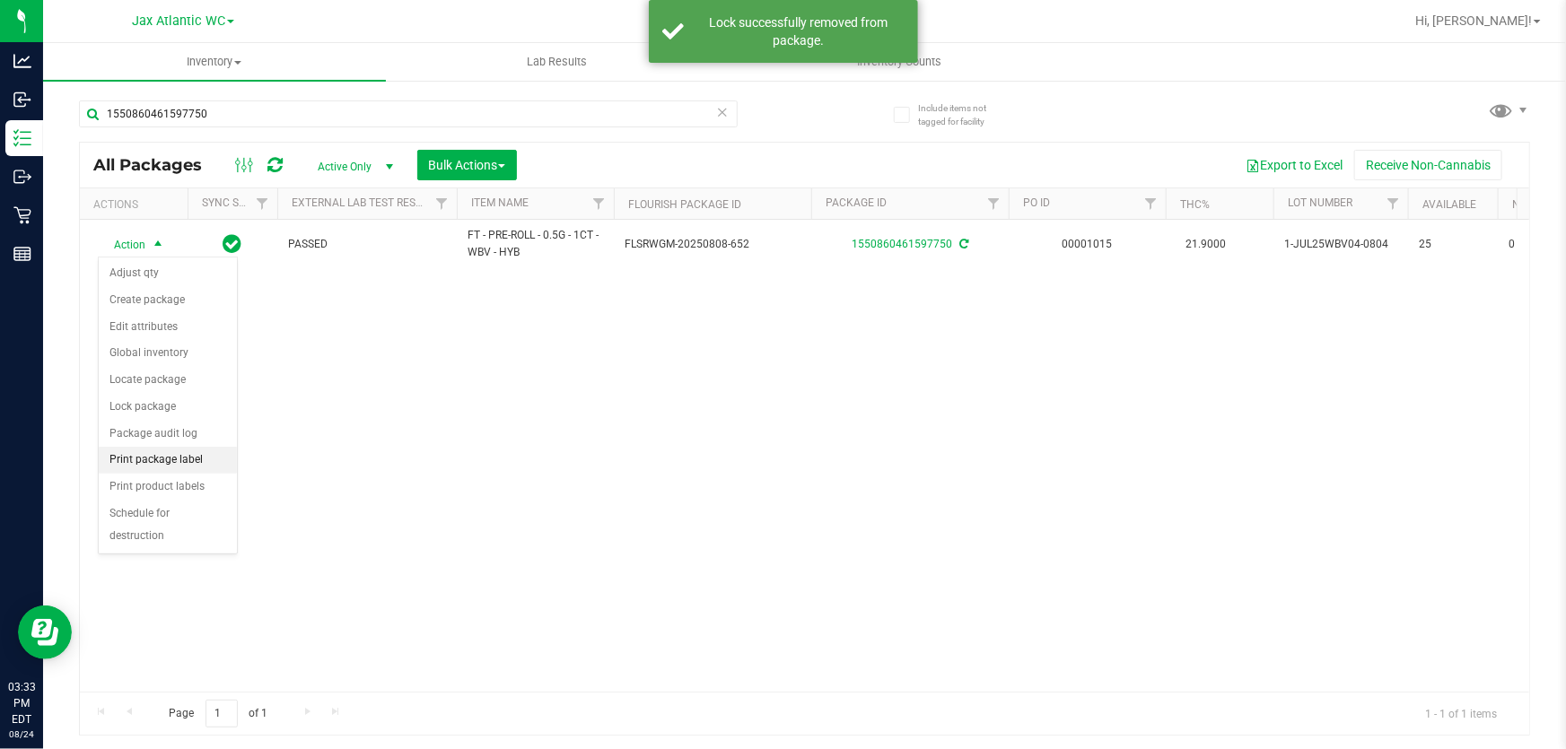
click at [179, 462] on li "Print package label" at bounding box center [168, 460] width 138 height 27
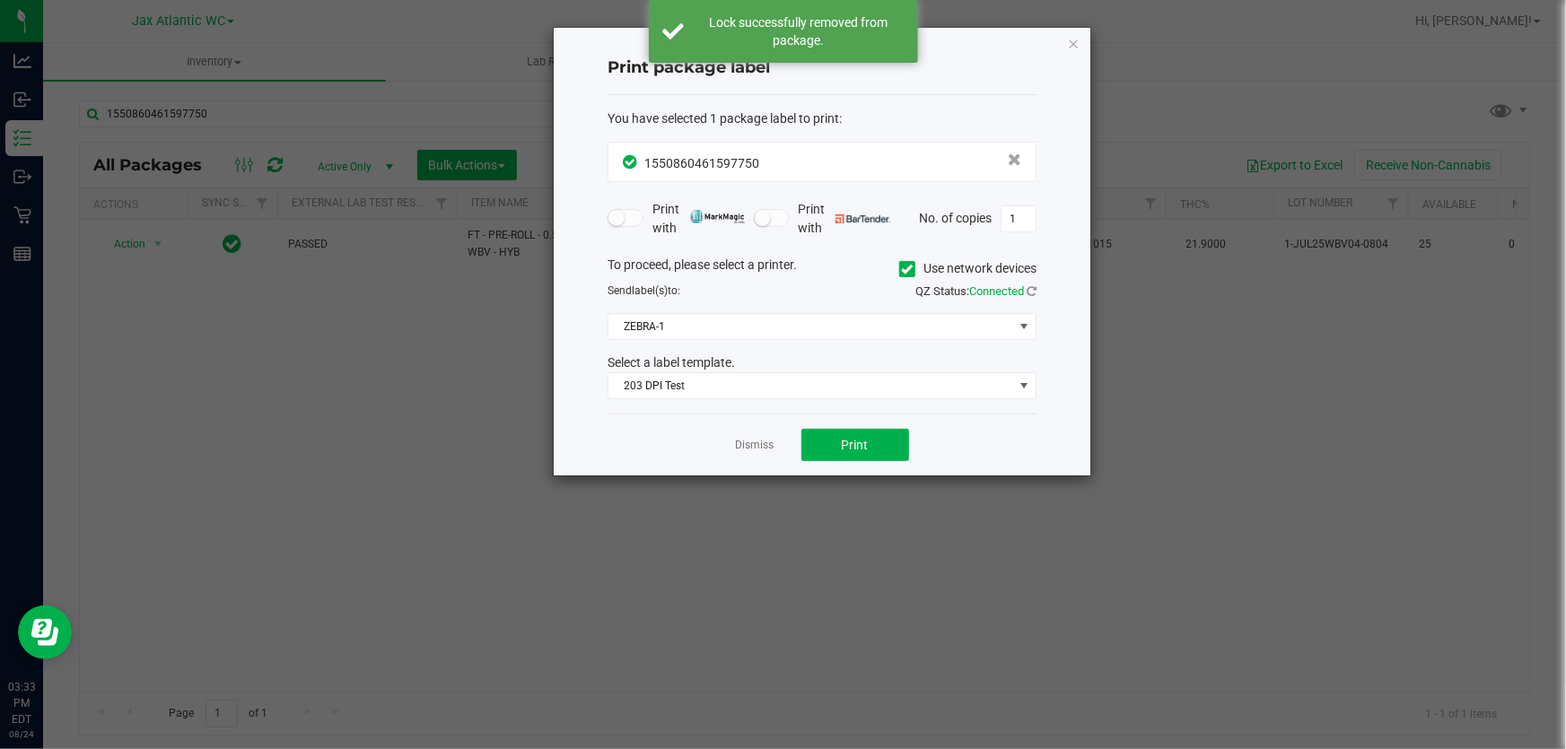
click at [825, 461] on div "Dismiss Print" at bounding box center [822, 445] width 429 height 62
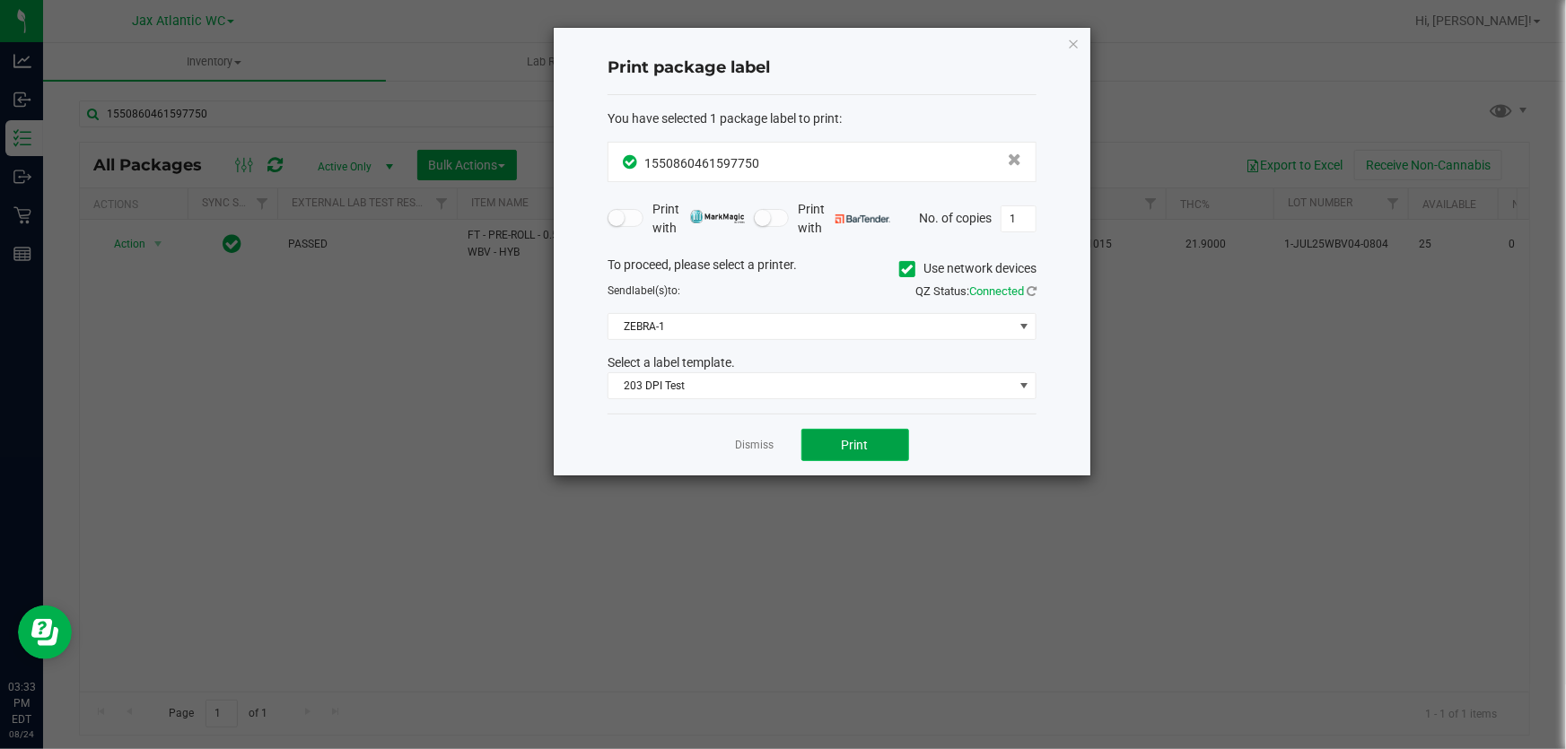
click at [850, 448] on span "Print" at bounding box center [855, 445] width 27 height 14
click at [743, 448] on link "Dismiss" at bounding box center [755, 445] width 39 height 15
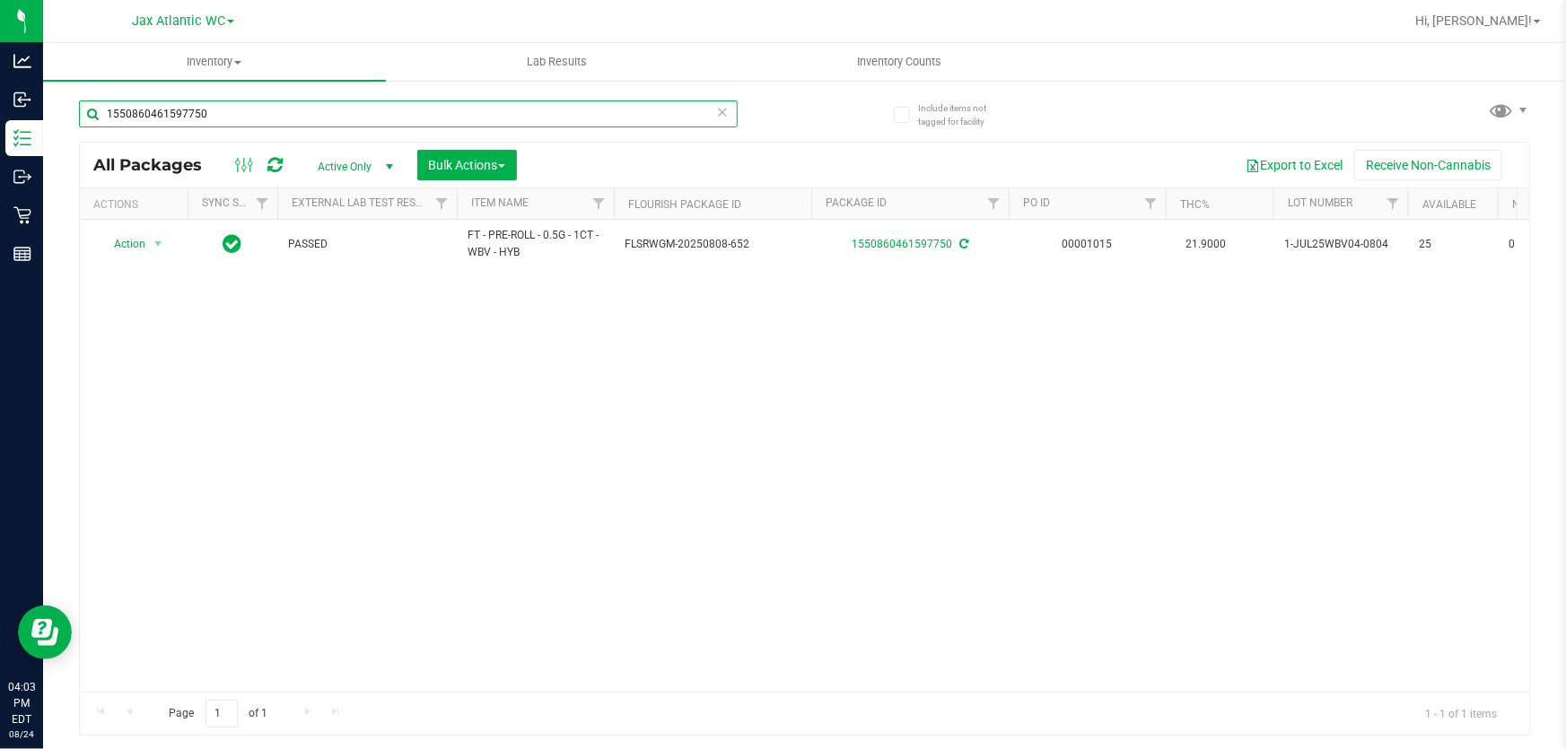
click at [380, 110] on input "1550860461597750" at bounding box center [408, 114] width 659 height 27
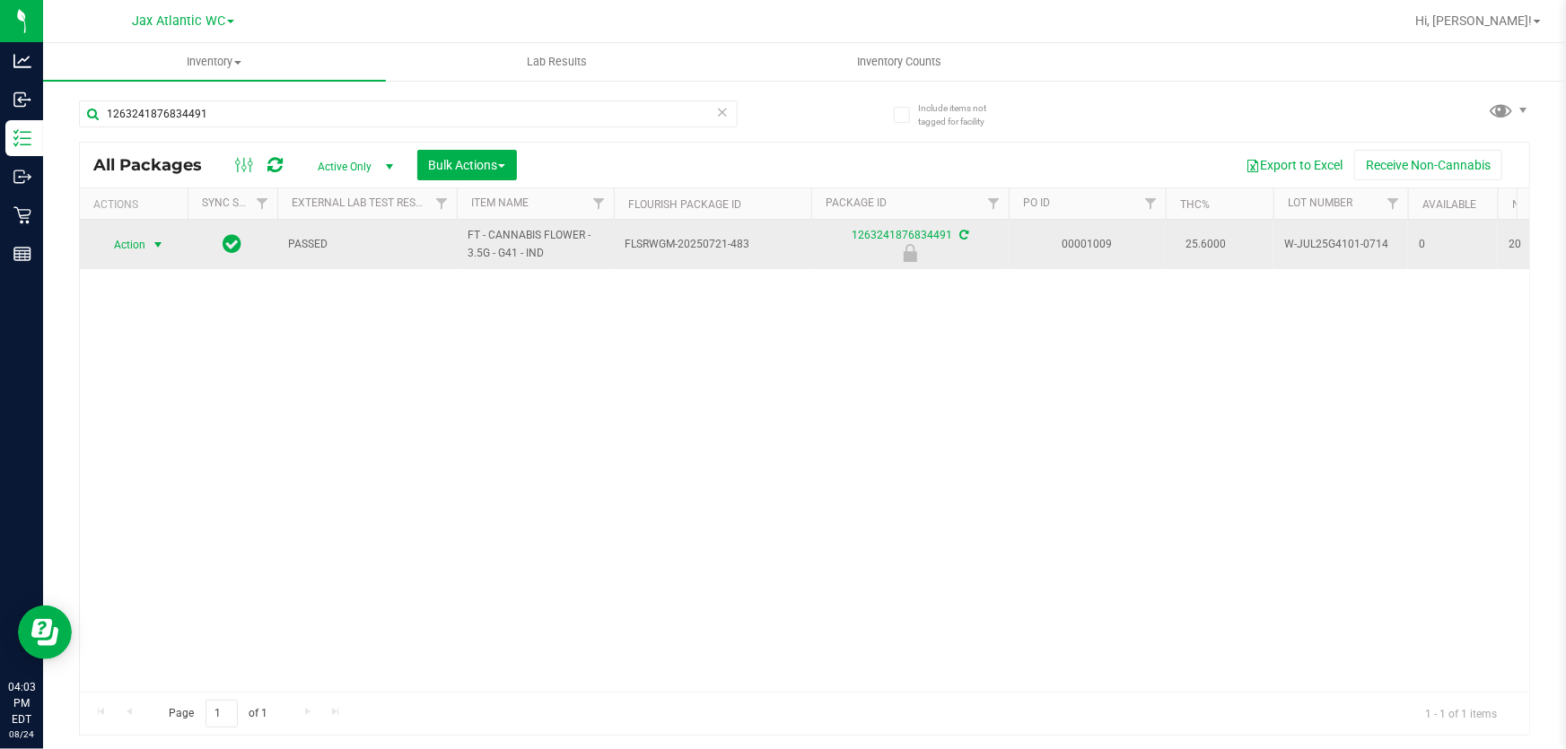
click at [150, 241] on span "select" at bounding box center [158, 244] width 22 height 25
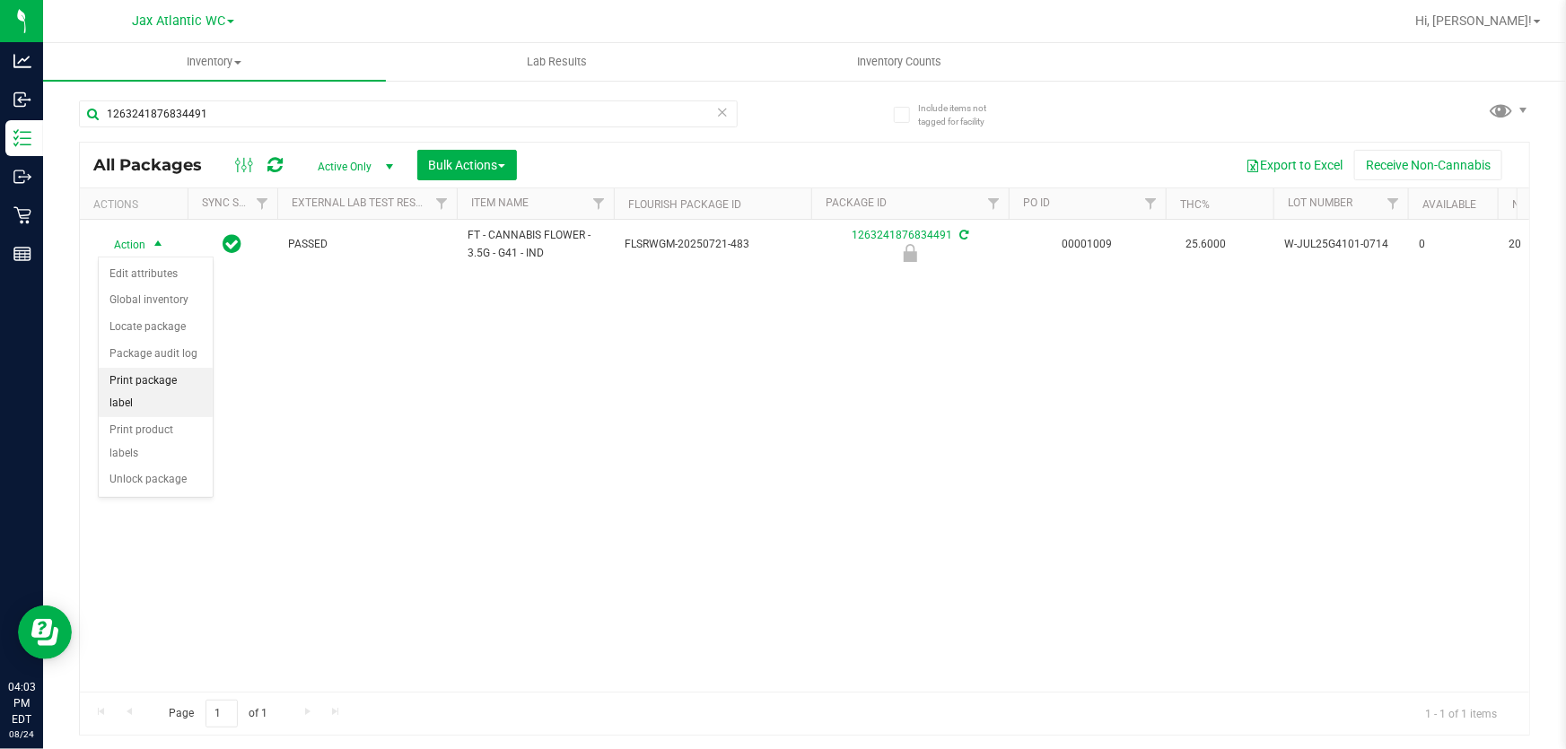
click at [188, 377] on li "Print package label" at bounding box center [156, 392] width 114 height 49
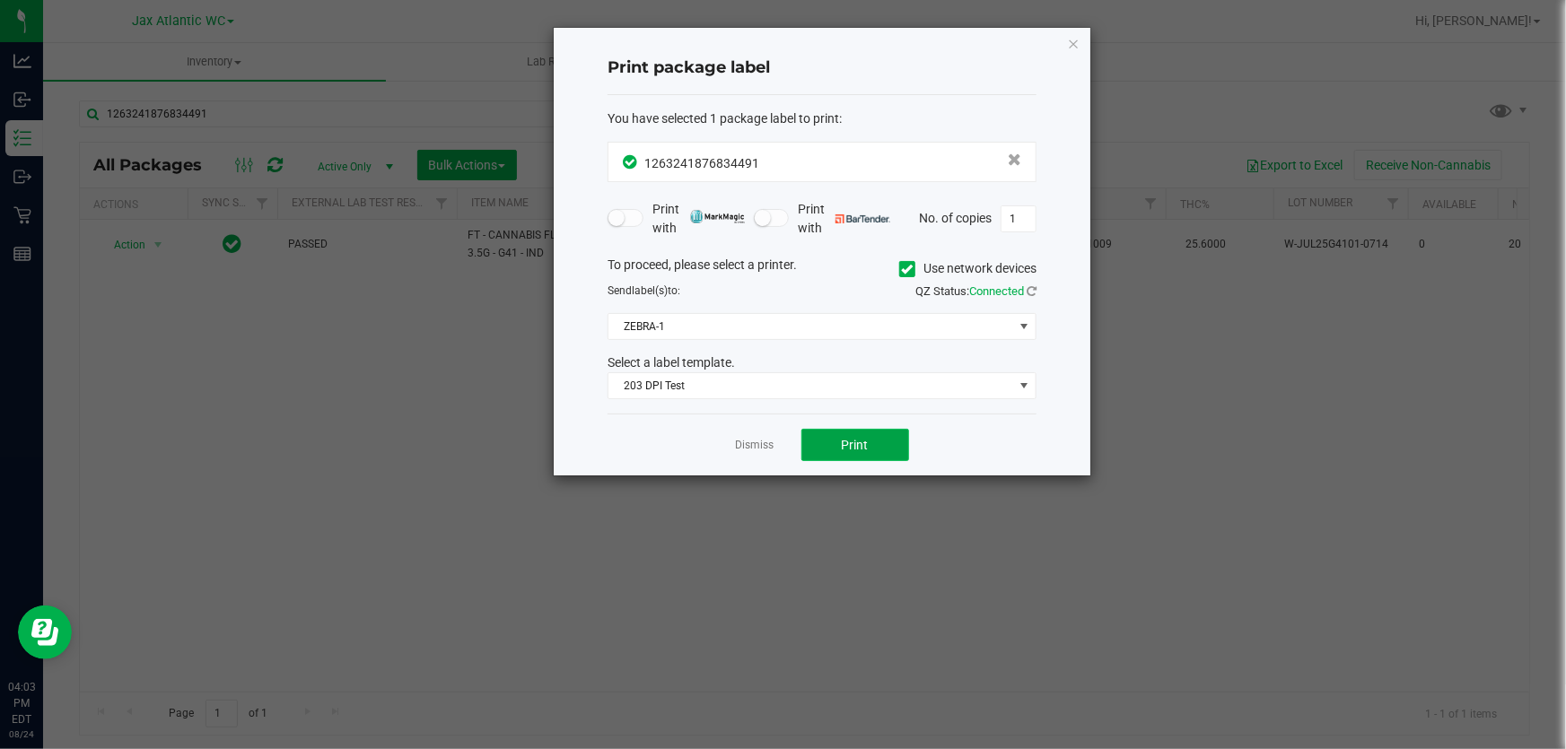
click at [842, 438] on span "Print" at bounding box center [855, 445] width 27 height 14
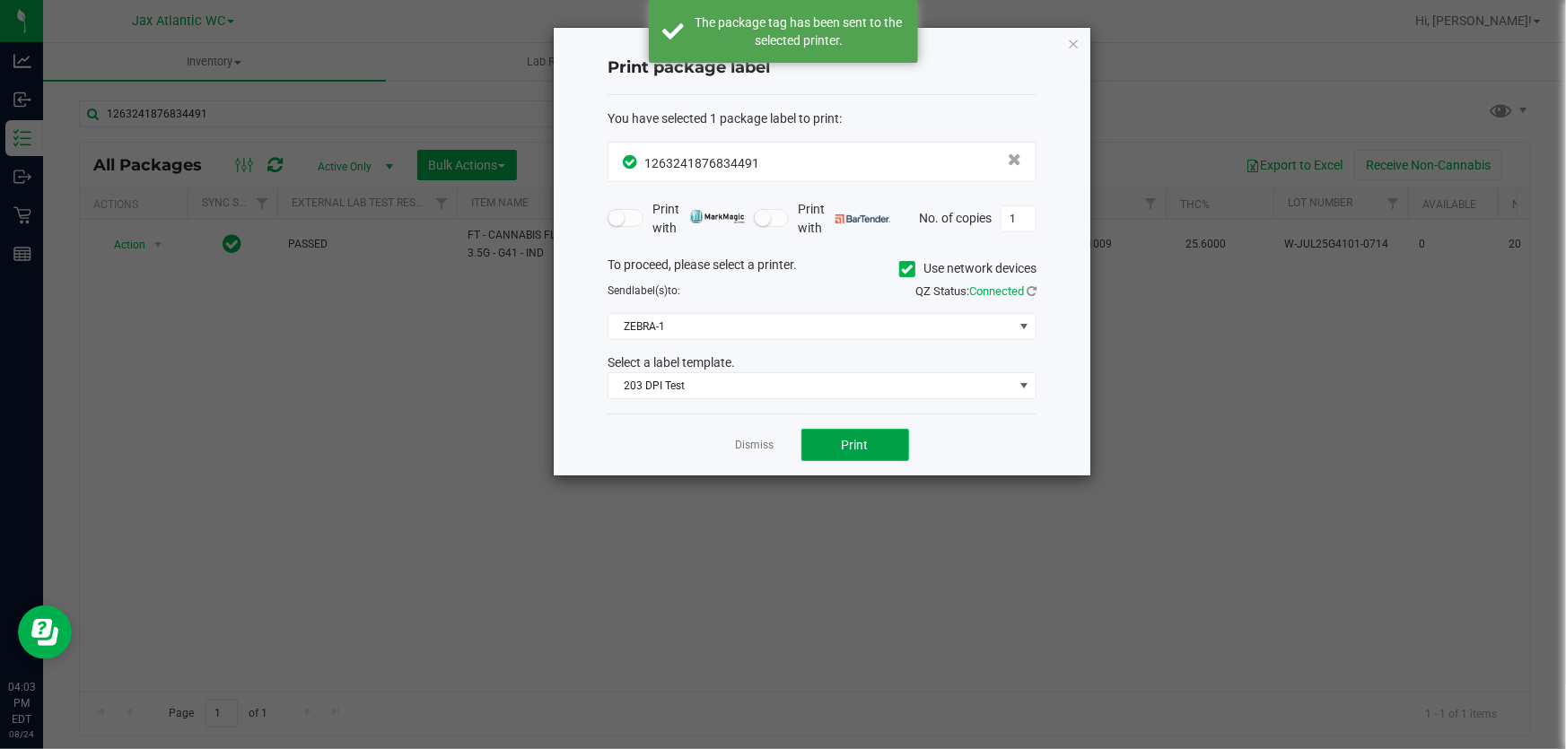
click at [842, 441] on span "Print" at bounding box center [855, 445] width 27 height 14
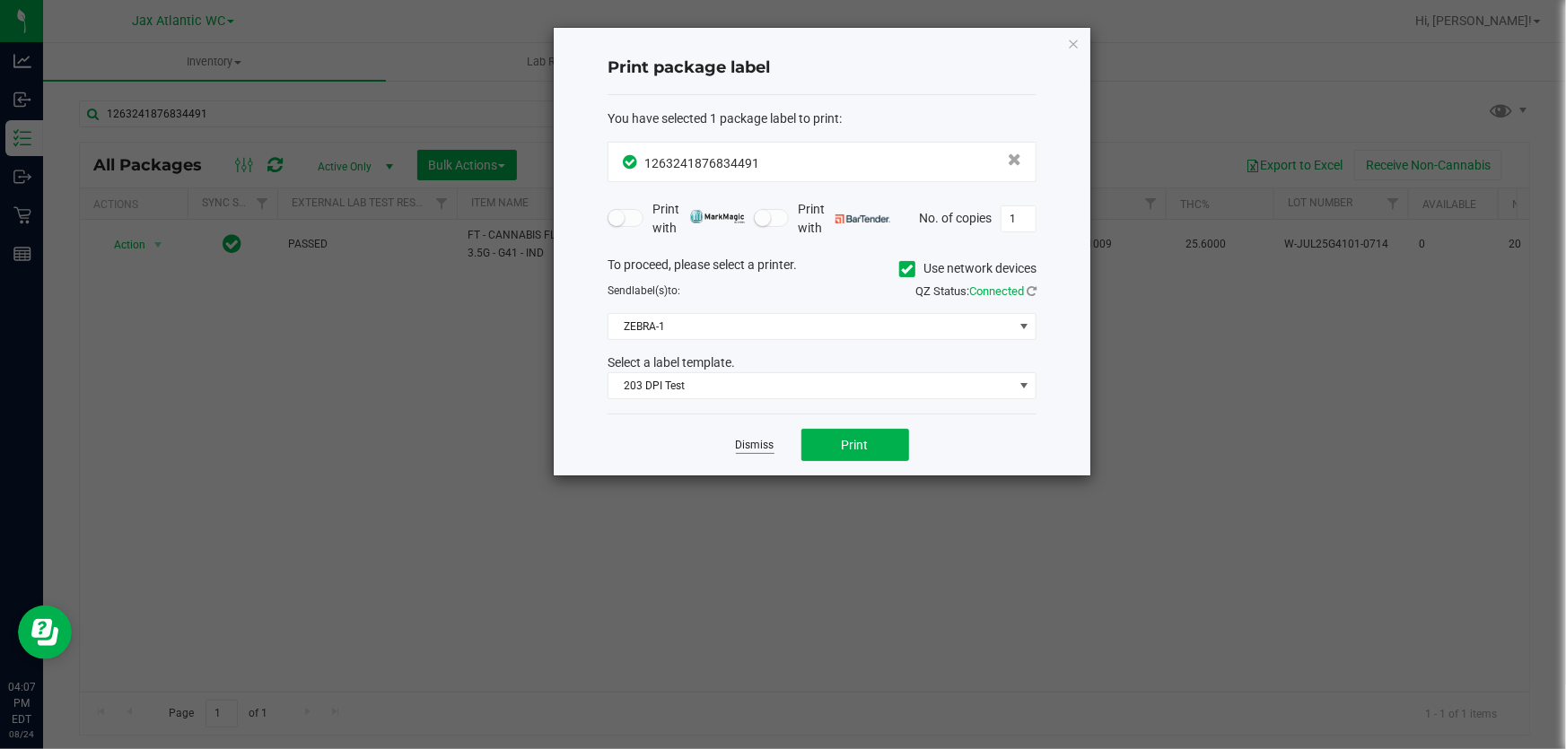
click at [746, 441] on link "Dismiss" at bounding box center [755, 445] width 39 height 15
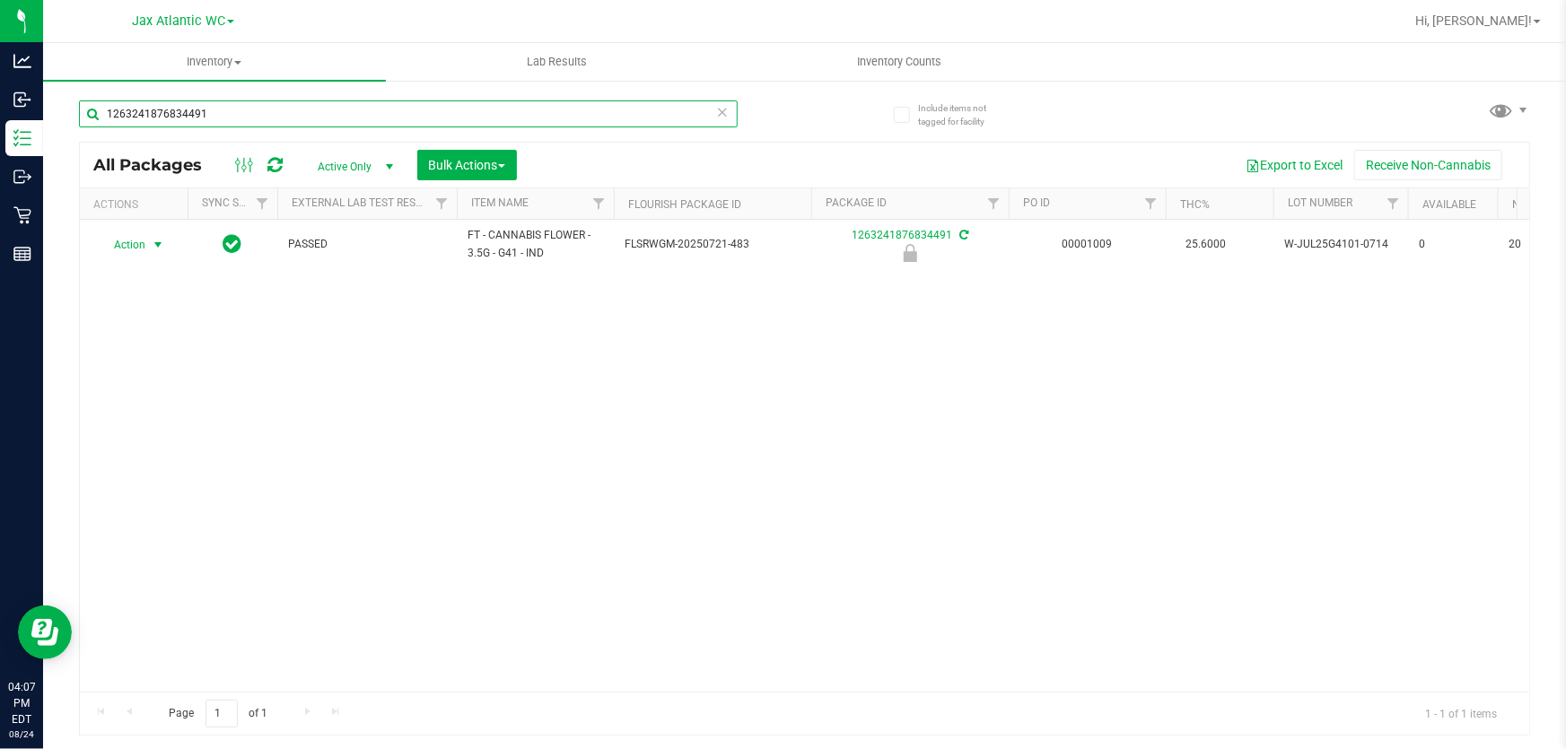
click at [384, 104] on input "1263241876834491" at bounding box center [408, 114] width 659 height 27
click at [384, 105] on input "1263241876834491" at bounding box center [408, 114] width 659 height 27
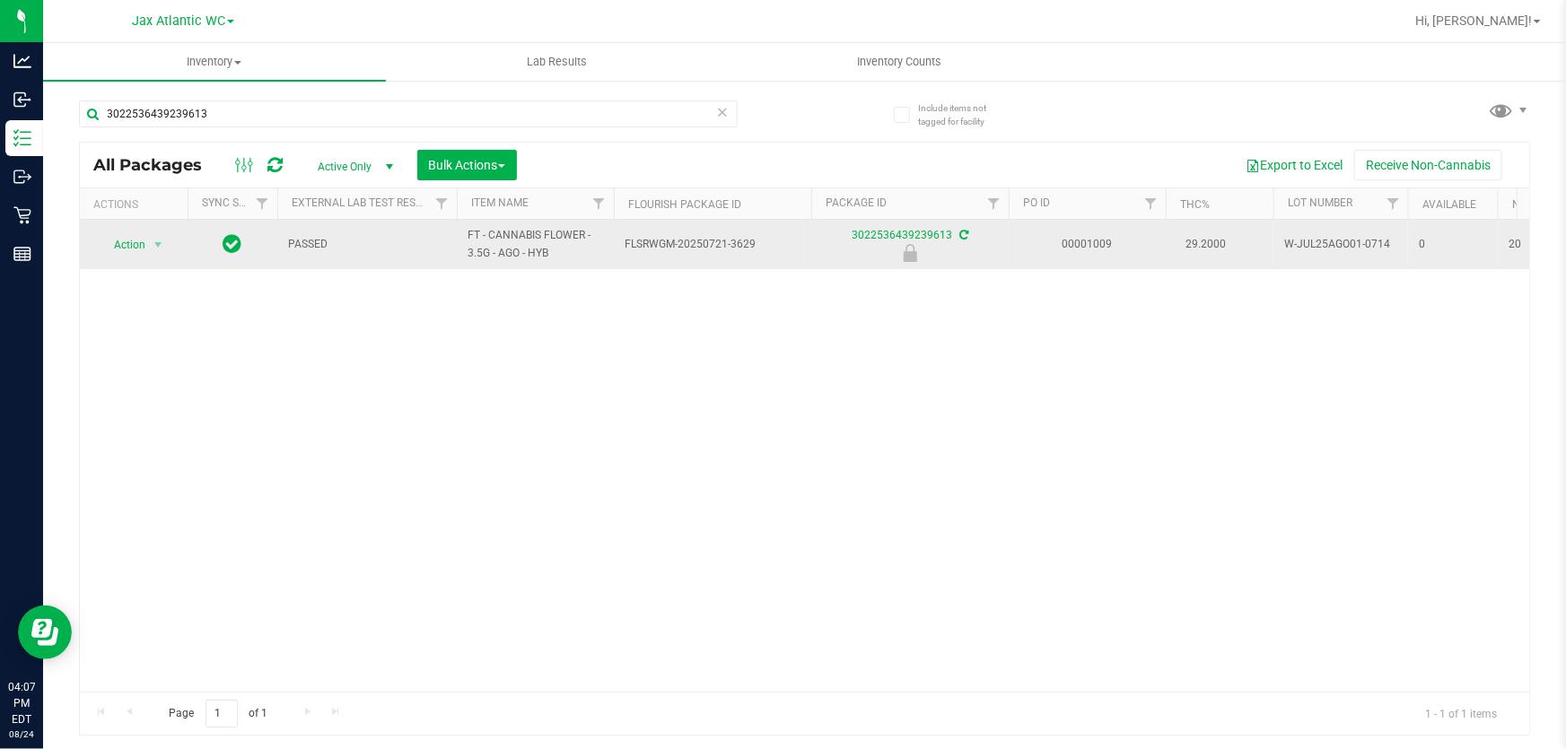
click at [133, 247] on span "Action" at bounding box center [122, 244] width 48 height 25
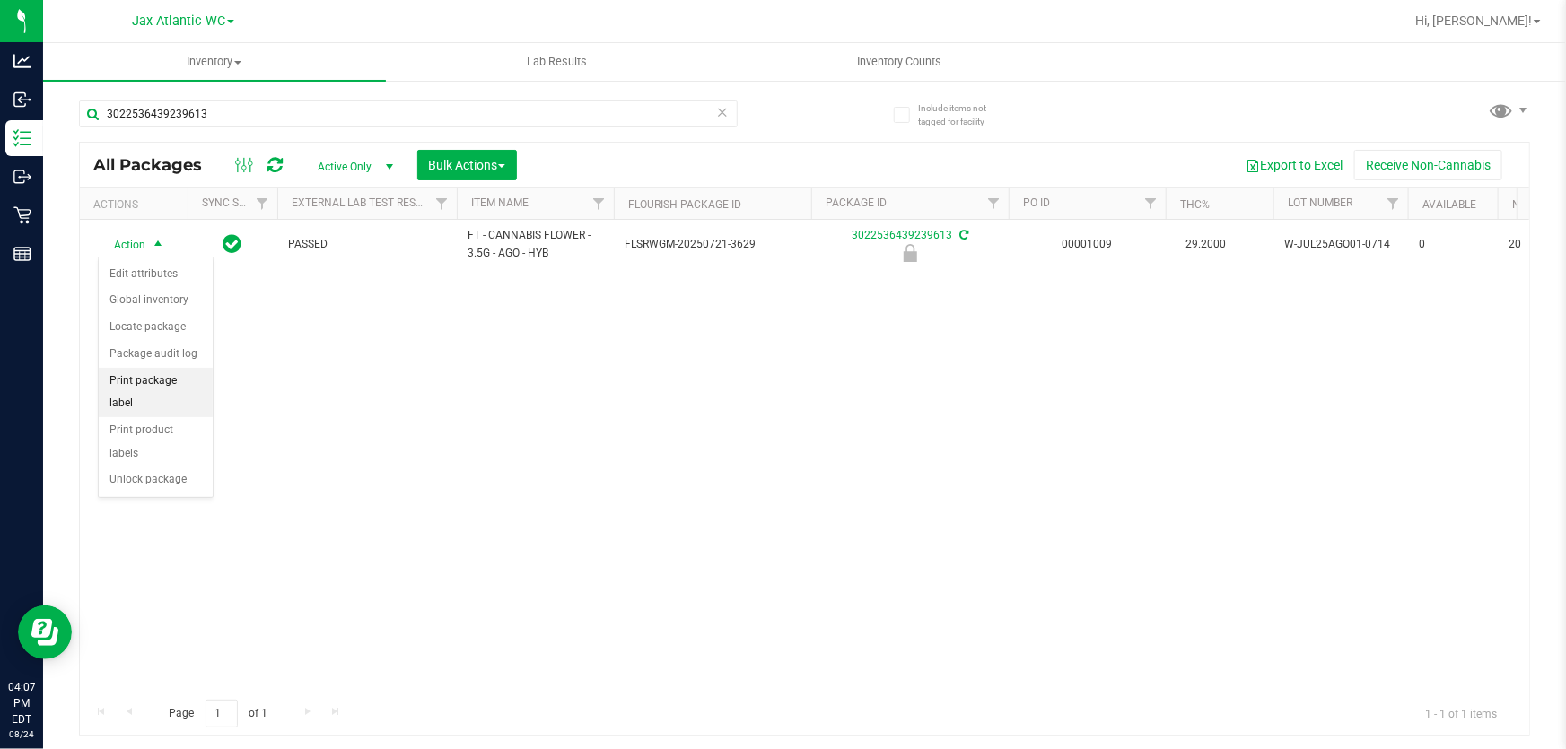
click at [174, 375] on li "Print package label" at bounding box center [156, 392] width 114 height 49
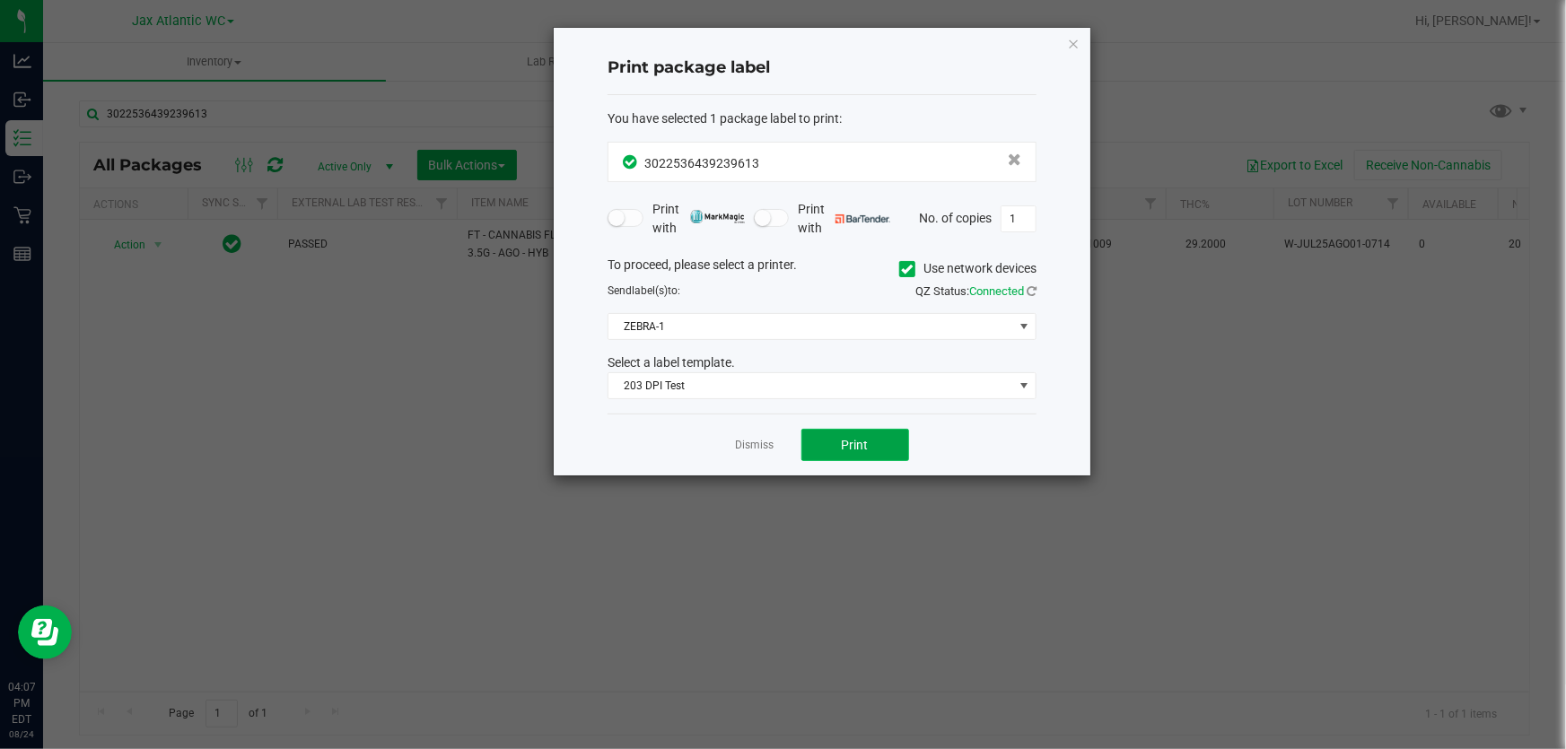
click at [870, 439] on button "Print" at bounding box center [855, 445] width 108 height 32
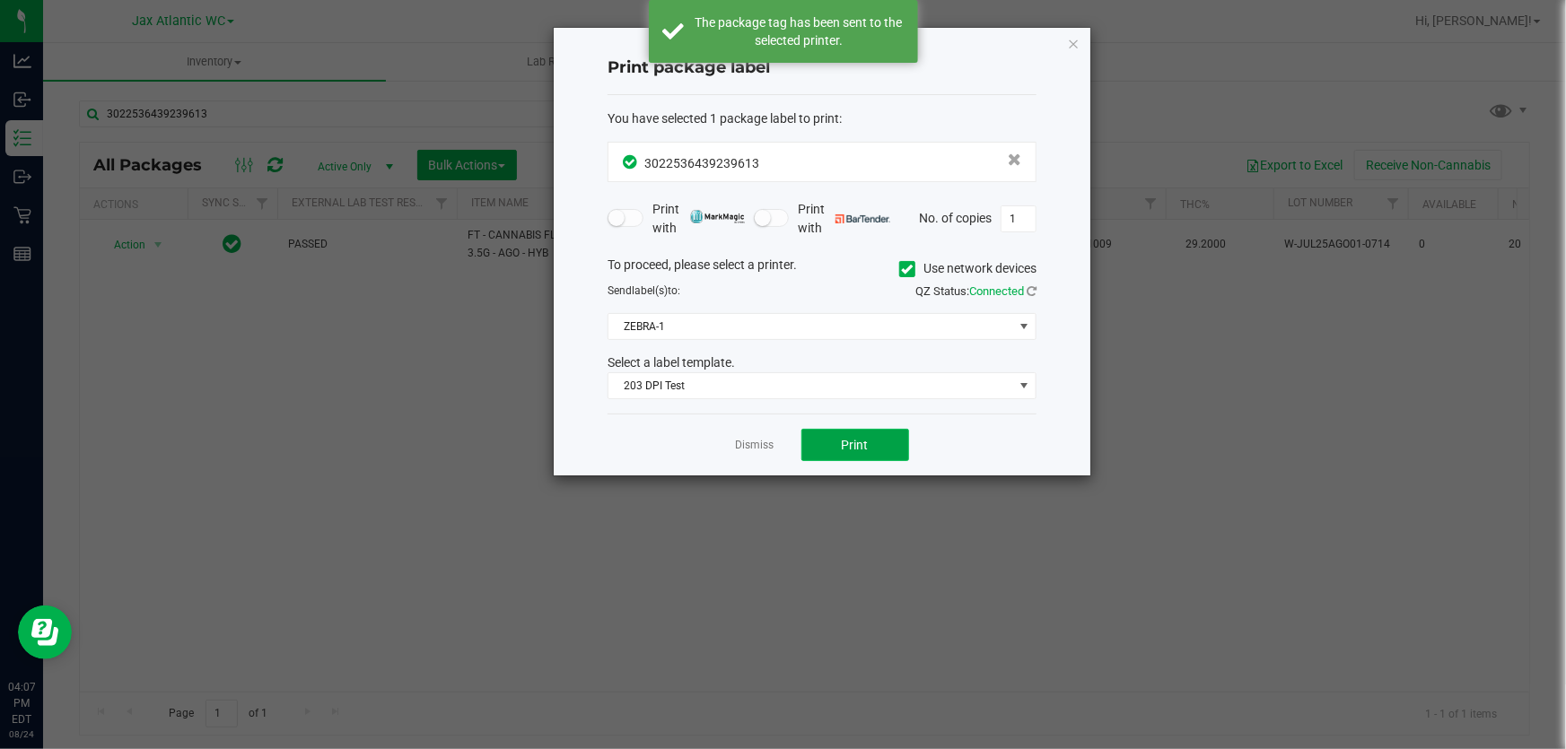
click at [859, 442] on span "Print" at bounding box center [855, 445] width 27 height 14
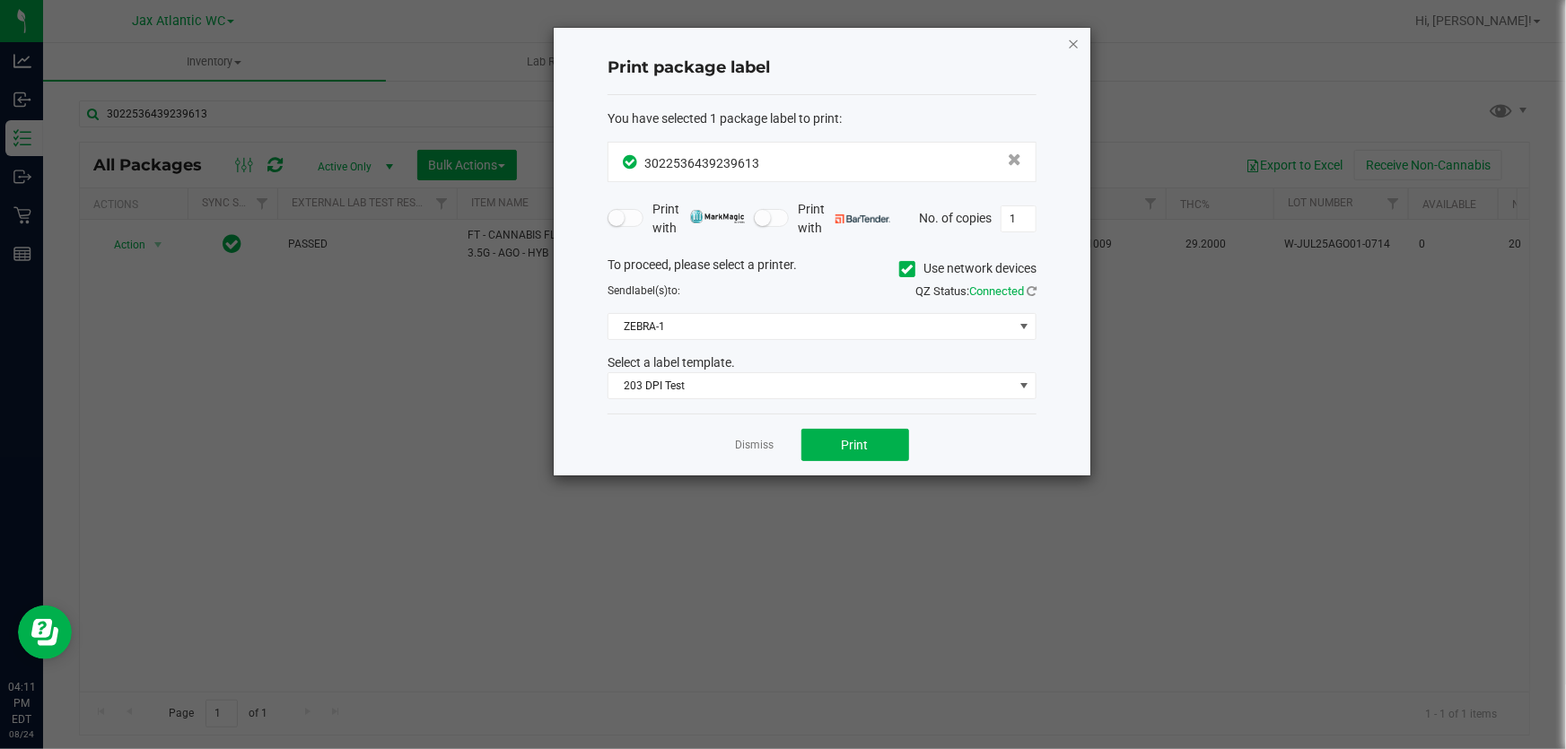
click at [1073, 36] on icon "button" at bounding box center [1073, 43] width 13 height 22
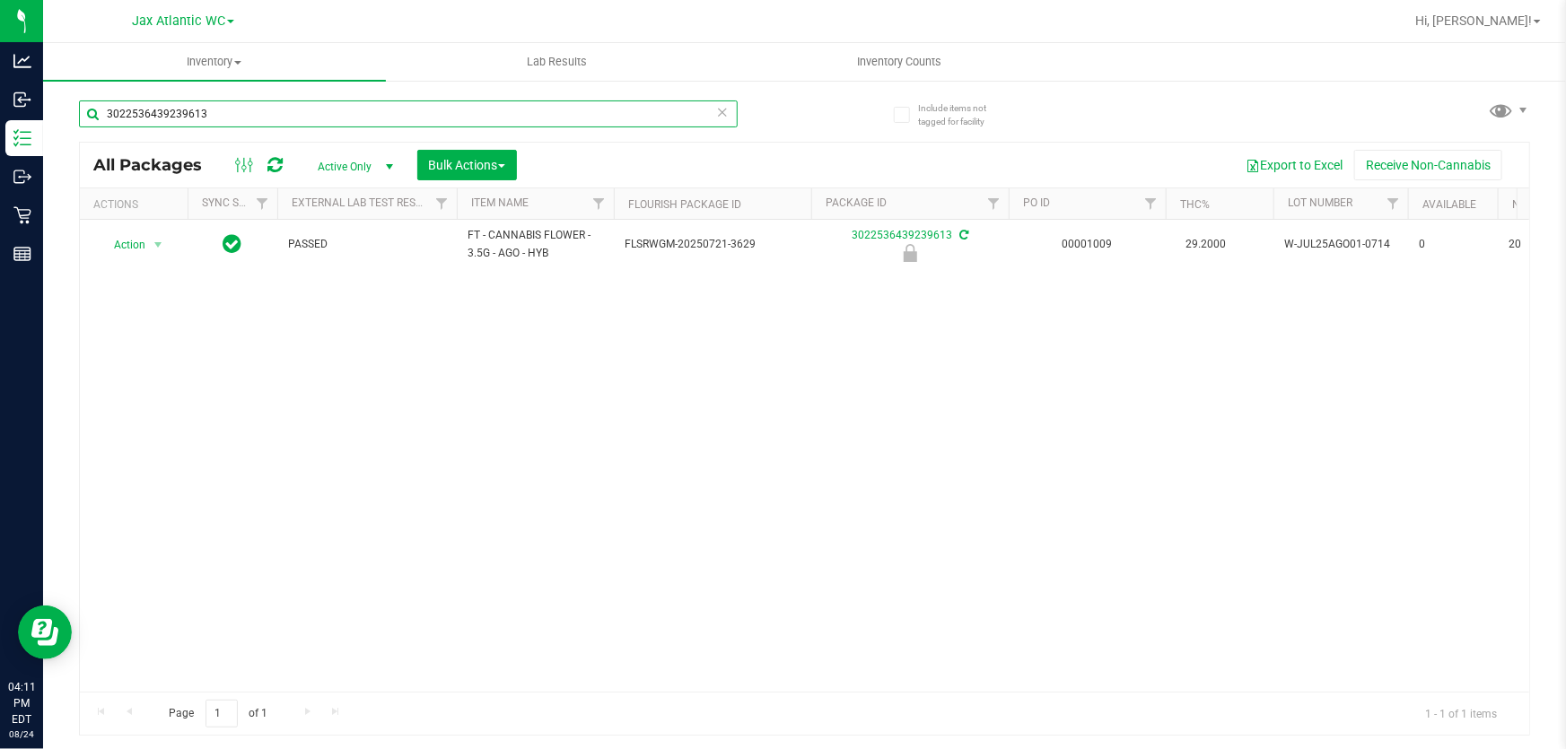
click at [474, 115] on input "3022536439239613" at bounding box center [408, 114] width 659 height 27
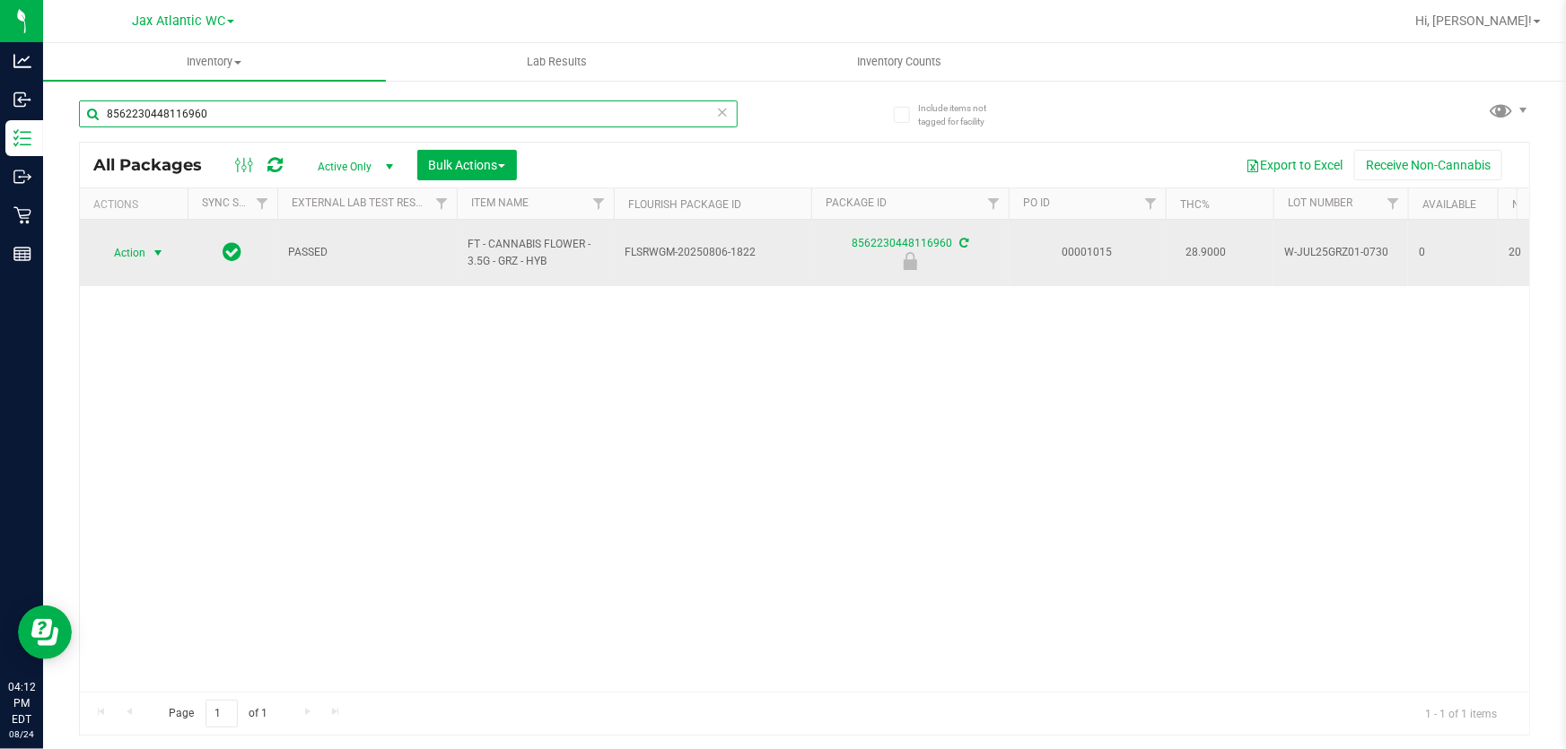
type input "8562230448116960"
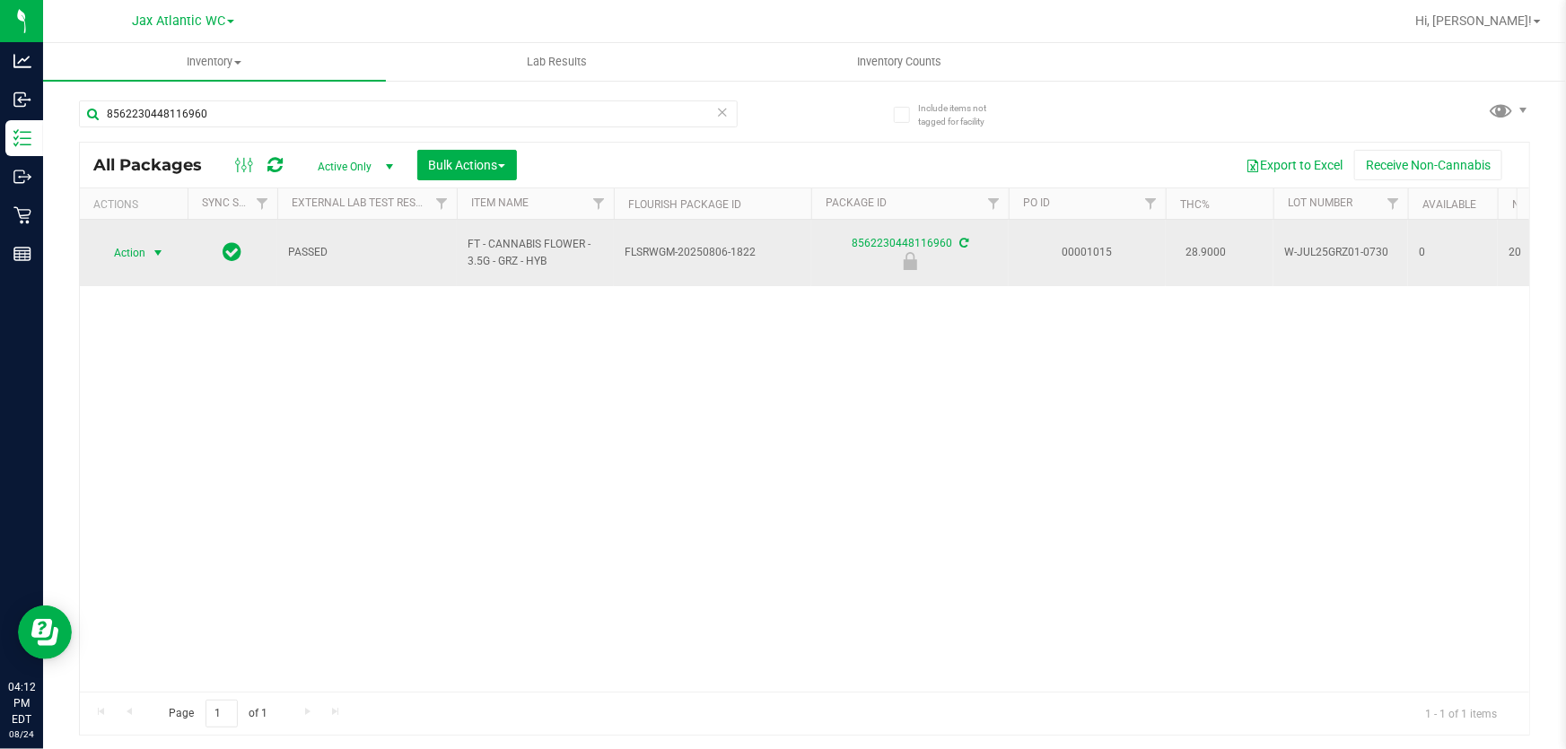
click at [136, 242] on span "Action" at bounding box center [122, 252] width 48 height 25
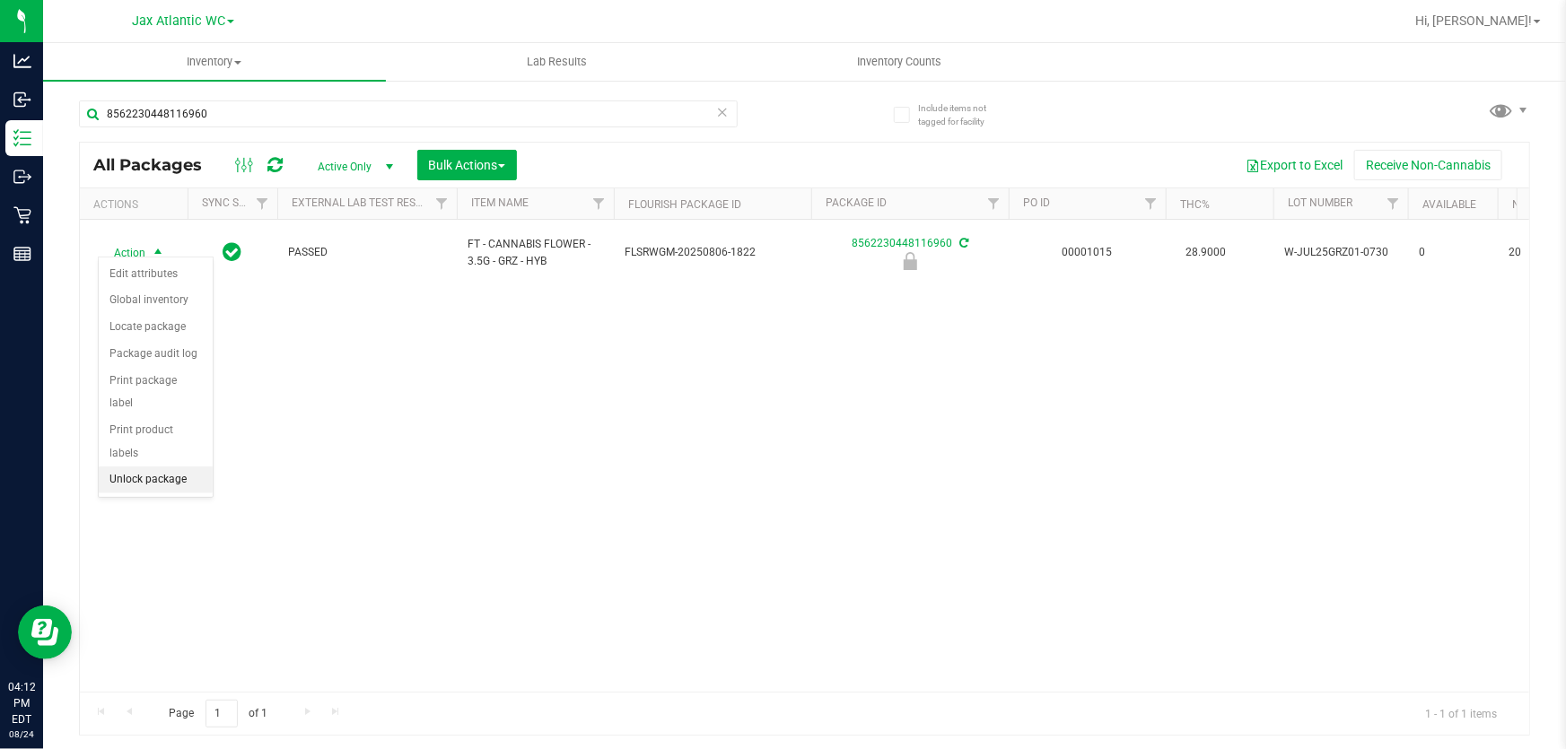
click at [173, 467] on li "Unlock package" at bounding box center [156, 480] width 114 height 27
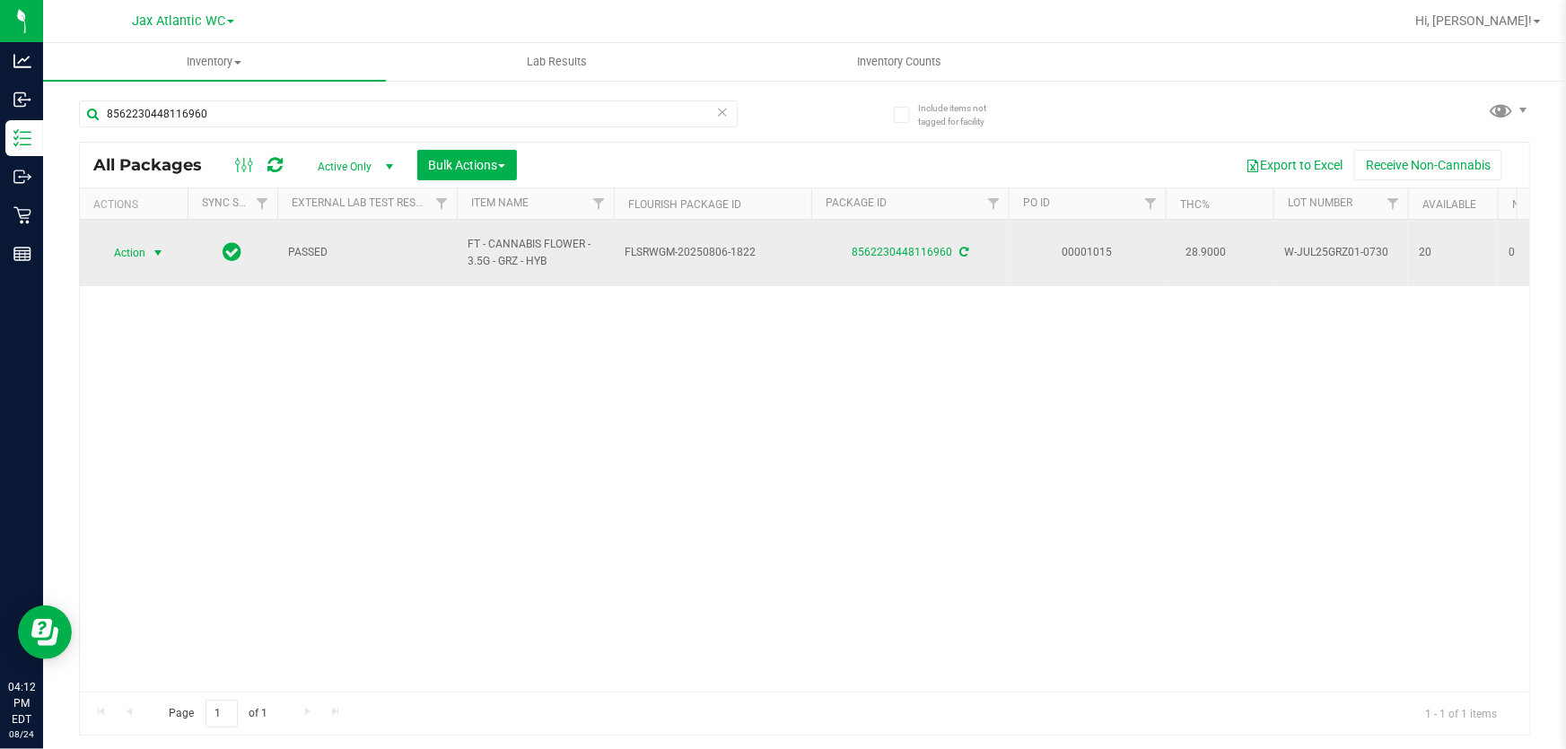
click at [154, 240] on span "select" at bounding box center [158, 252] width 22 height 25
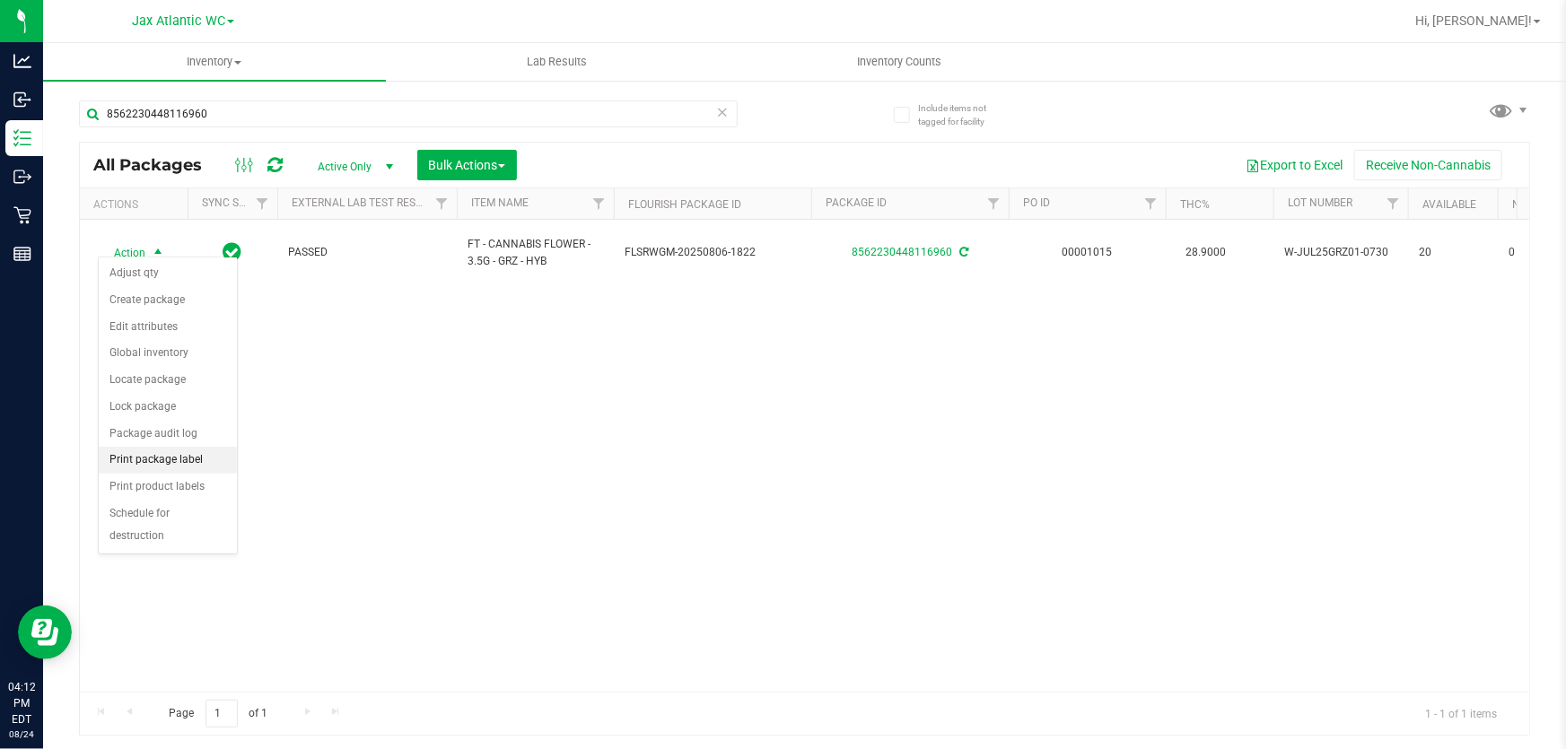
click at [180, 457] on li "Print package label" at bounding box center [168, 460] width 138 height 27
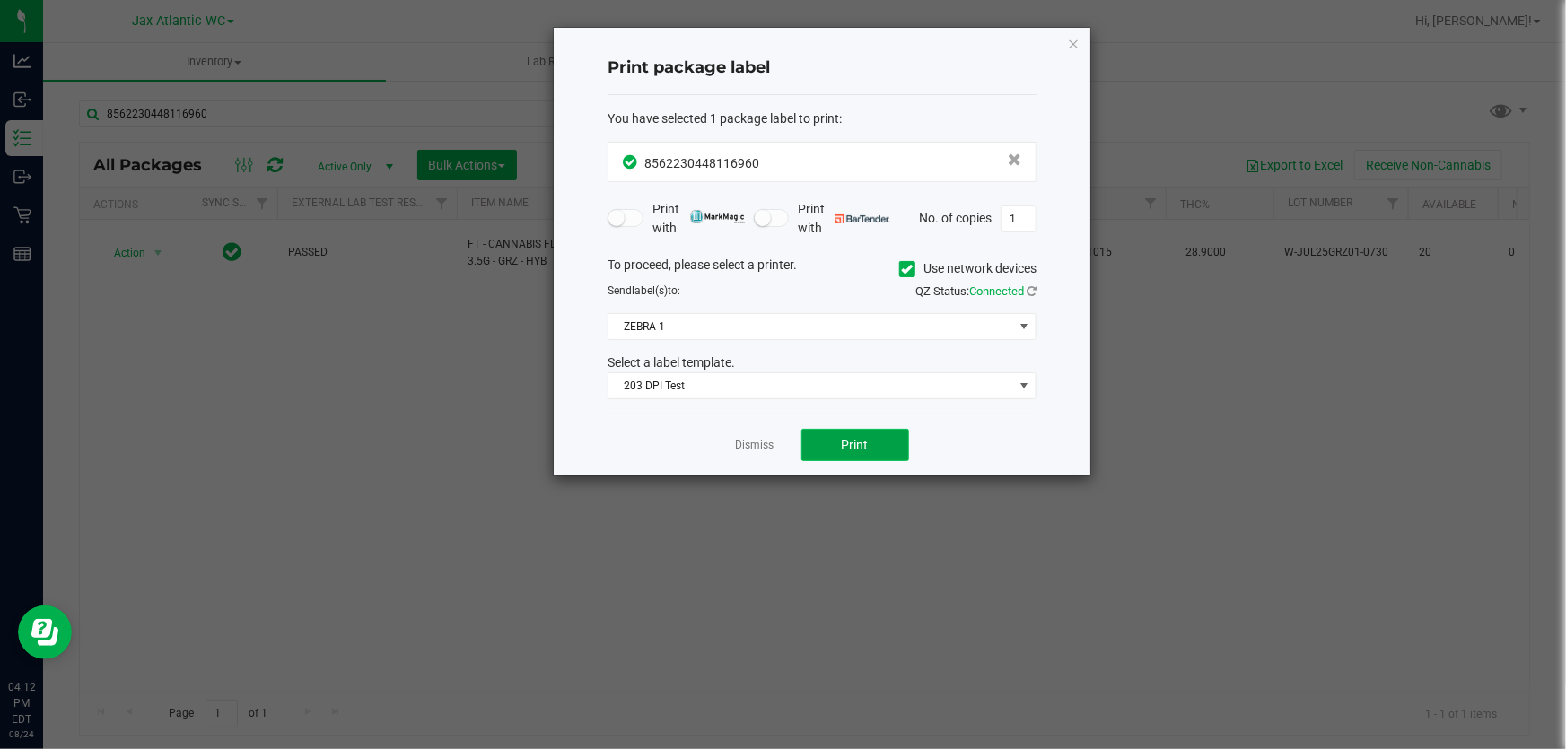
click at [827, 437] on button "Print" at bounding box center [855, 445] width 108 height 32
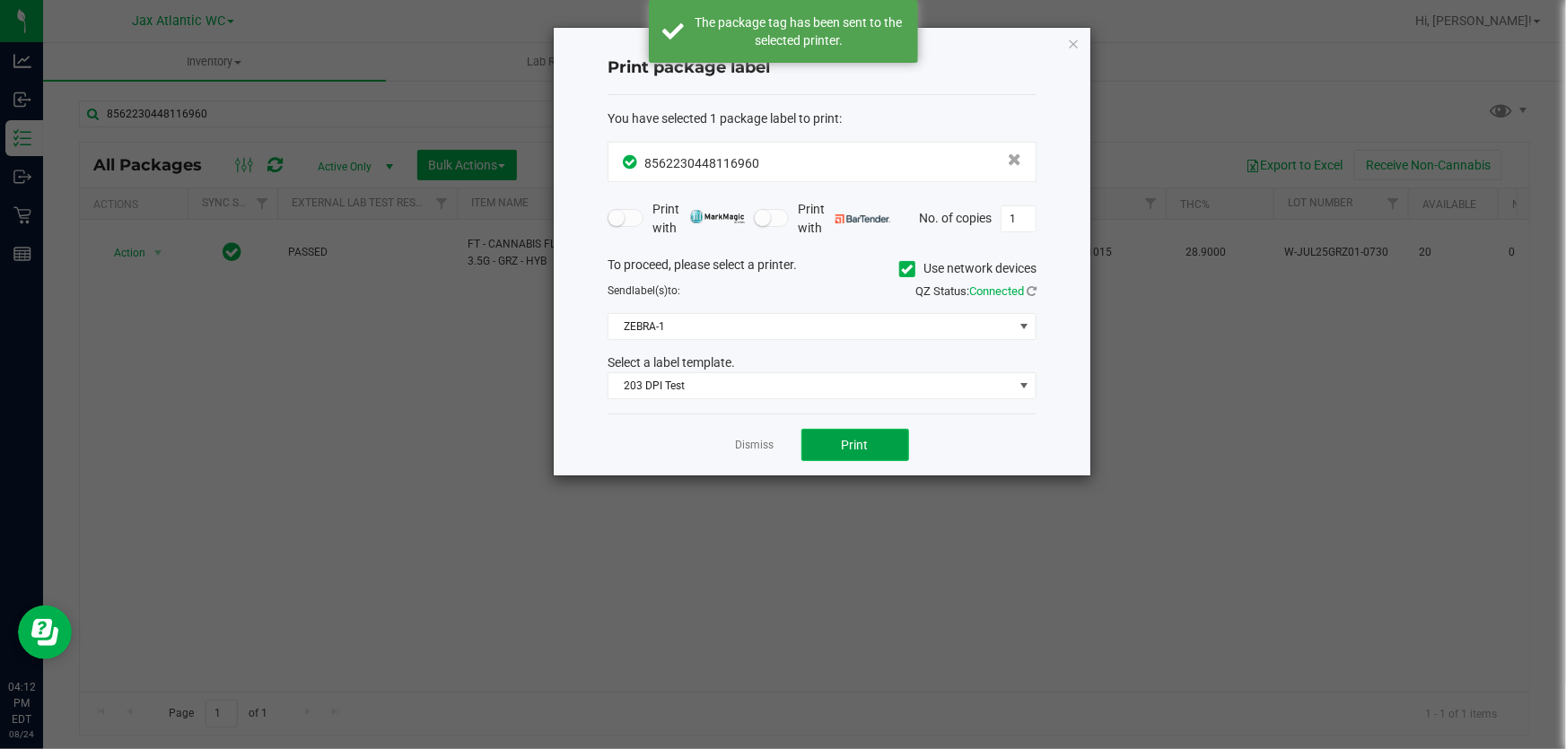
click at [826, 438] on button "Print" at bounding box center [855, 445] width 108 height 32
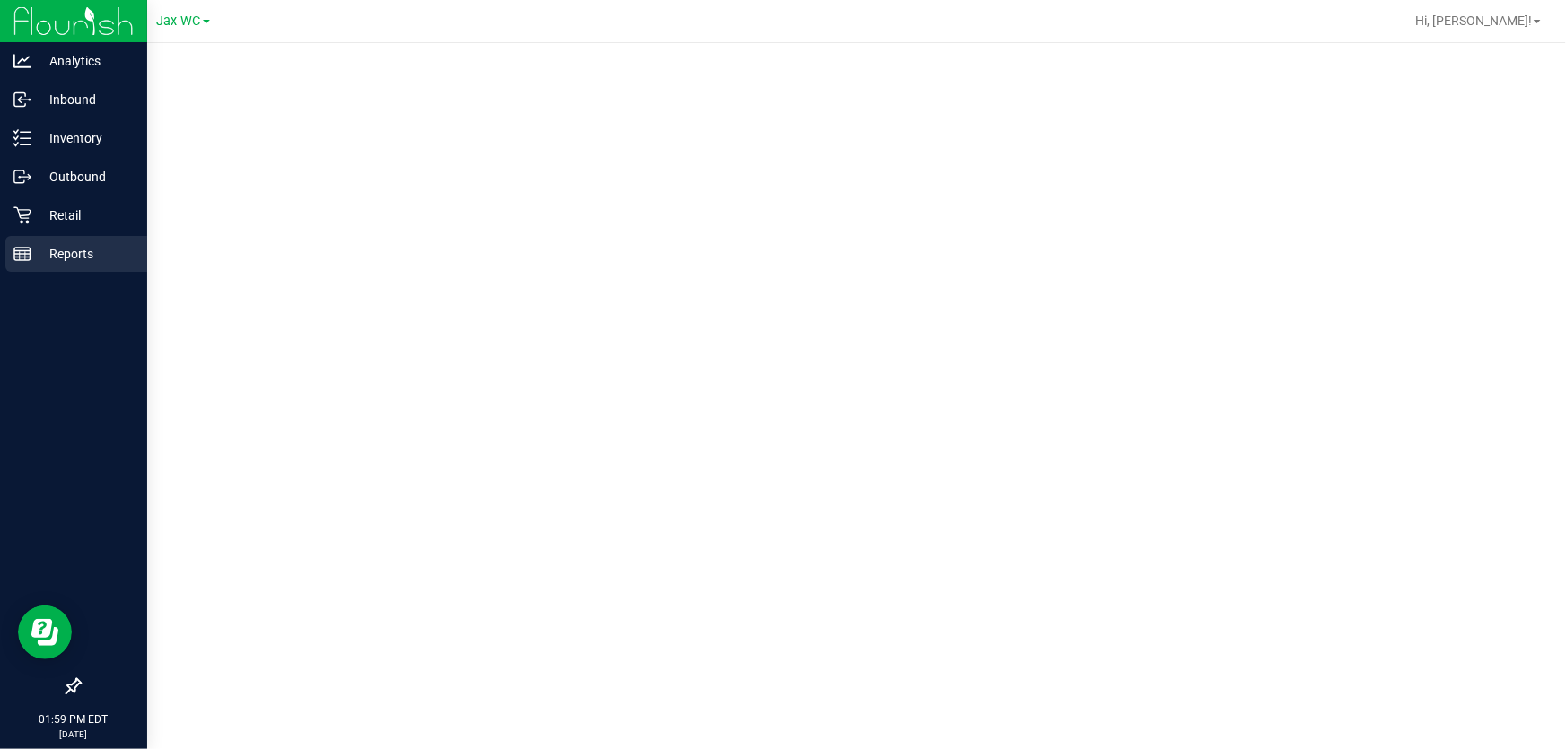
click at [45, 255] on p "Reports" at bounding box center [85, 254] width 108 height 22
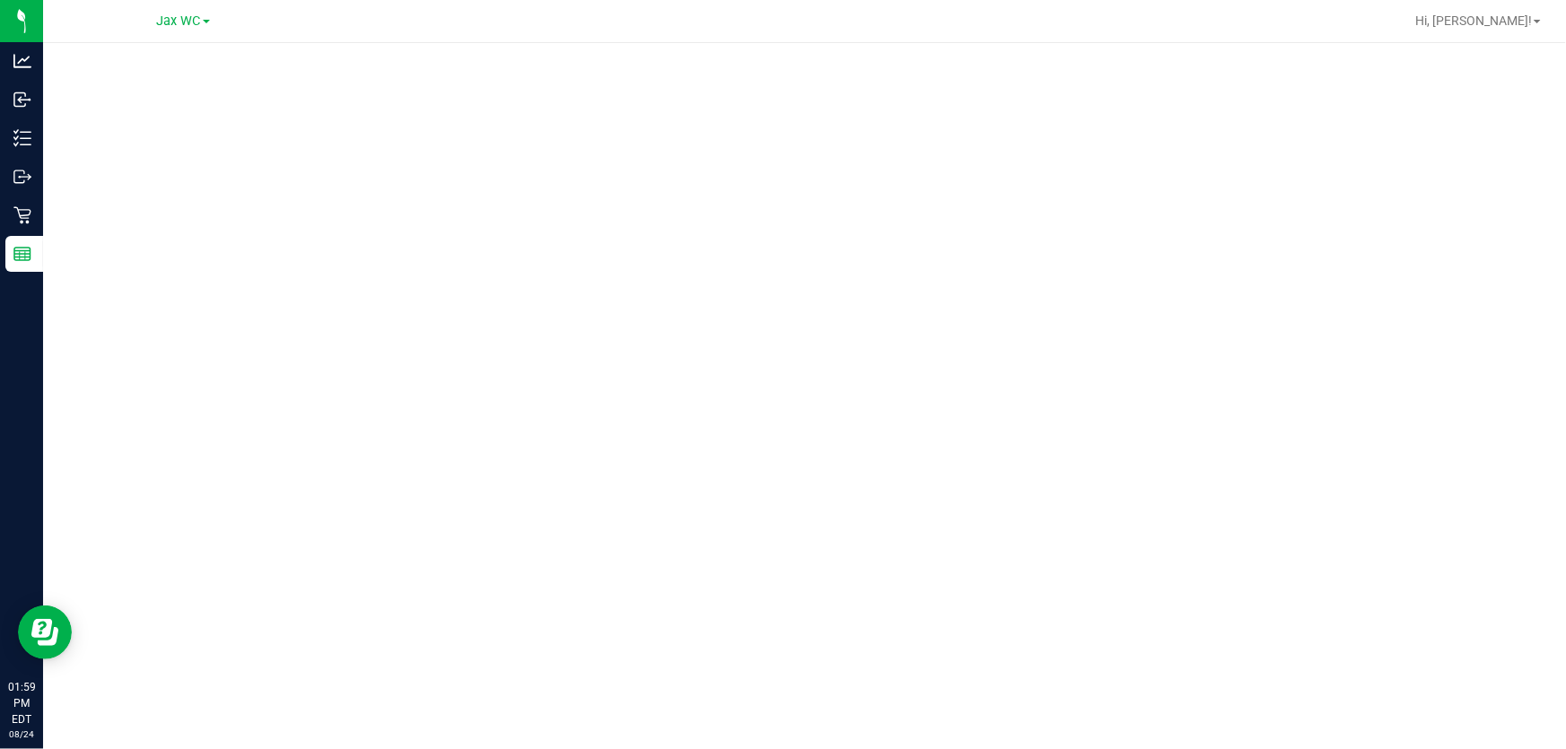
click at [153, 23] on div "Jax WC" at bounding box center [183, 21] width 262 height 28
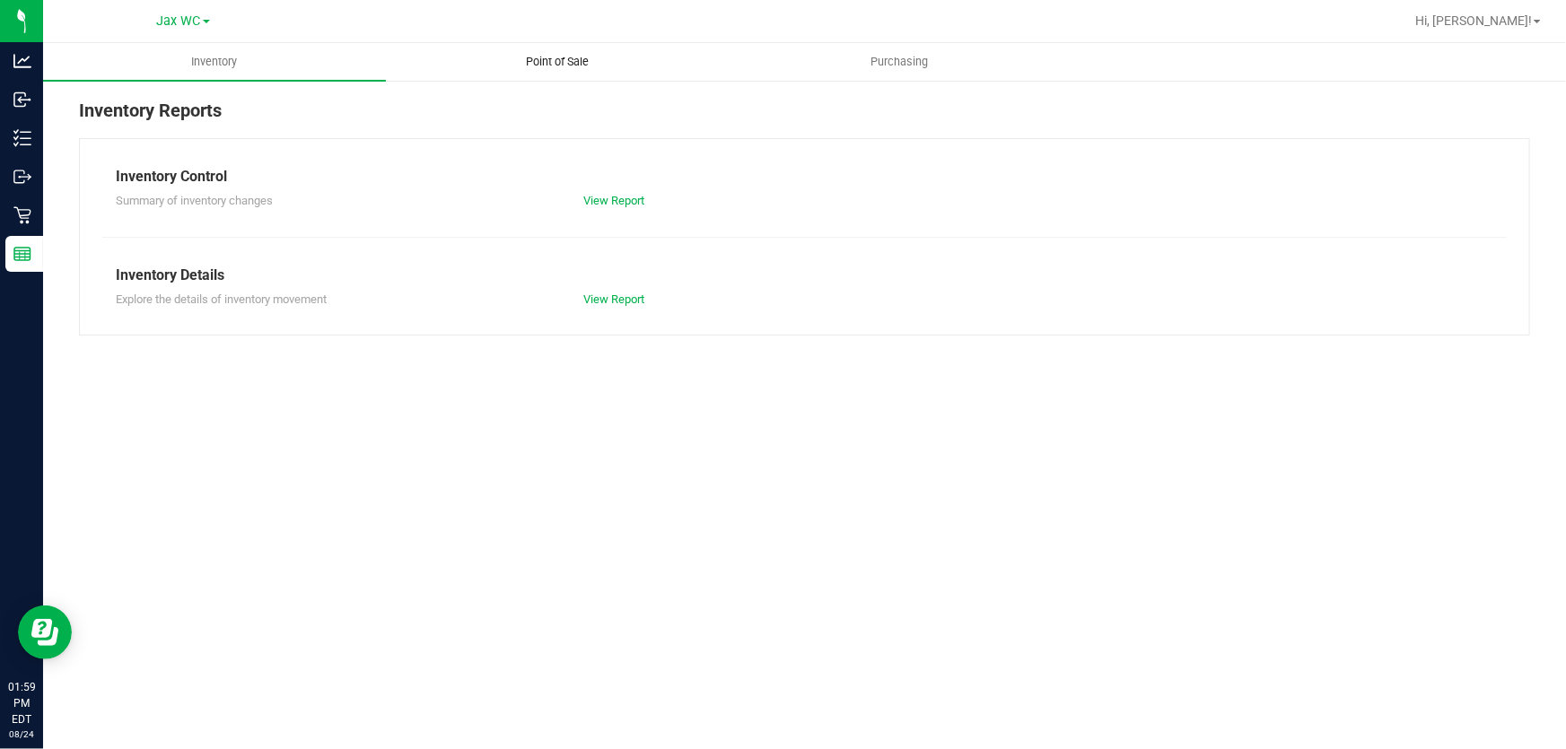
click at [553, 51] on uib-tab-heading "Point of Sale" at bounding box center [557, 62] width 341 height 36
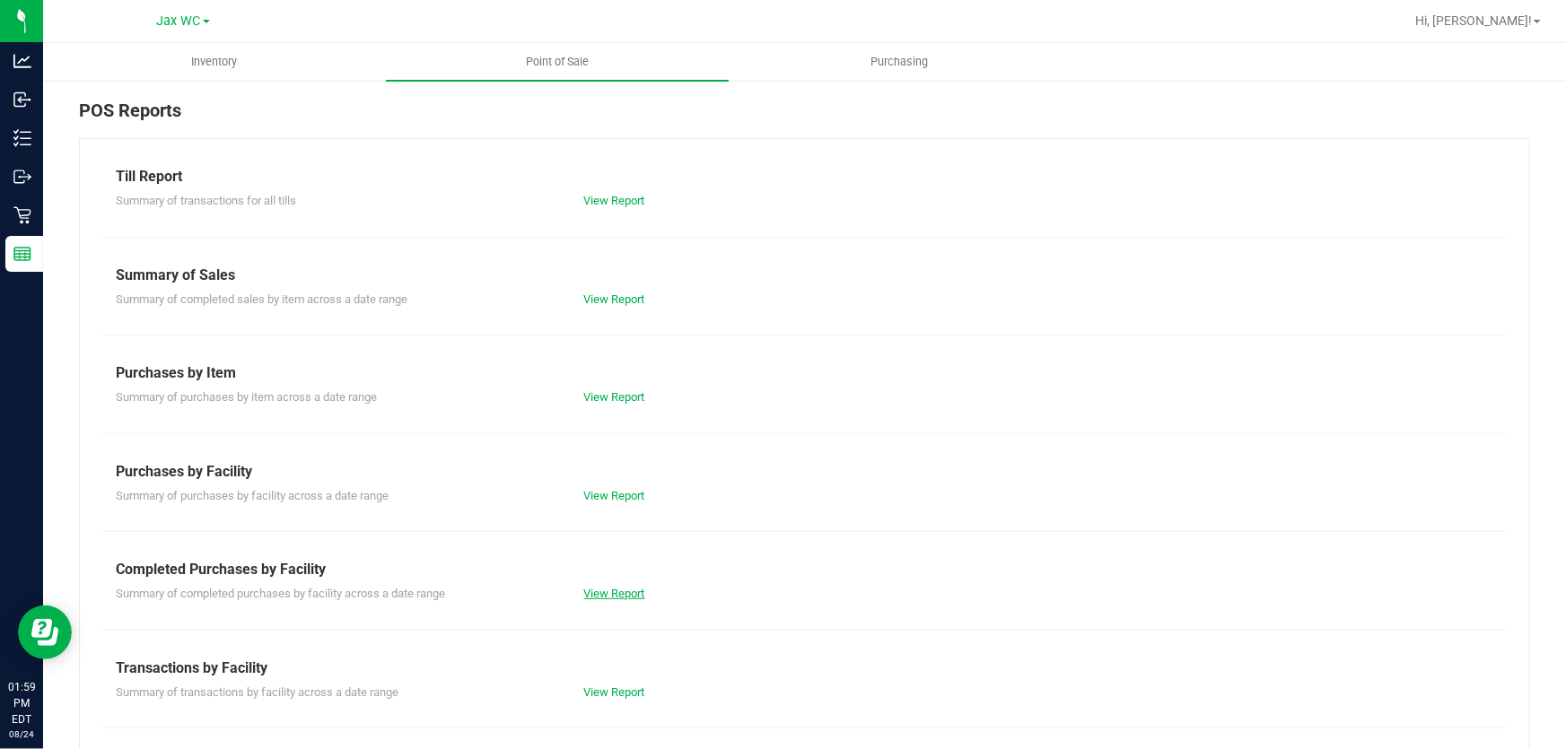
click at [626, 587] on link "View Report" at bounding box center [614, 593] width 61 height 13
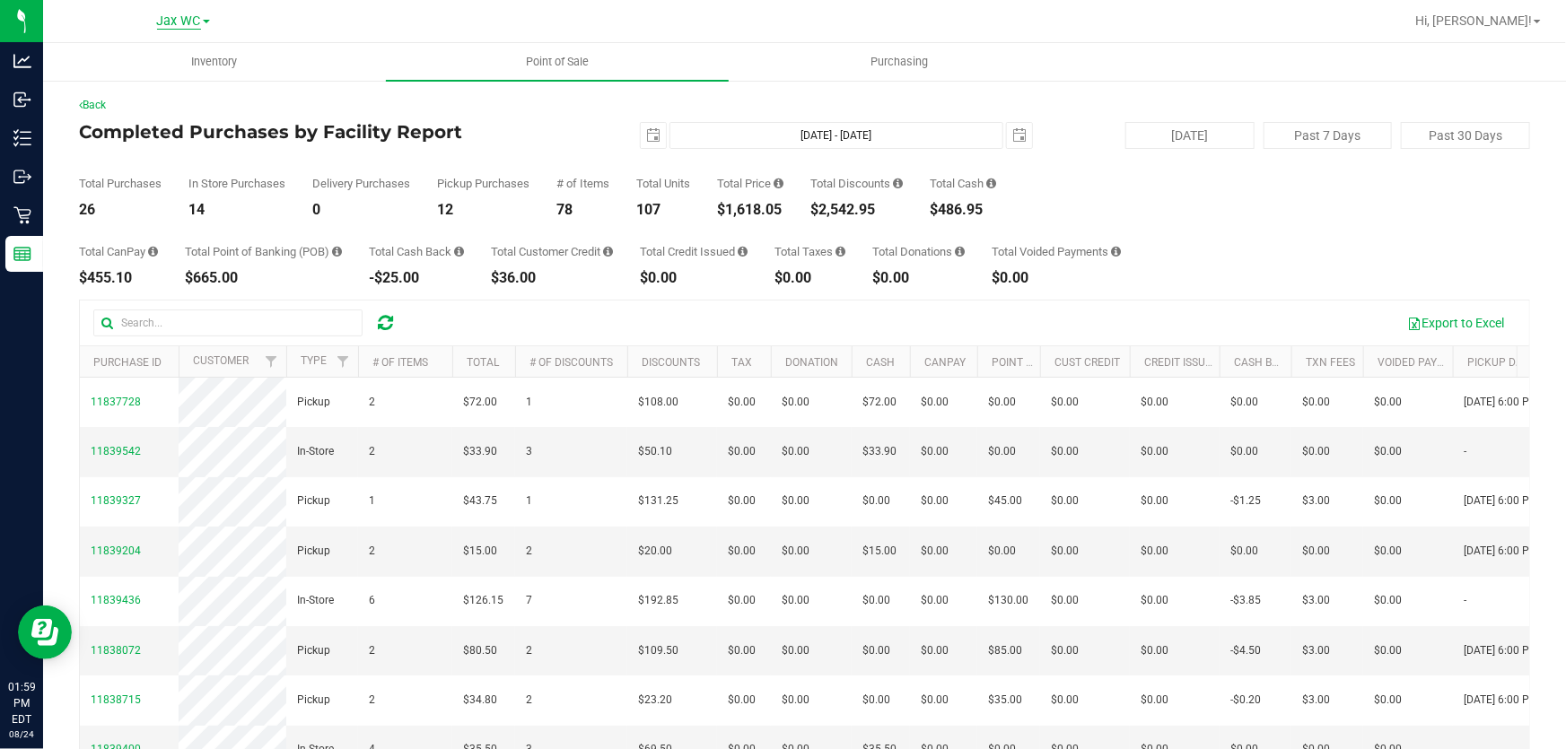
click at [180, 18] on span "Jax WC" at bounding box center [179, 21] width 44 height 16
click at [171, 52] on link "Jax Atlantic WC" at bounding box center [183, 63] width 262 height 24
click at [588, 155] on div "Total Purchases 48 In Store Purchases 32 Delivery Purchases 0 Pickup Purchases …" at bounding box center [804, 183] width 1451 height 68
click at [489, 145] on div "Completed Purchases by Facility Report 2025-08-24 Aug 24, 2025 - Aug 24, 2025 2…" at bounding box center [804, 135] width 1451 height 27
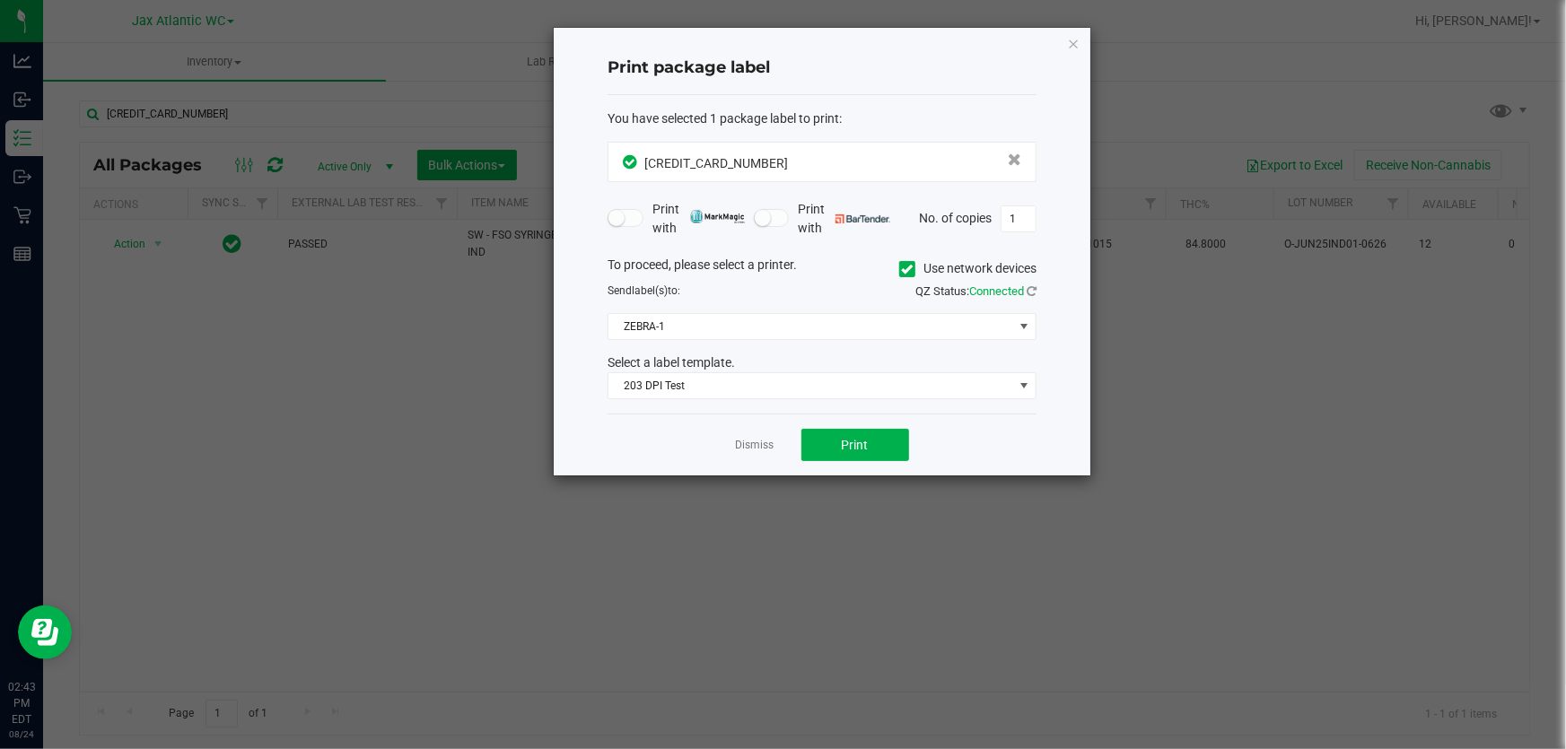
click at [1070, 41] on icon "button" at bounding box center [1073, 43] width 13 height 22
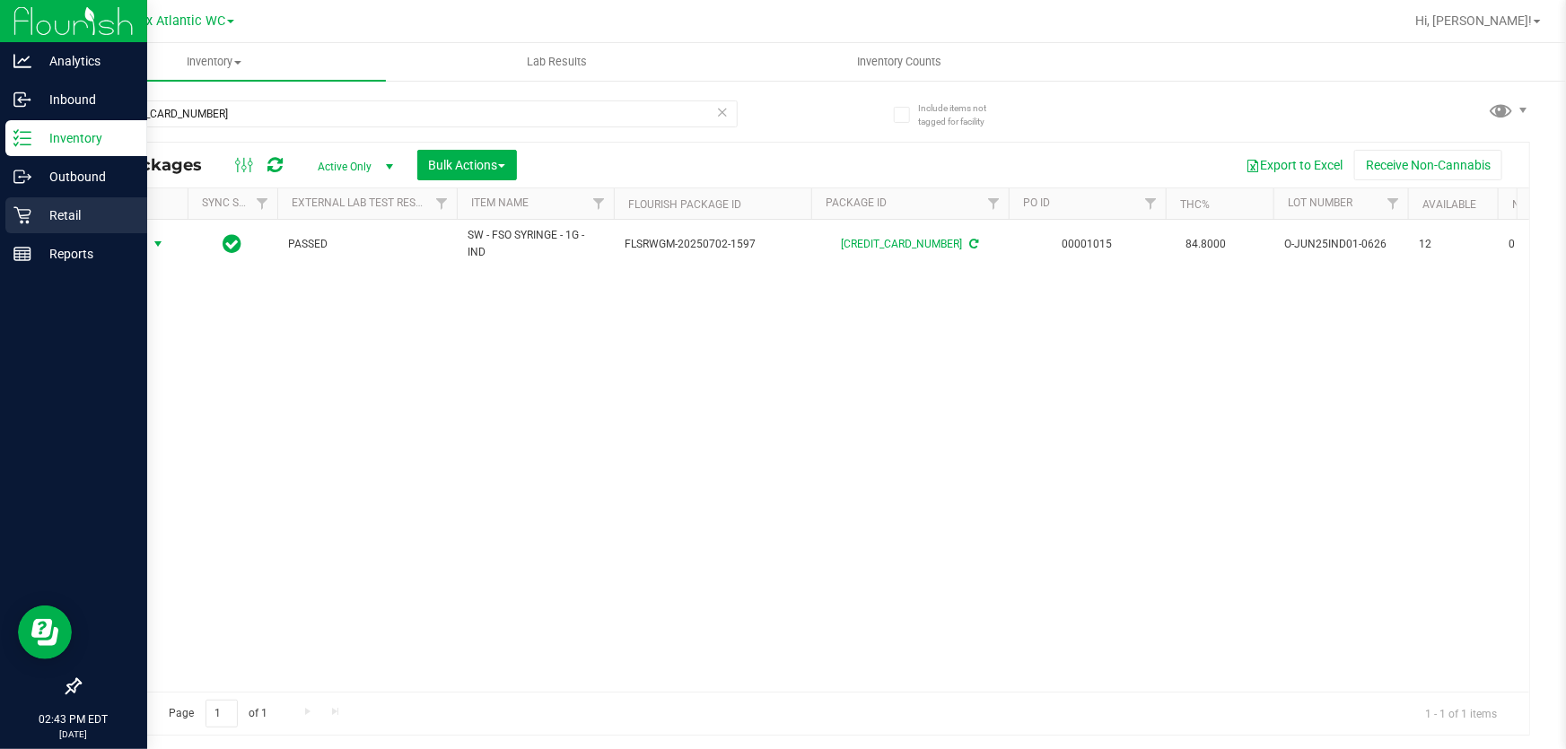
click at [50, 221] on p "Retail" at bounding box center [85, 216] width 108 height 22
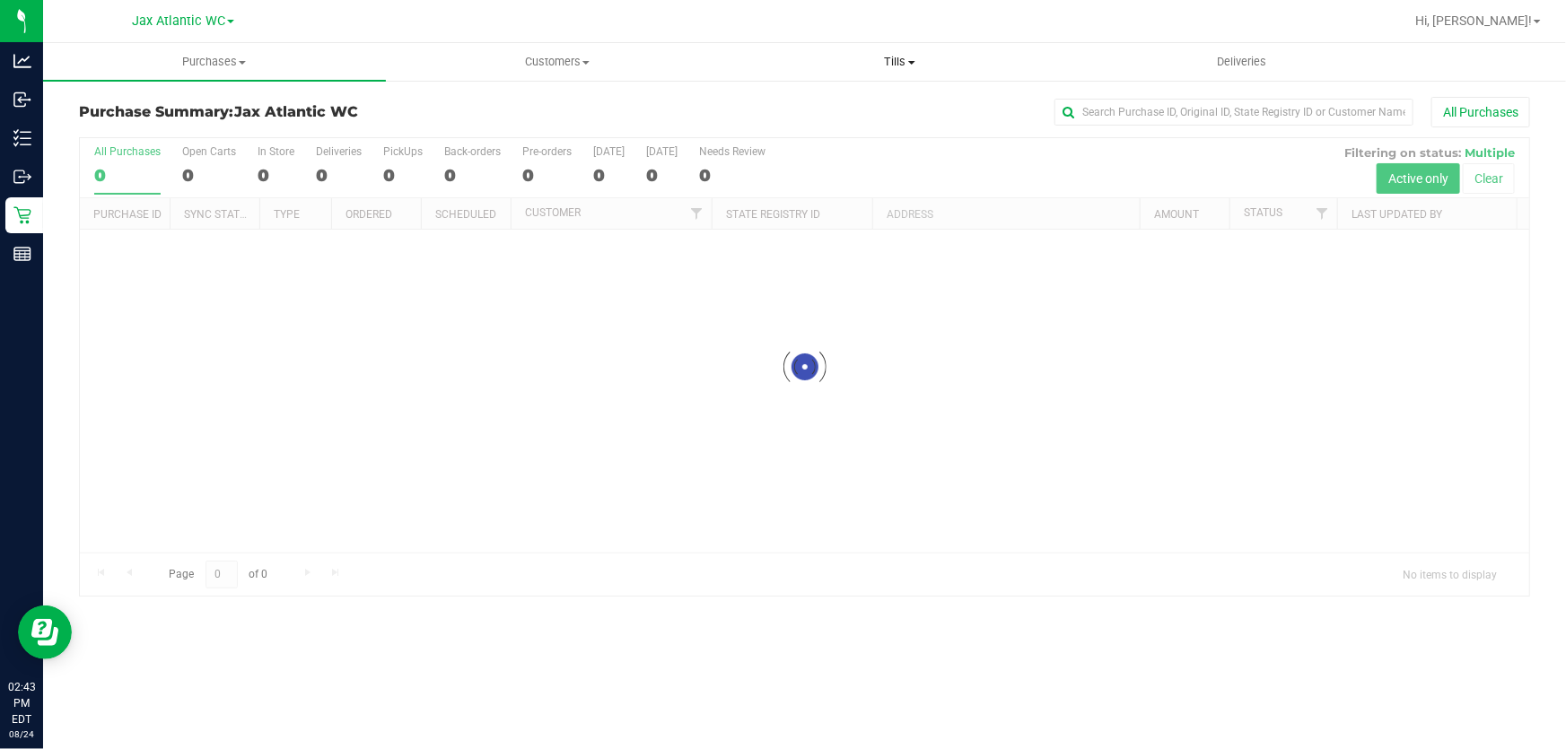
click at [903, 59] on span "Tills" at bounding box center [900, 62] width 341 height 16
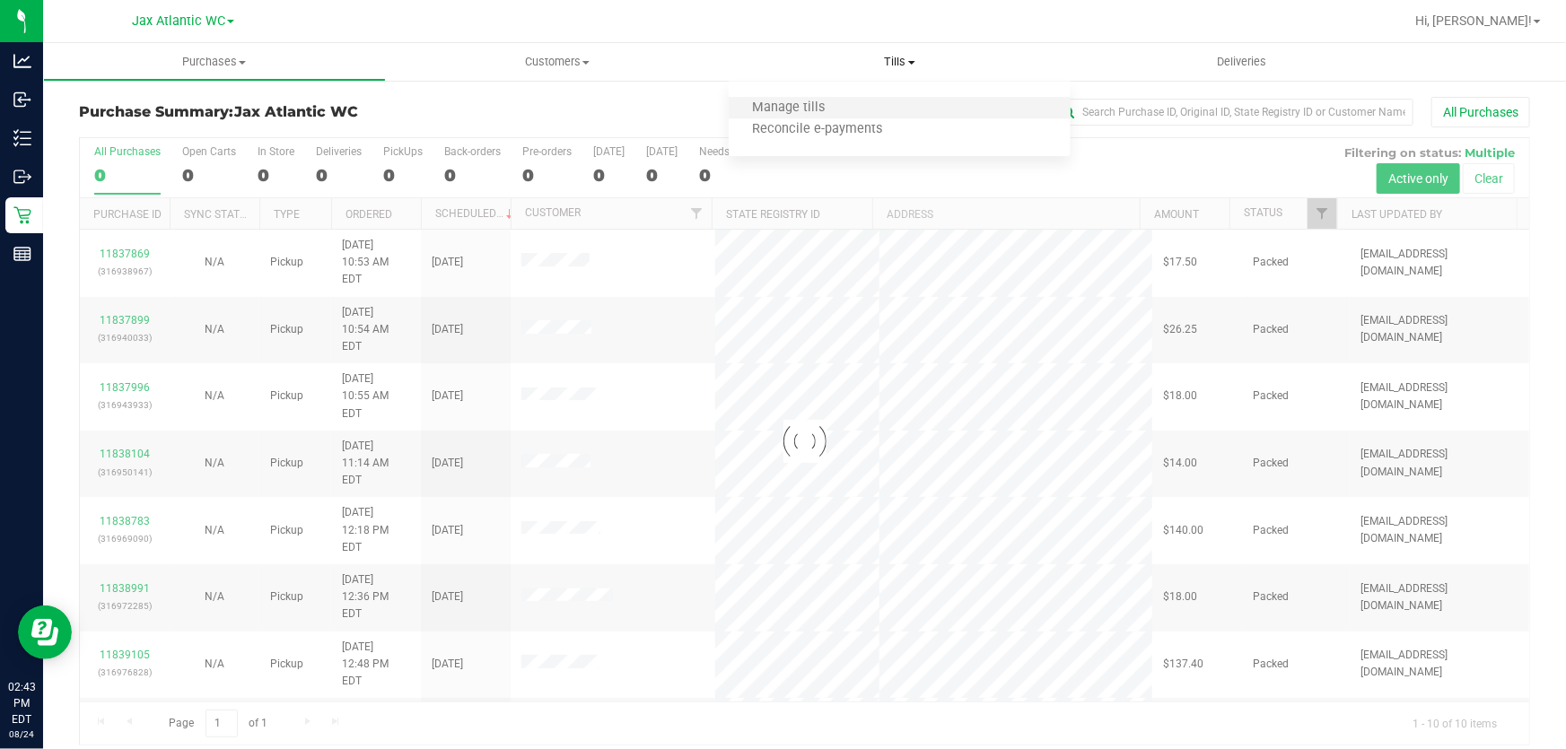
click at [858, 100] on li "Manage tills" at bounding box center [900, 109] width 343 height 22
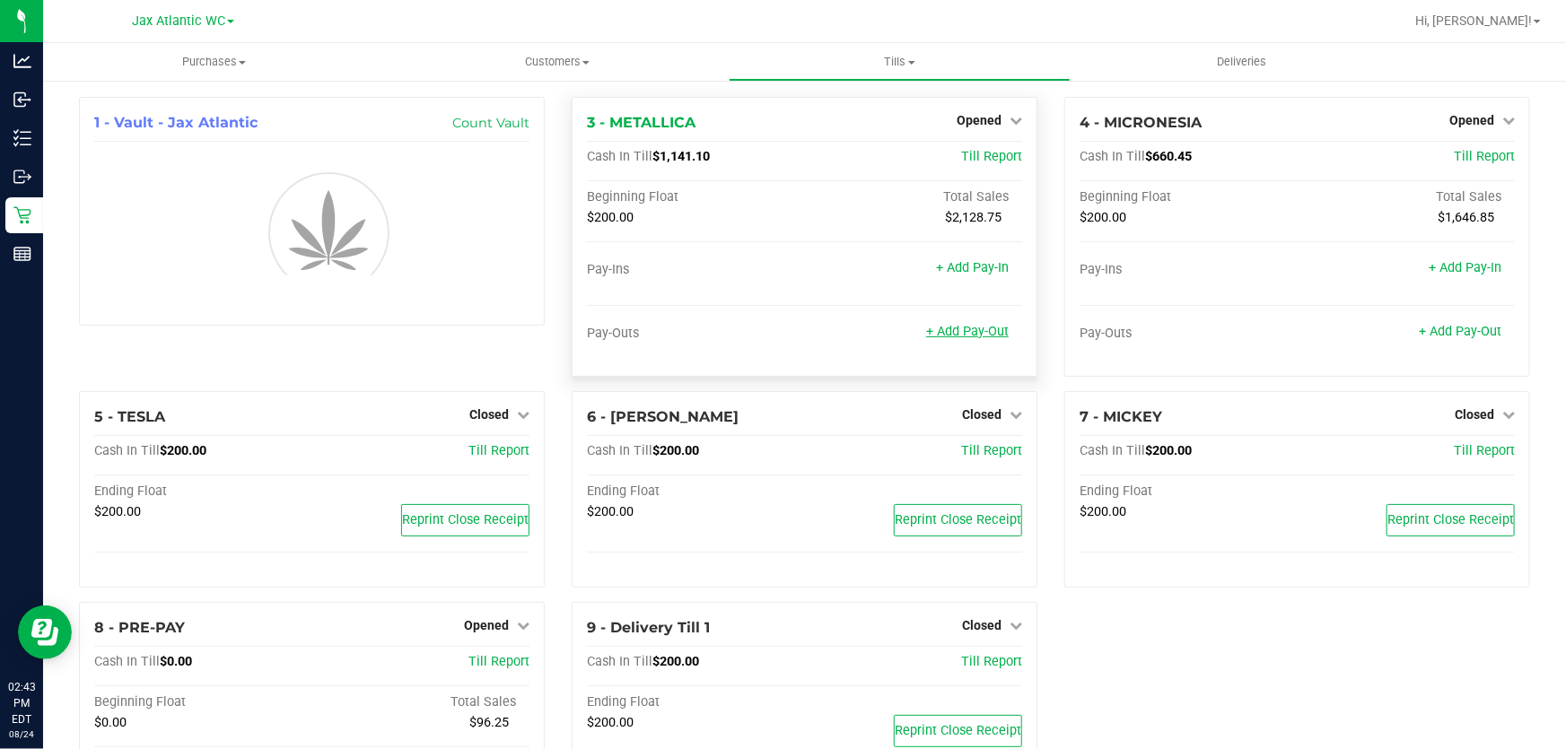
click at [969, 330] on link "+ Add Pay-Out" at bounding box center [967, 331] width 83 height 15
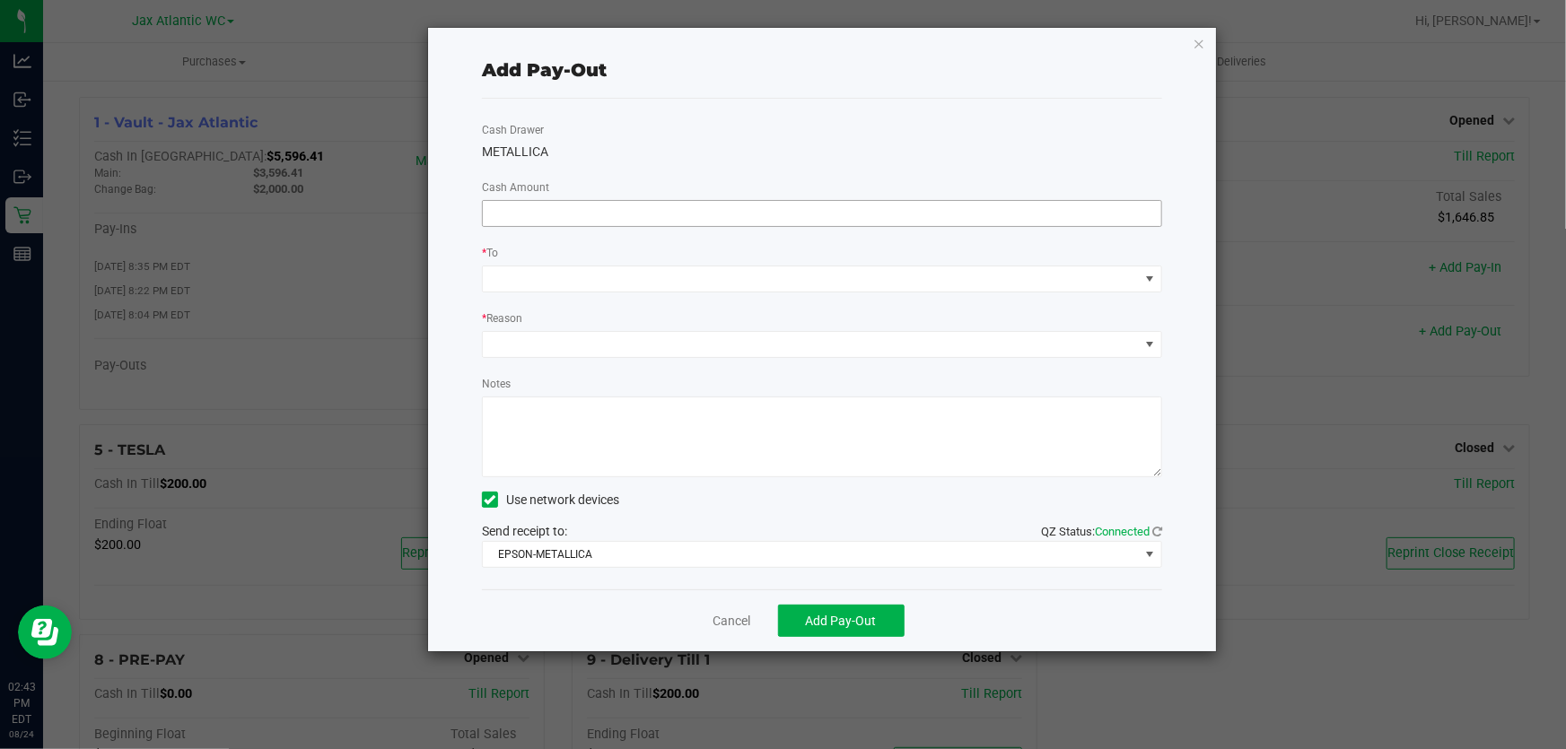
click at [695, 214] on input at bounding box center [822, 213] width 678 height 25
type input "$810.00"
click at [756, 116] on div "Cash Drawer METALLICA Cash Amount $810.00 * To * Reason Notes Use network devic…" at bounding box center [822, 344] width 680 height 491
click at [646, 285] on span at bounding box center [811, 279] width 656 height 25
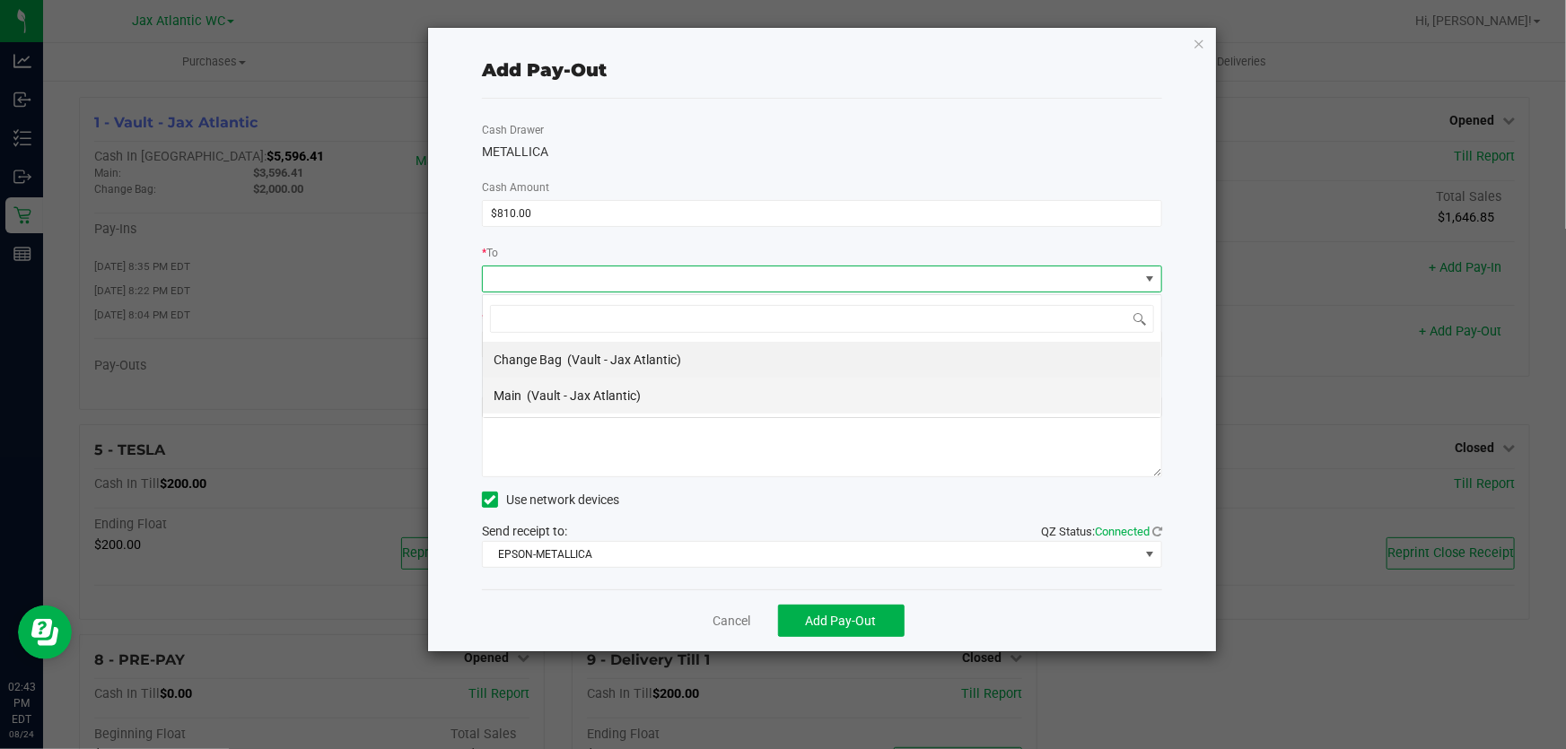
scroll to position [27, 681]
click at [577, 391] on span "(Vault - Jax Atlantic)" at bounding box center [584, 396] width 114 height 14
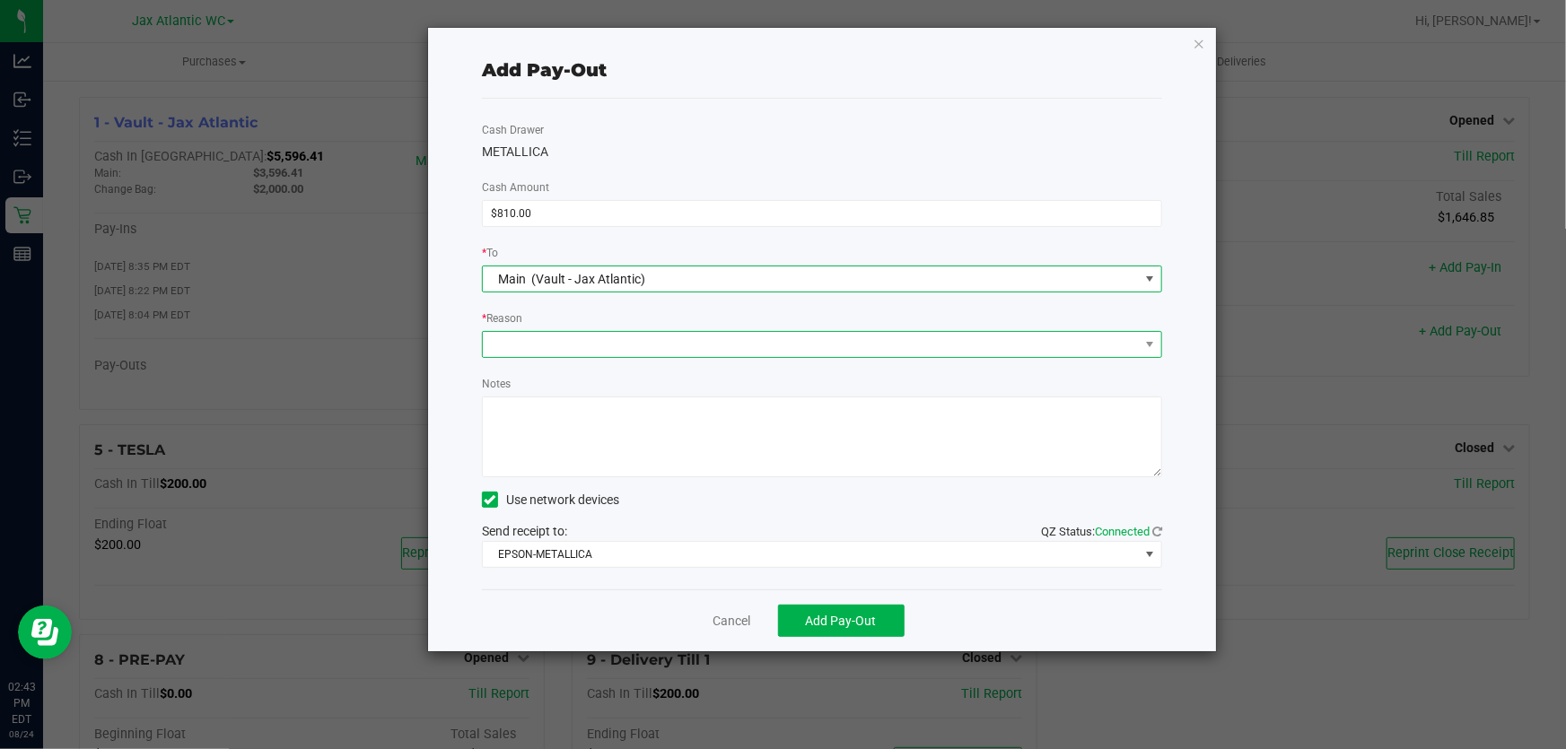
click at [586, 346] on span at bounding box center [811, 344] width 656 height 25
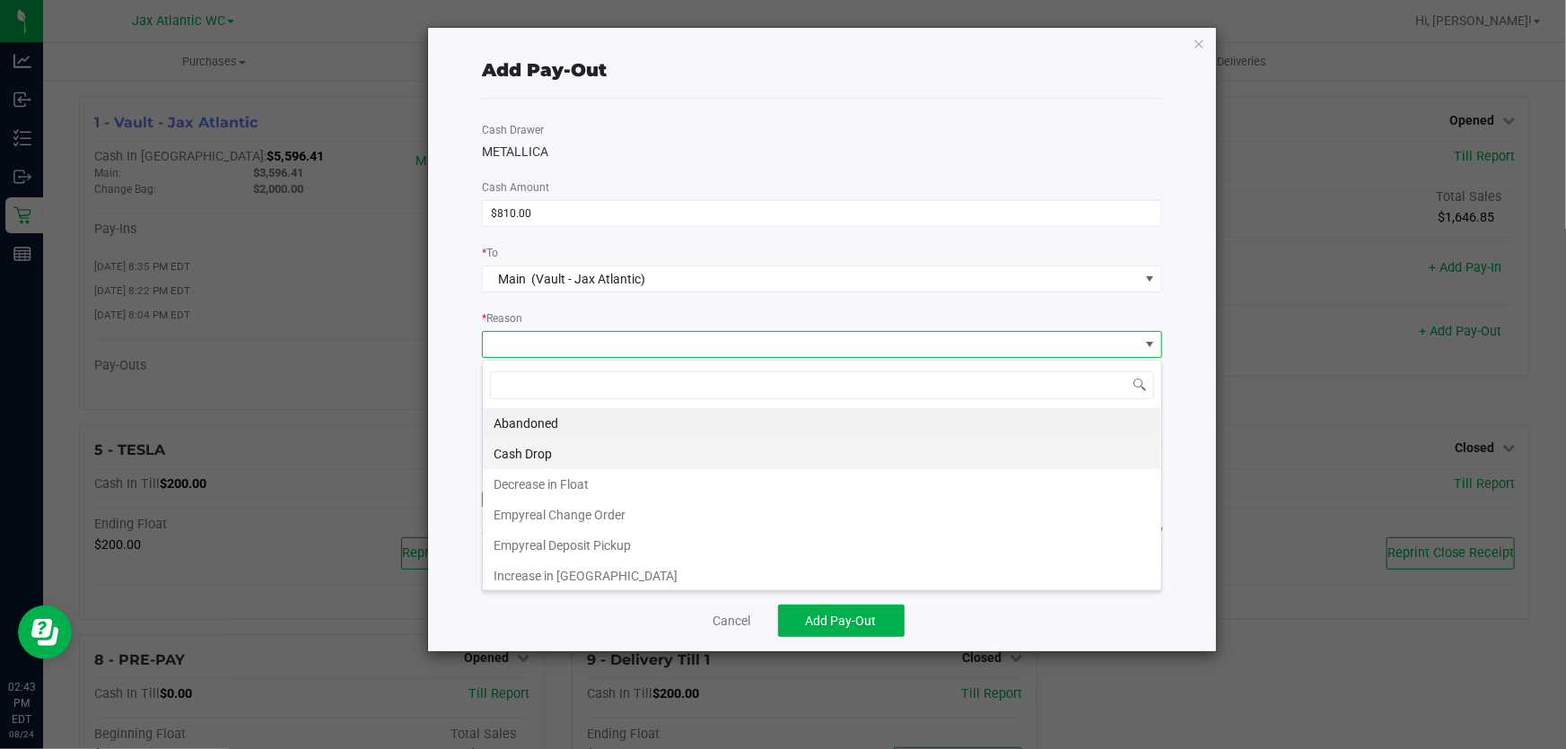
click at [587, 452] on li "Cash Drop" at bounding box center [822, 454] width 678 height 31
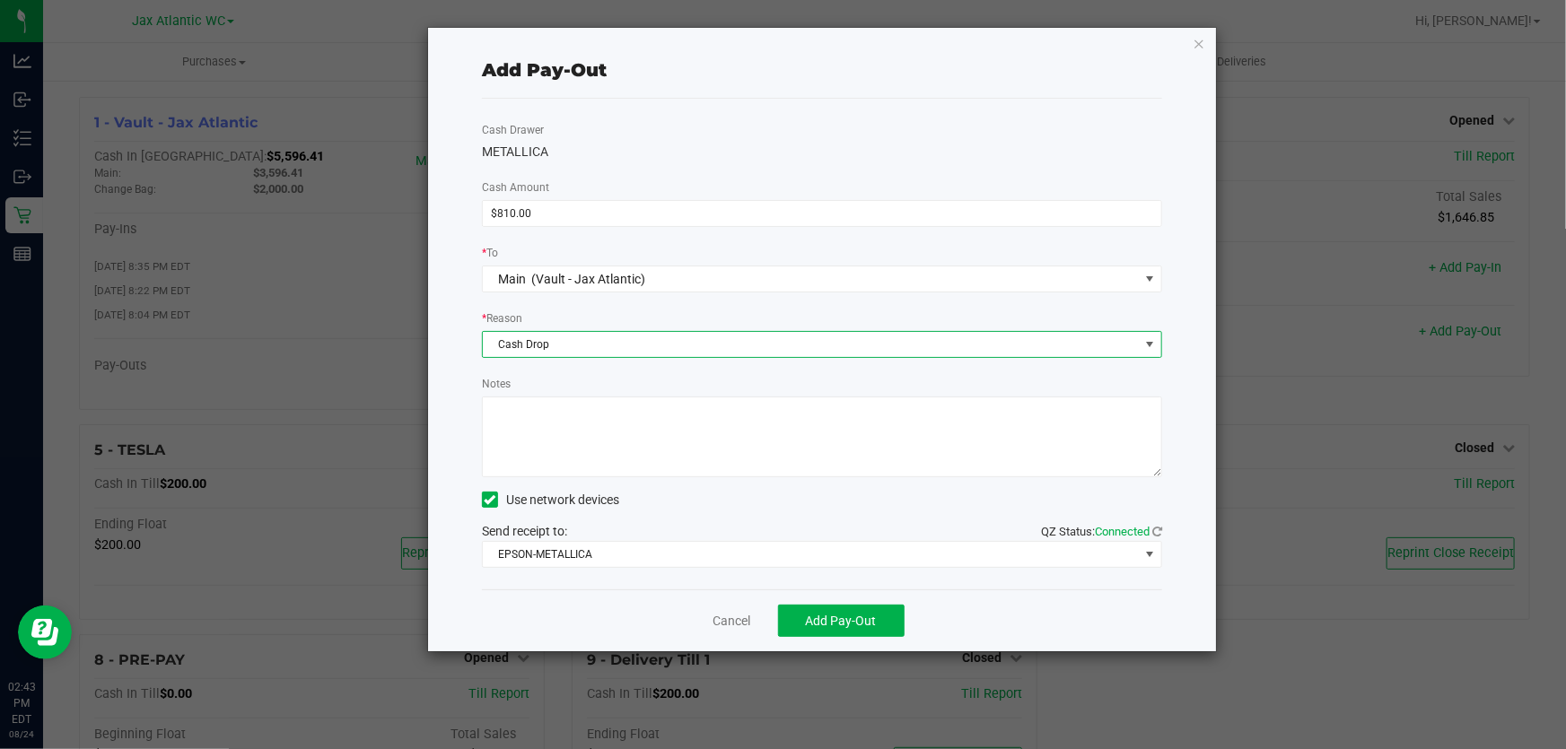
click at [595, 451] on textarea "Notes" at bounding box center [822, 437] width 680 height 81
type textarea "cash drop-AP"
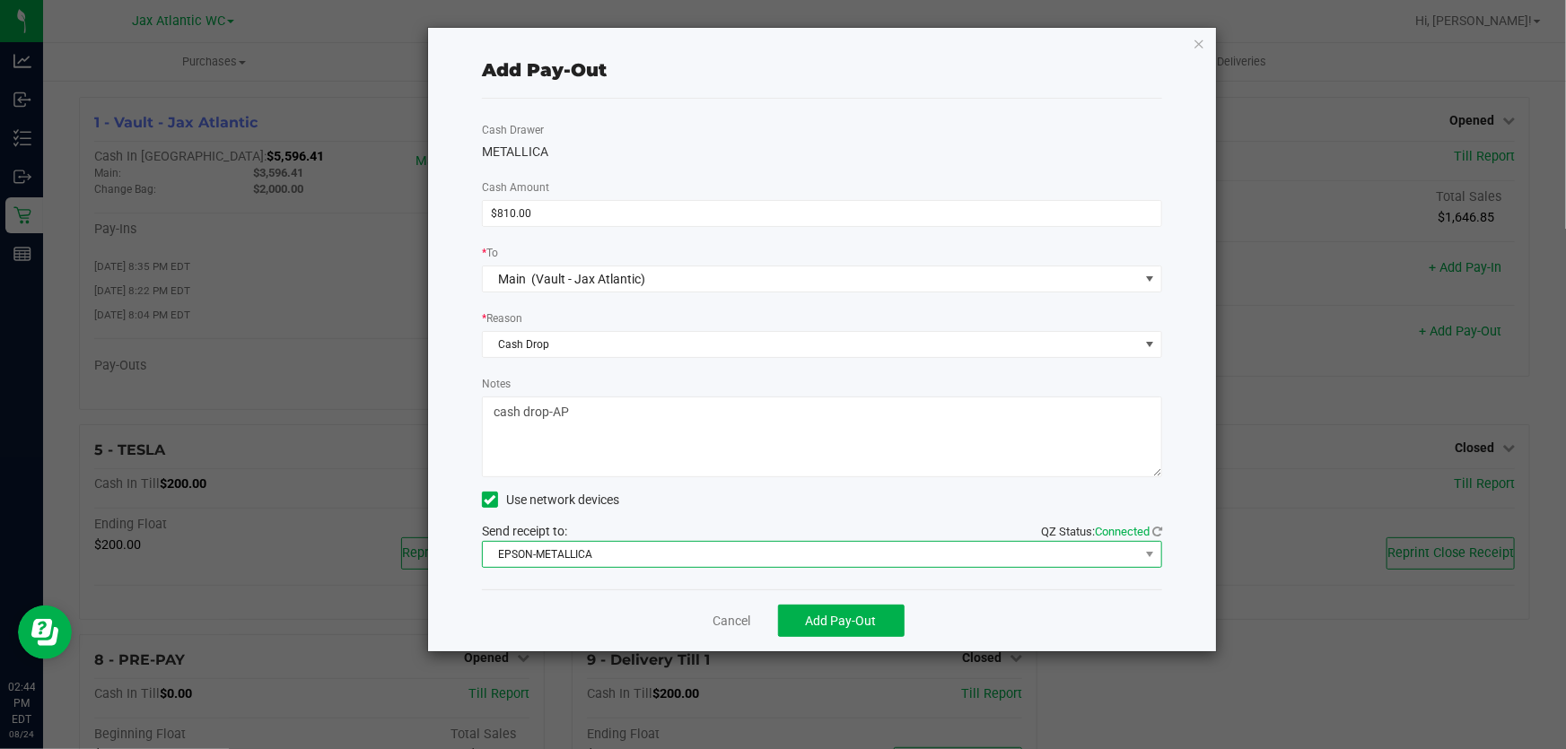
click at [608, 562] on span "EPSON-METALLICA" at bounding box center [811, 554] width 656 height 25
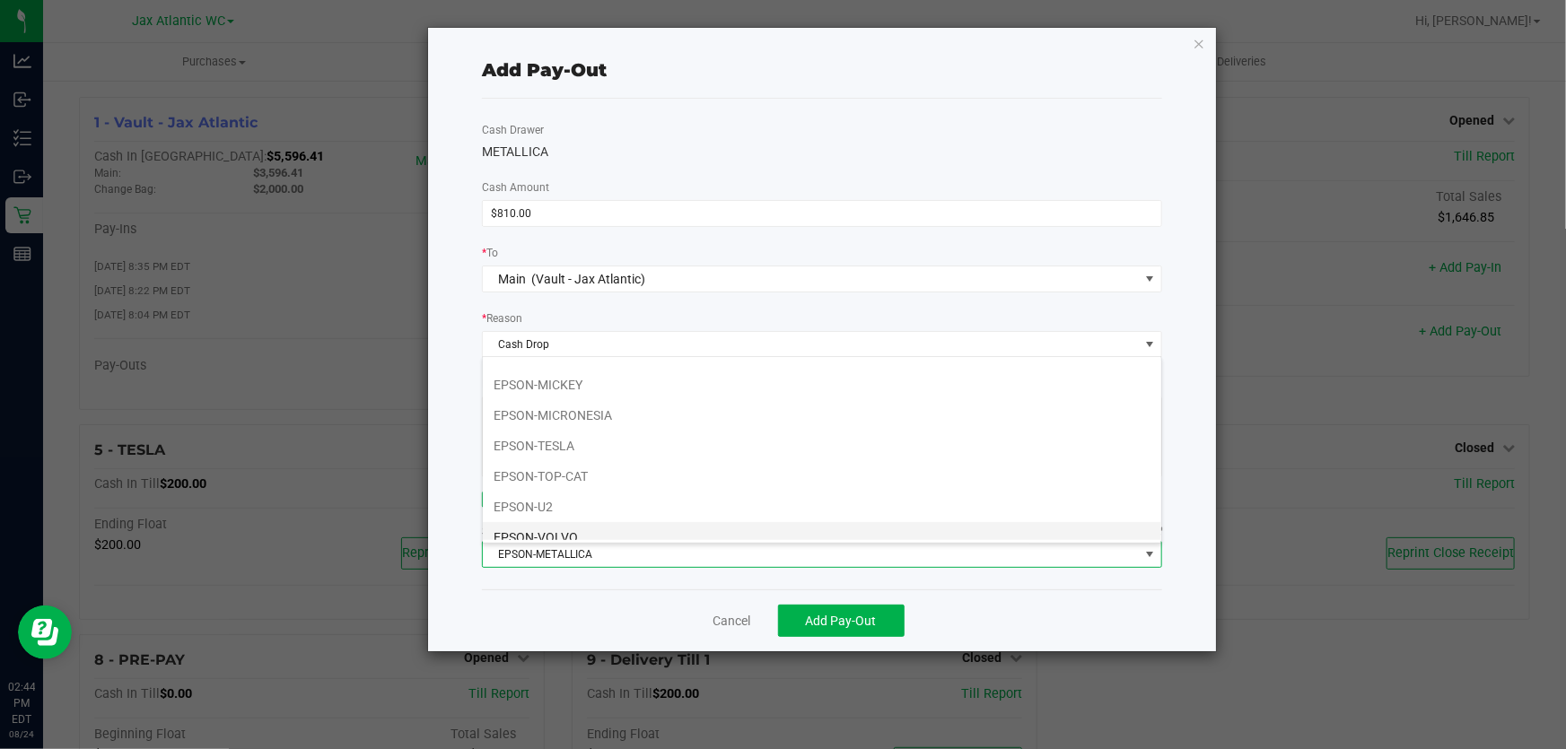
scroll to position [81, 0]
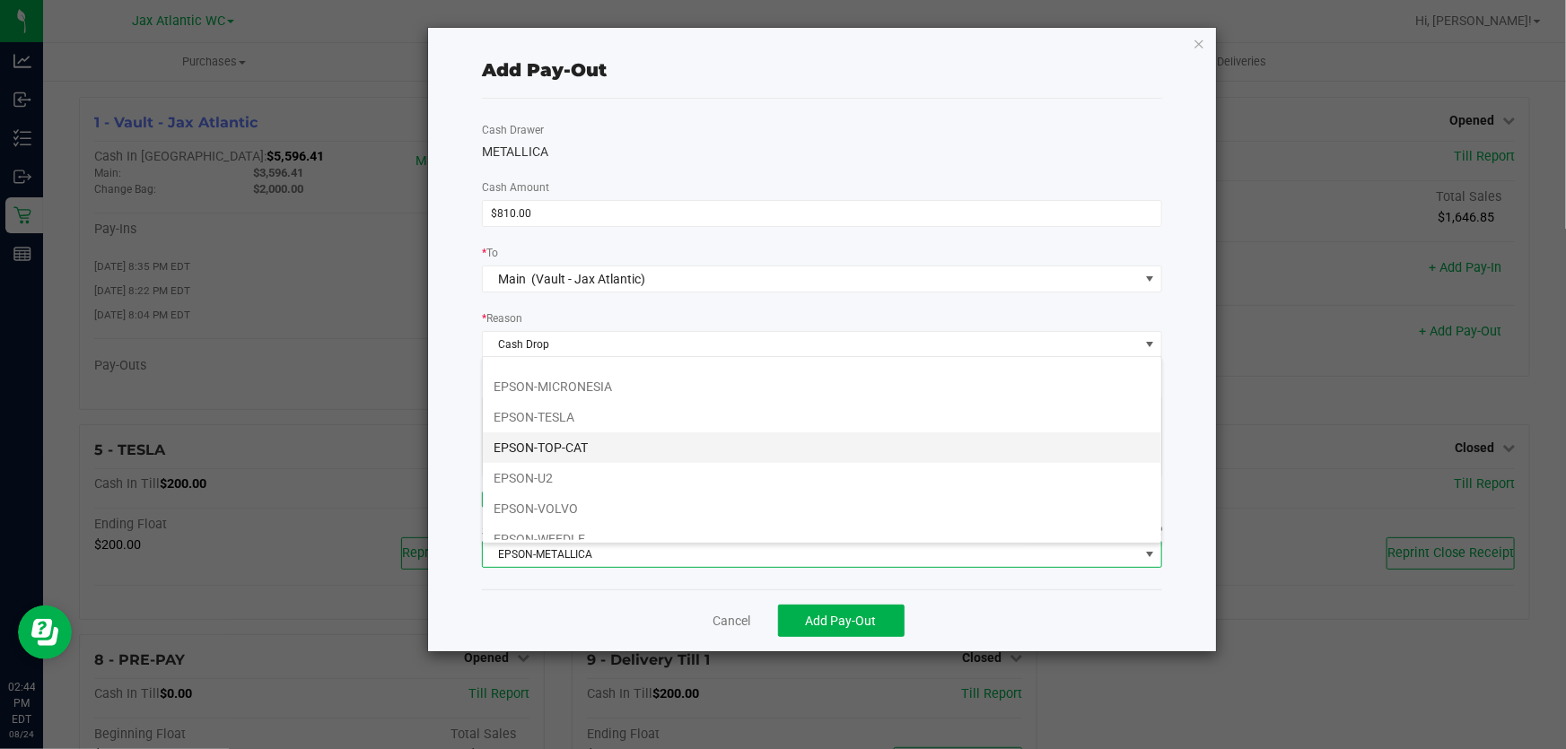
click at [669, 441] on li "EPSON-TOP-CAT" at bounding box center [822, 448] width 678 height 31
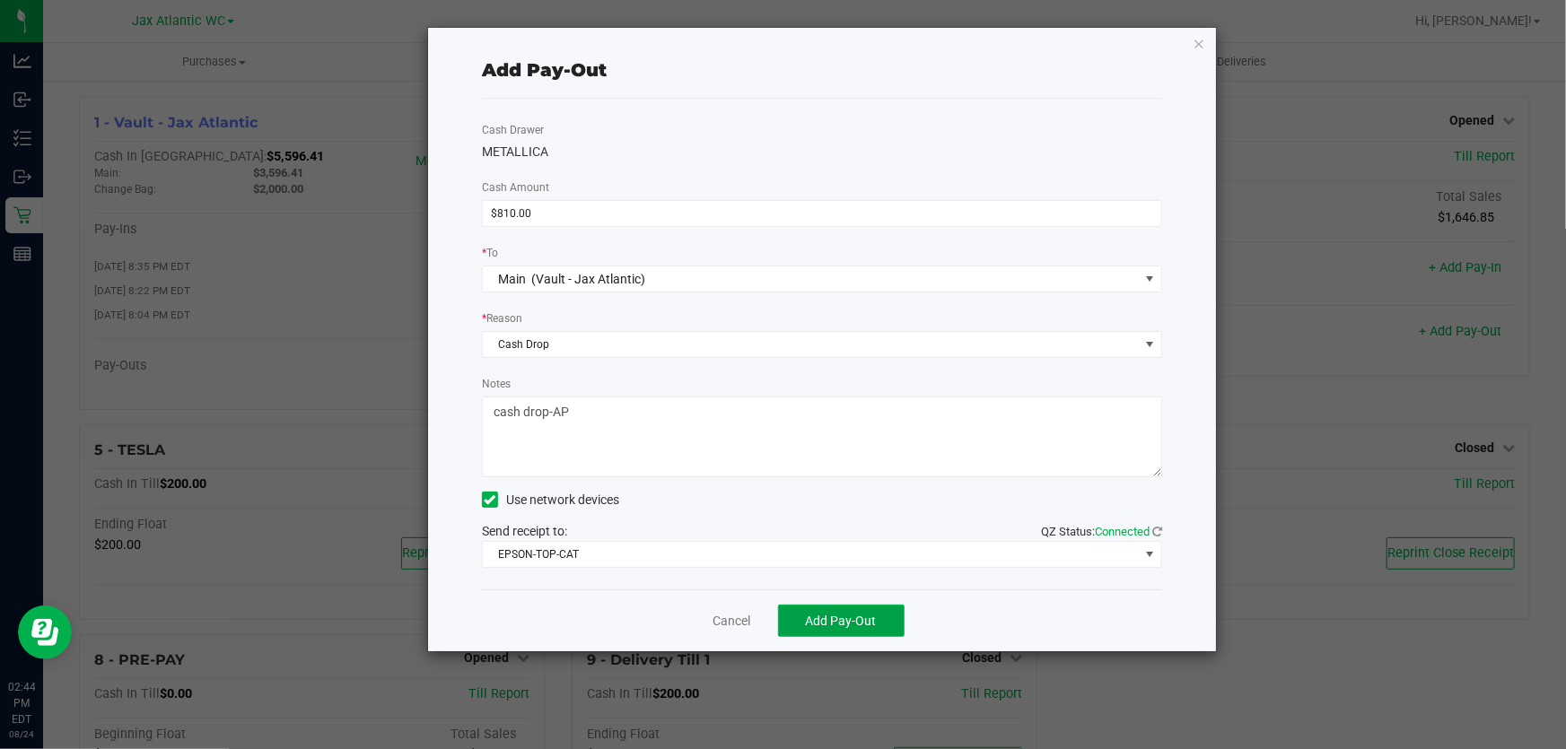
click at [840, 614] on button "Add Pay-Out" at bounding box center [841, 621] width 127 height 32
click at [1197, 45] on icon "button" at bounding box center [1199, 43] width 13 height 22
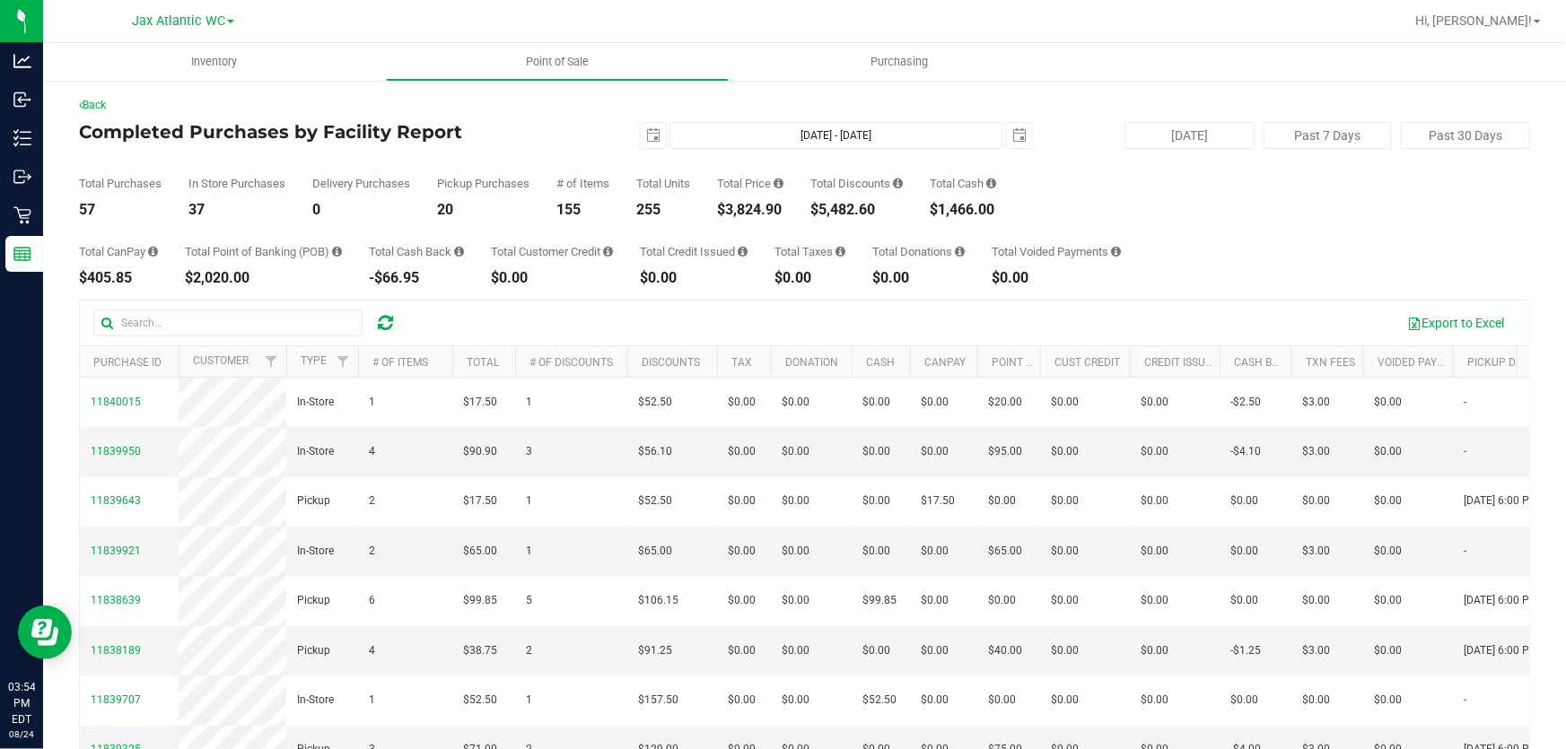
click at [538, 144] on div "Completed Purchases by Facility Report [DATE] [DATE] - [DATE] [DATE] [DATE] Pas…" at bounding box center [804, 135] width 1451 height 27
